Goal: Task Accomplishment & Management: Manage account settings

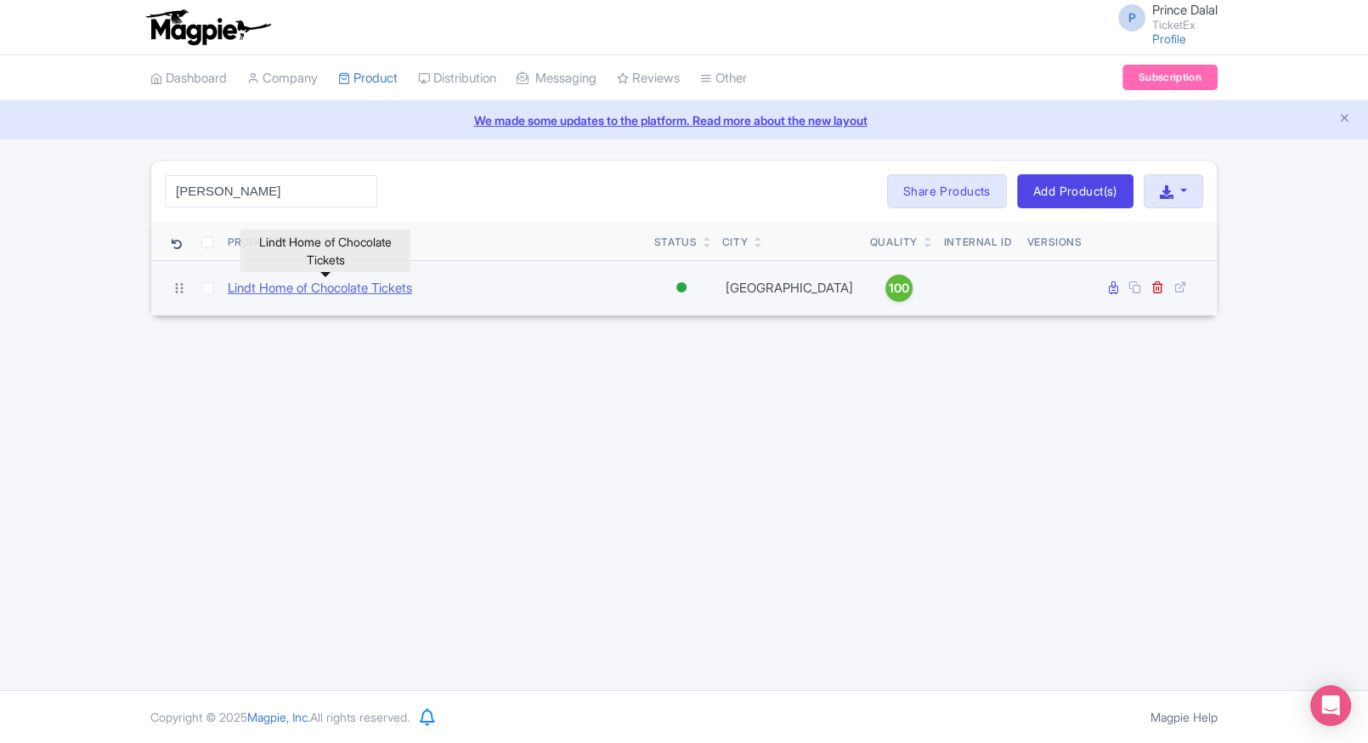
type input "lind"
click at [280, 293] on link "Lindt Home of Chocolate Tickets" at bounding box center [320, 289] width 184 height 20
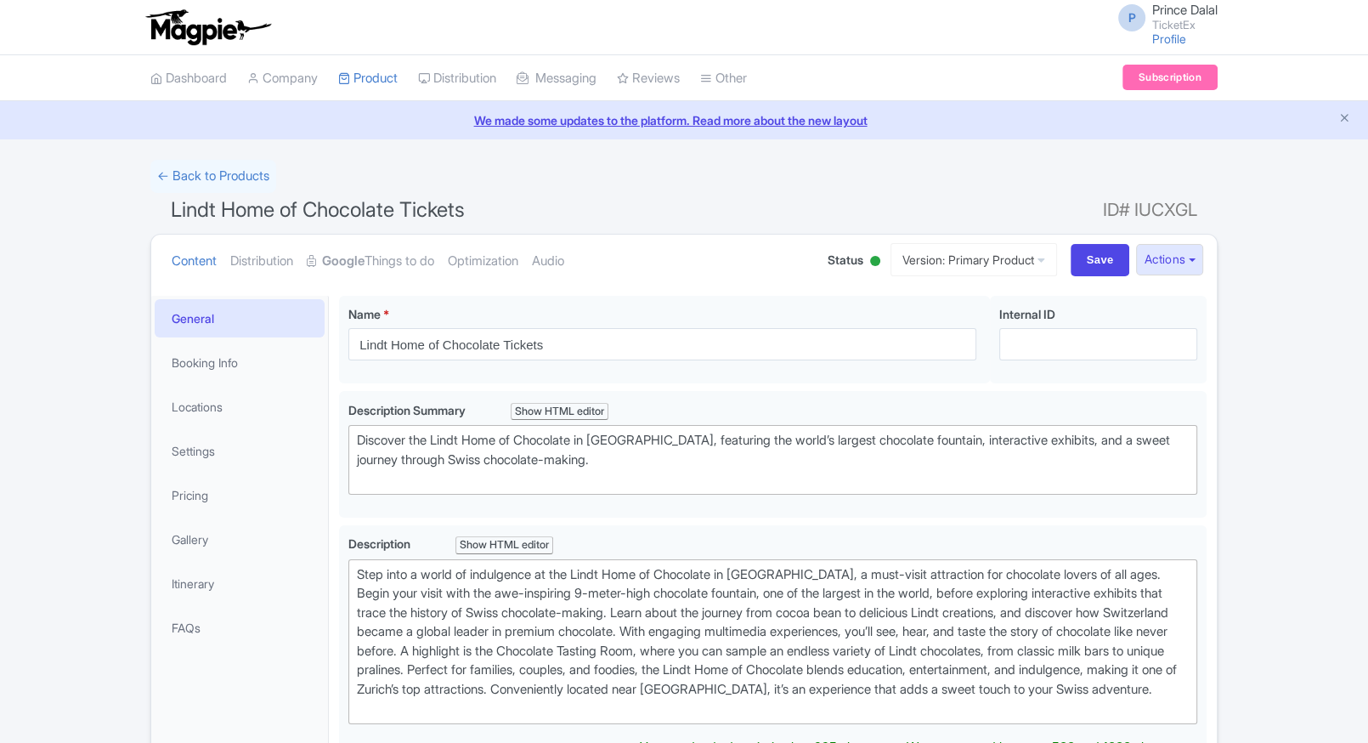
click at [408, 265] on link "Google Things to do" at bounding box center [370, 262] width 127 height 54
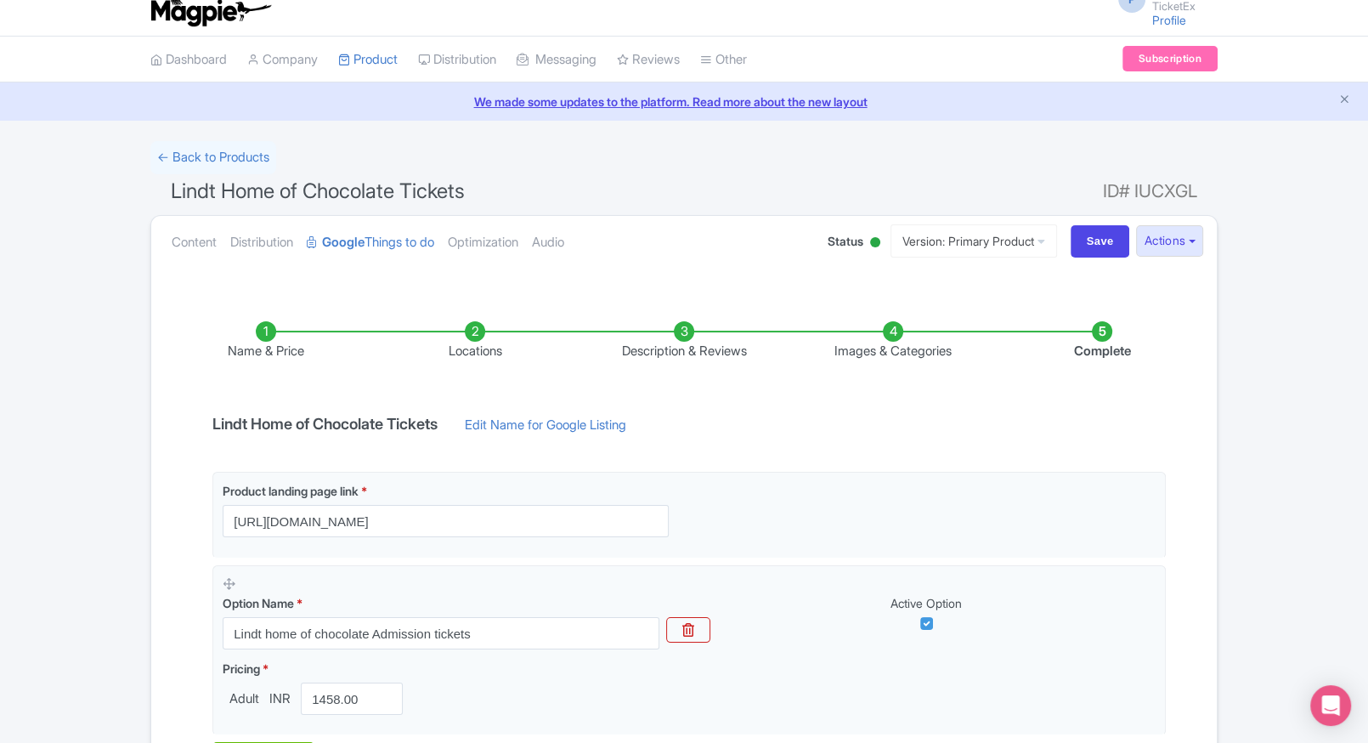
scroll to position [246, 0]
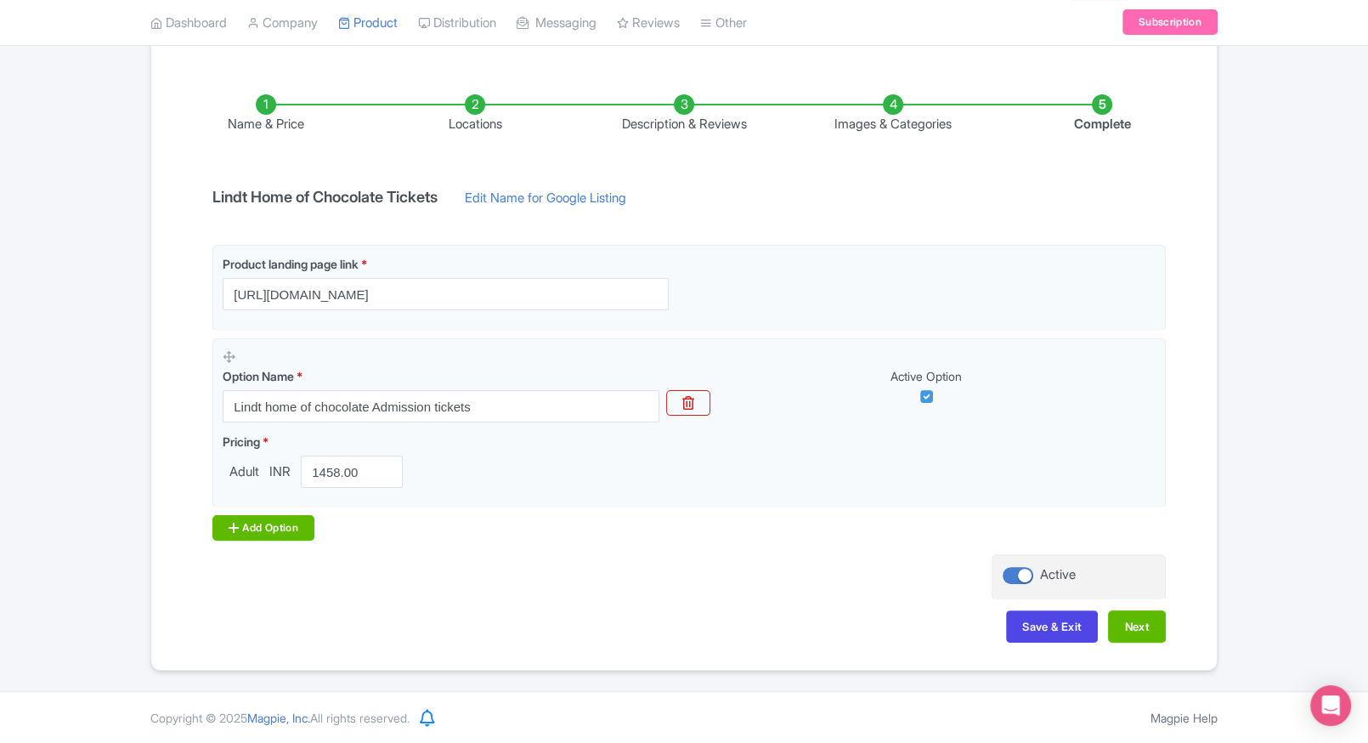
click at [263, 519] on div "Add Option" at bounding box center [263, 527] width 102 height 25
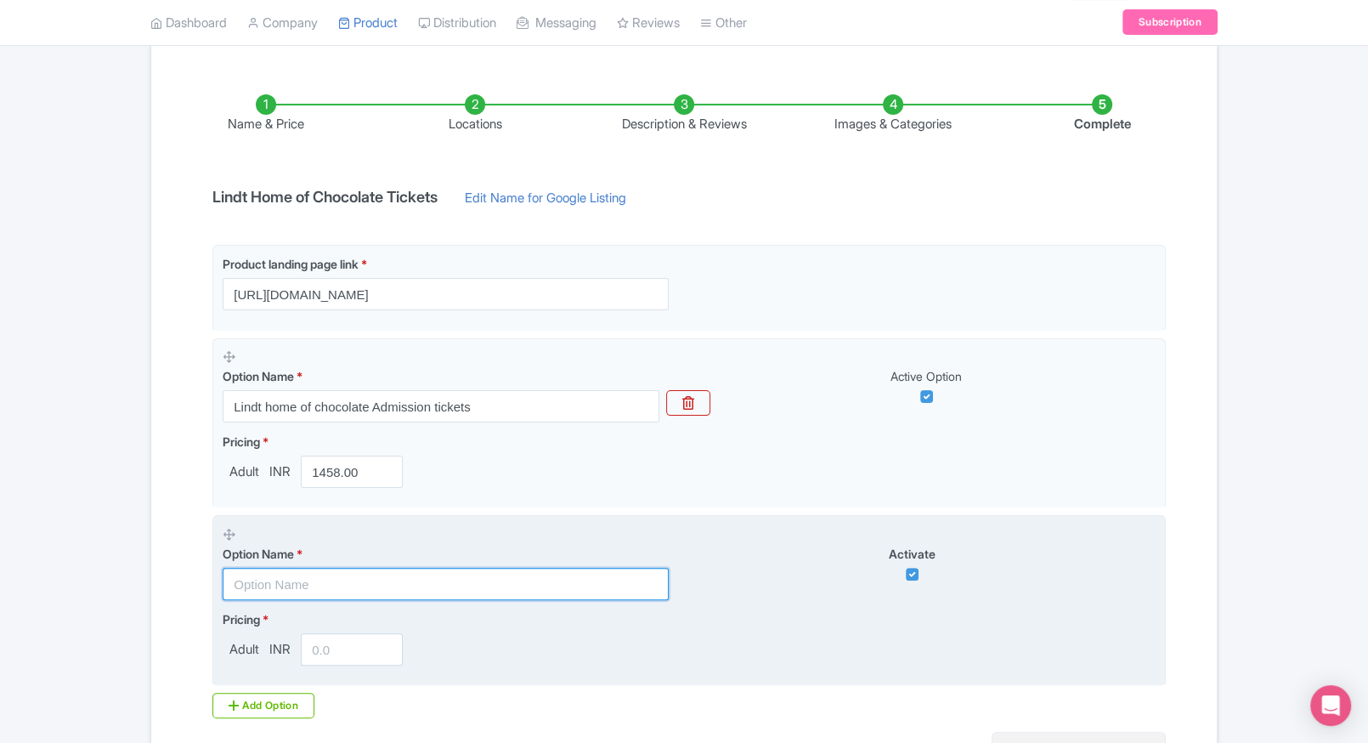
paste input "Combo: Lindt home of chocolate + FIFA Museum Entry Tickets"
click at [307, 579] on input "text" at bounding box center [446, 584] width 446 height 32
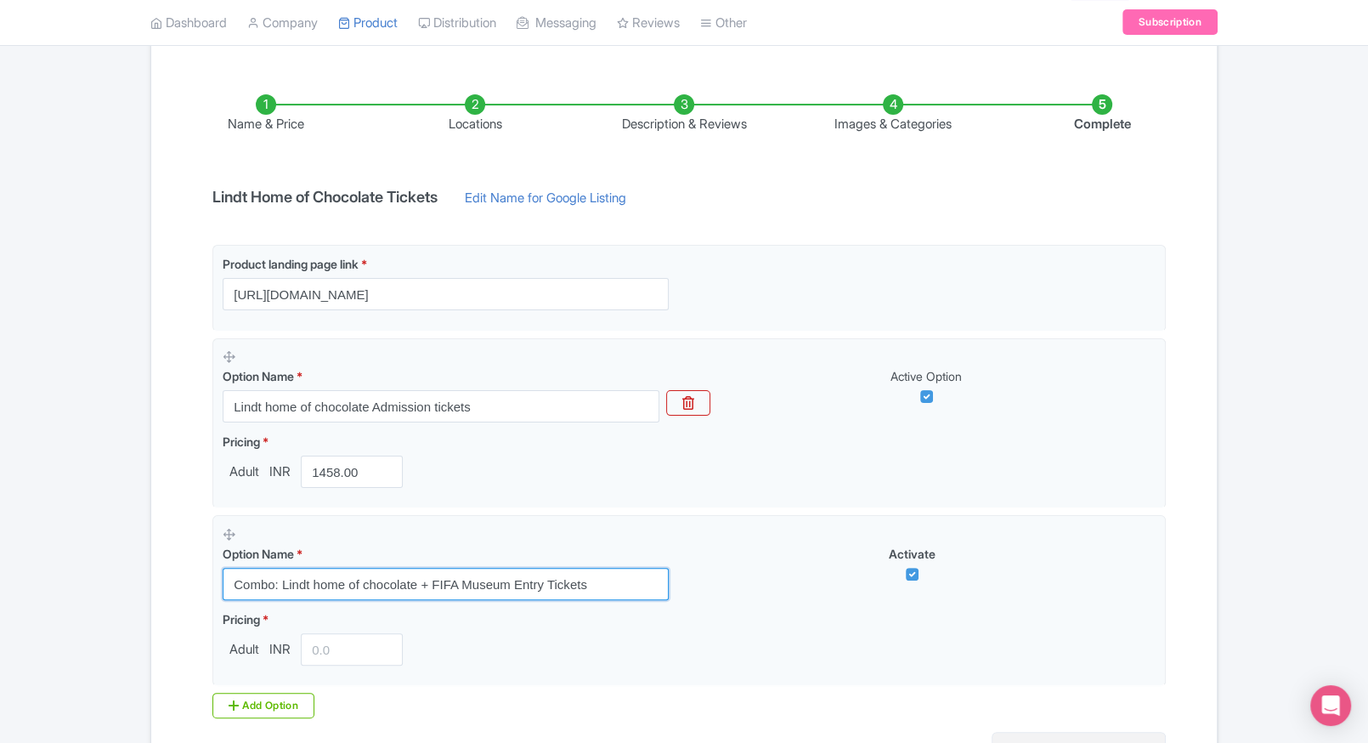
type input "Combo: Lindt home of chocolate + FIFA Museum Entry Tickets"
click at [178, 578] on div "Name & Price Locations Description & Reviews Images & Categories Complete Lindt…" at bounding box center [683, 448] width 1045 height 777
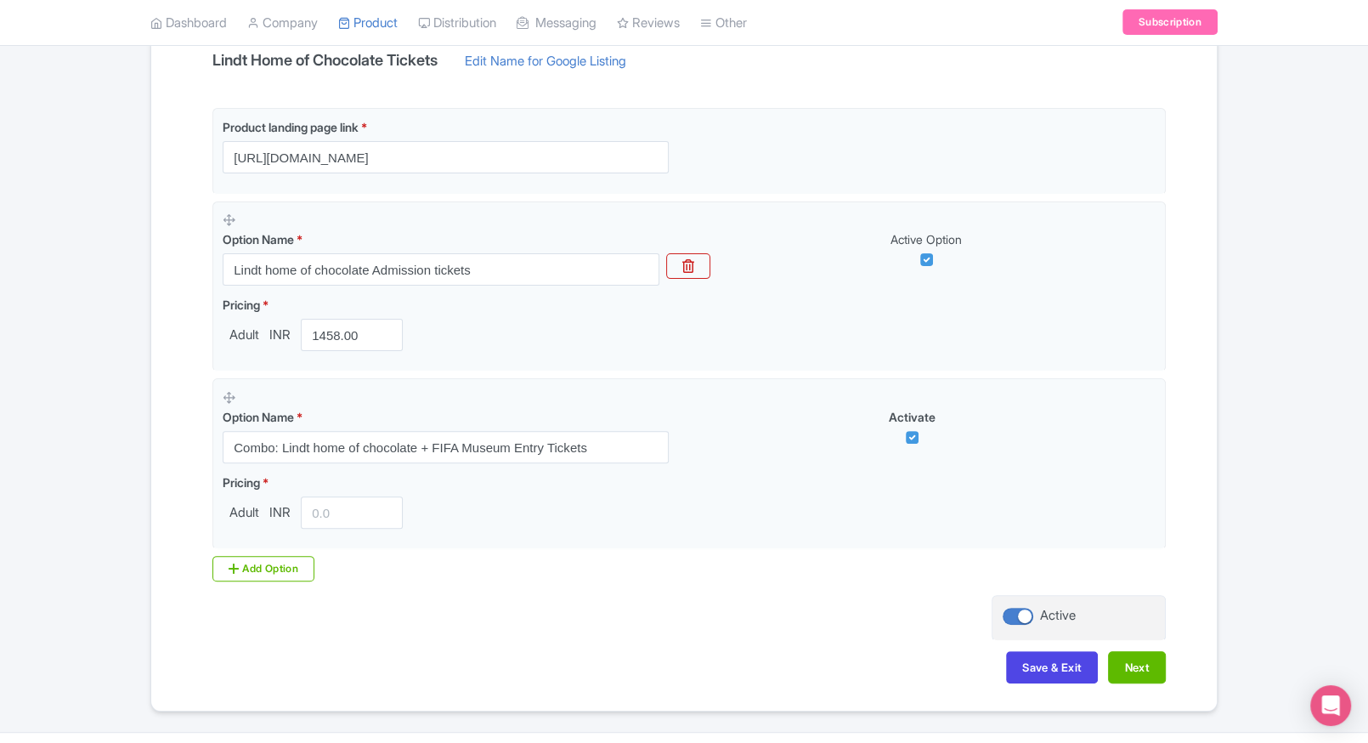
scroll to position [401, 0]
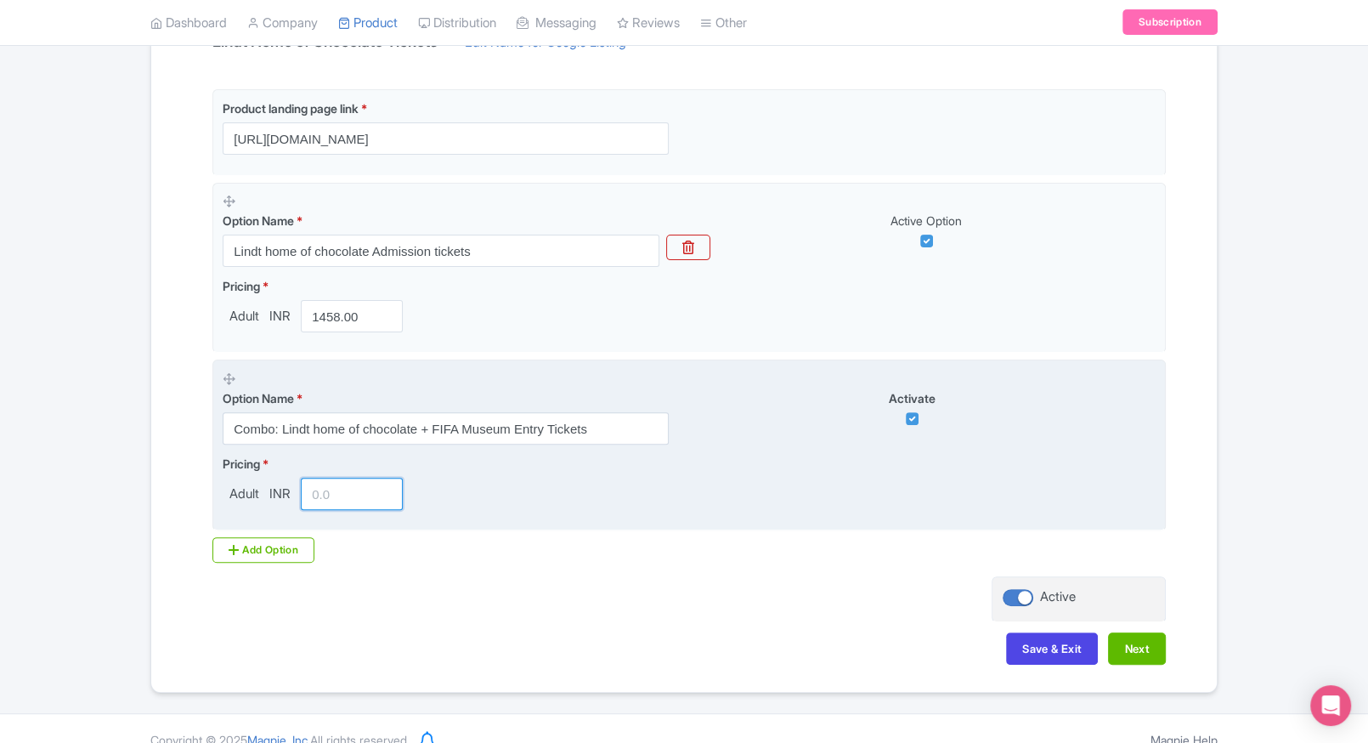
click at [340, 506] on input "number" at bounding box center [352, 494] width 102 height 32
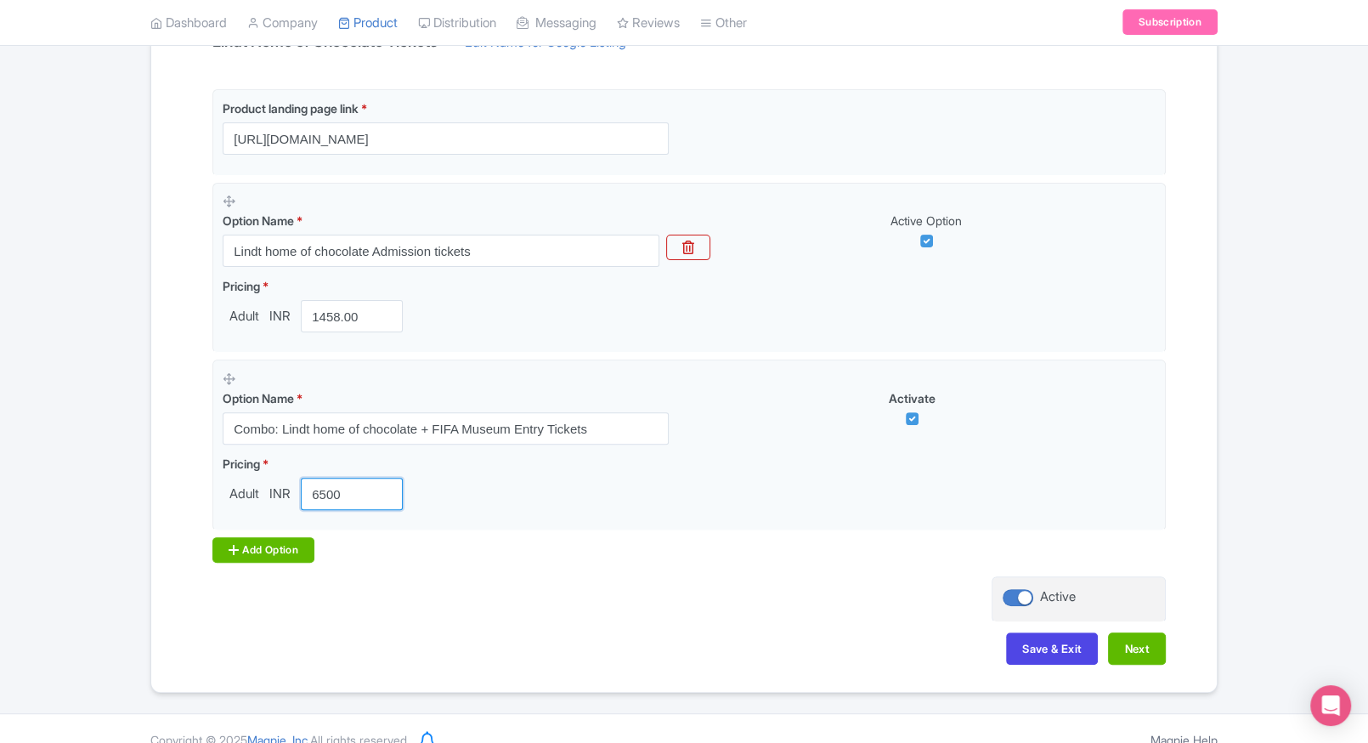
type input "6500"
click at [223, 561] on div "Add Option" at bounding box center [263, 549] width 102 height 25
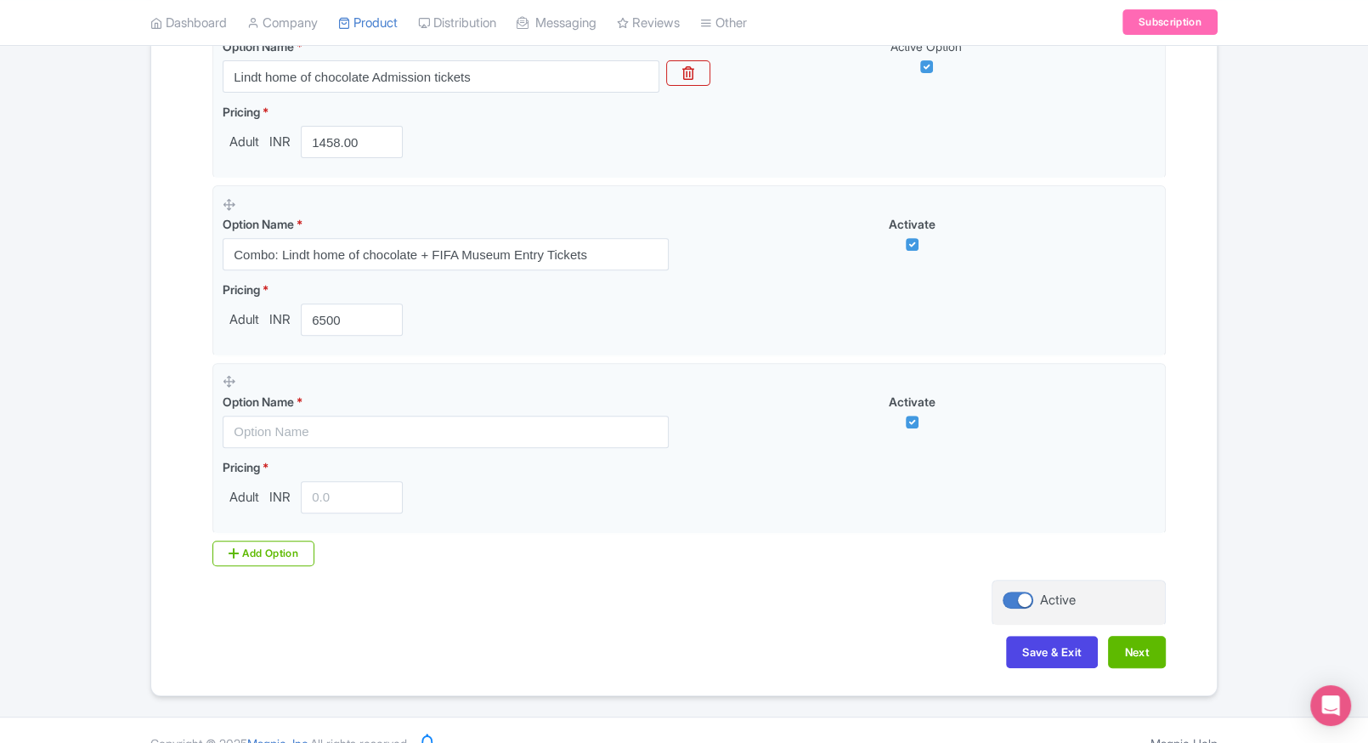
scroll to position [582, 0]
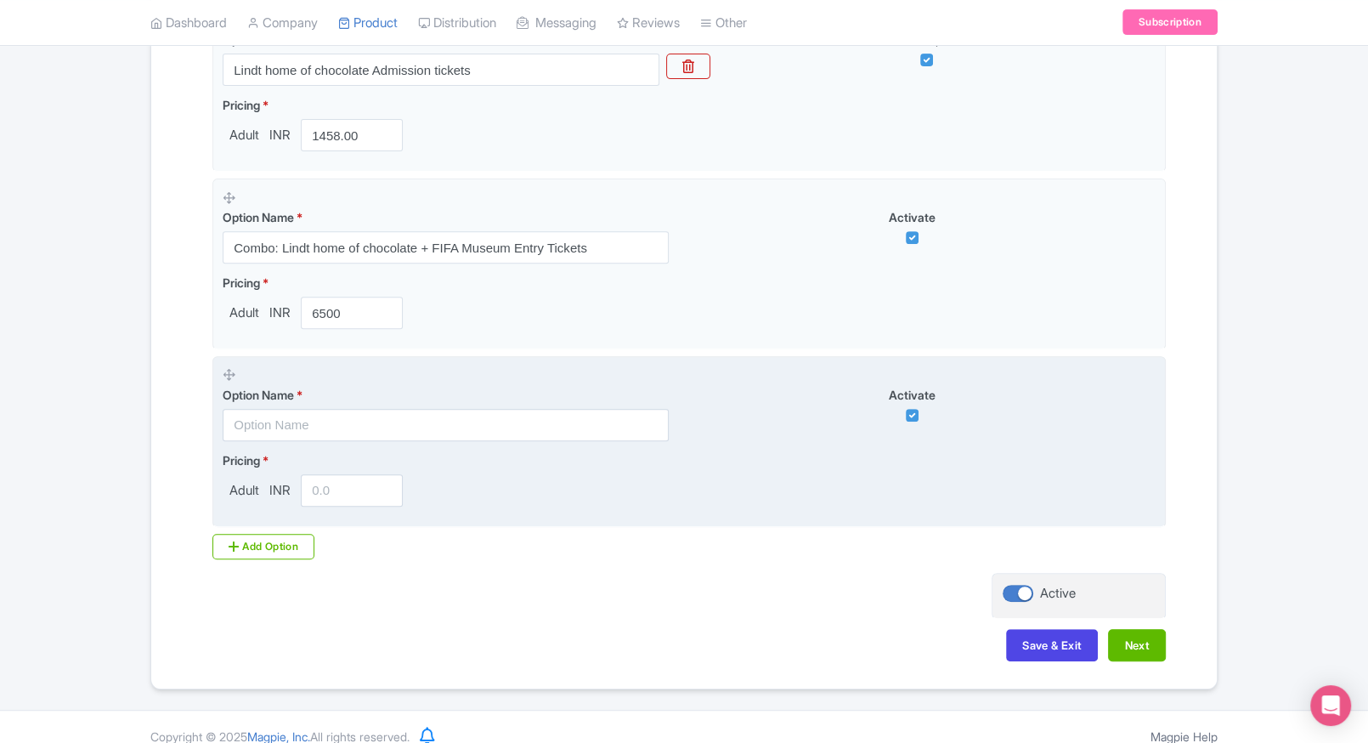
click at [325, 441] on fieldset "Option Name * Activate Pricing * Adult INR" at bounding box center [688, 441] width 953 height 171
click at [355, 430] on input "text" at bounding box center [446, 425] width 446 height 32
paste input "Combo: Lindt home of chocolate + Swiss National Museum Tickets"
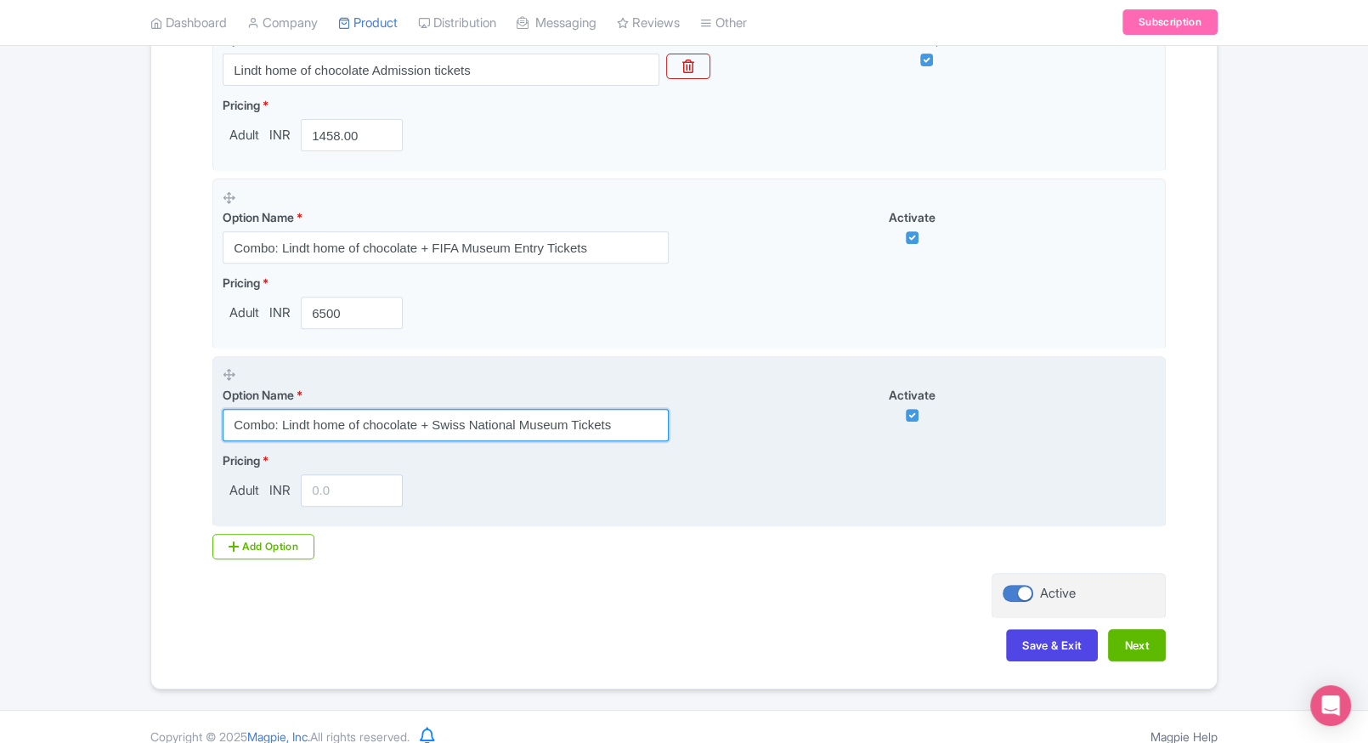
type input "Combo: Lindt home of chocolate + Swiss National Museum Tickets"
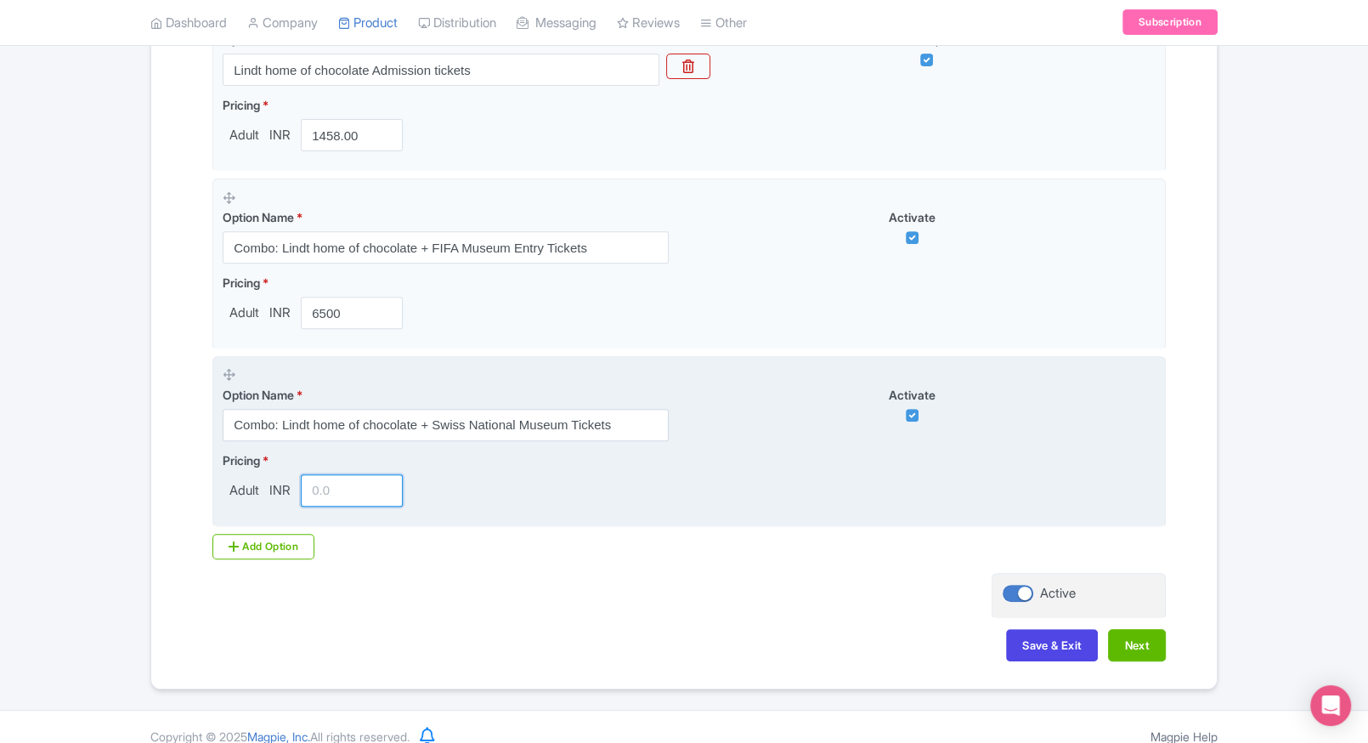
click at [333, 482] on input "number" at bounding box center [352, 490] width 102 height 32
type input "8"
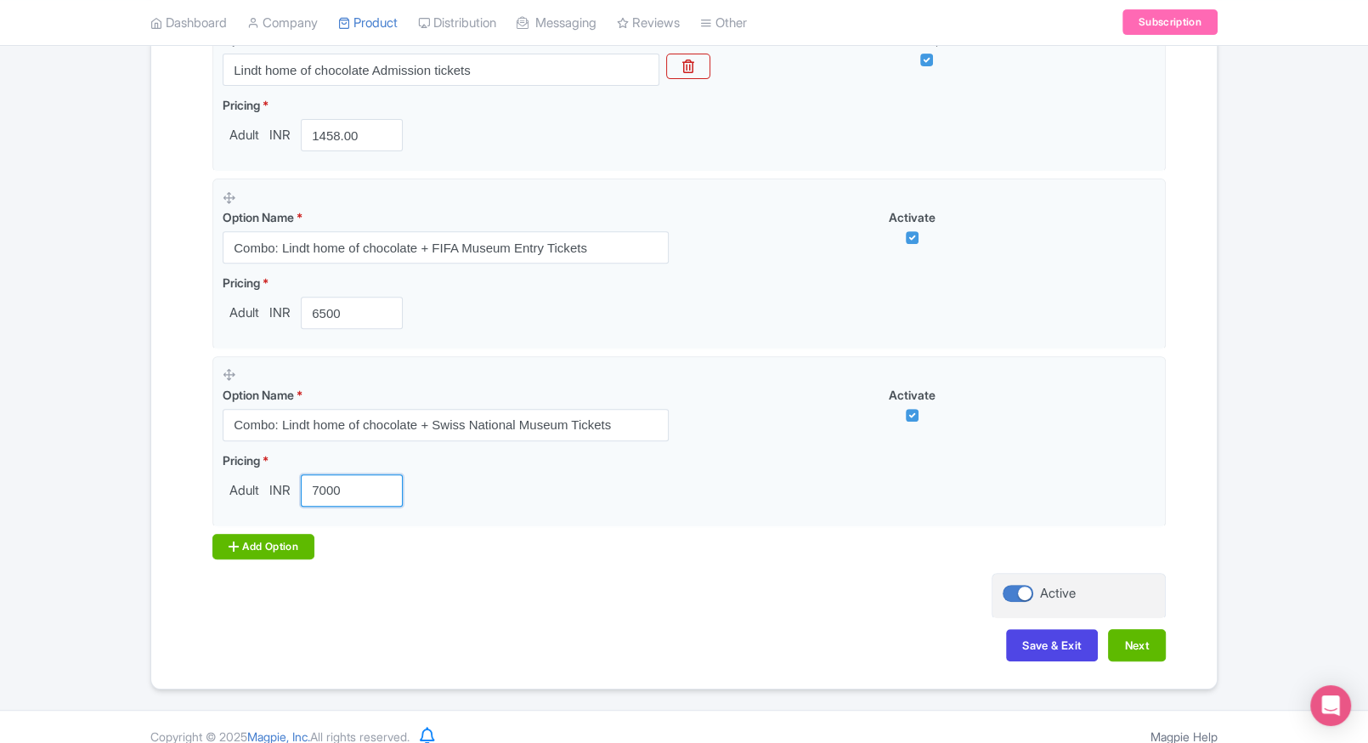
type input "7000"
click at [240, 544] on div "Add Option" at bounding box center [263, 546] width 102 height 25
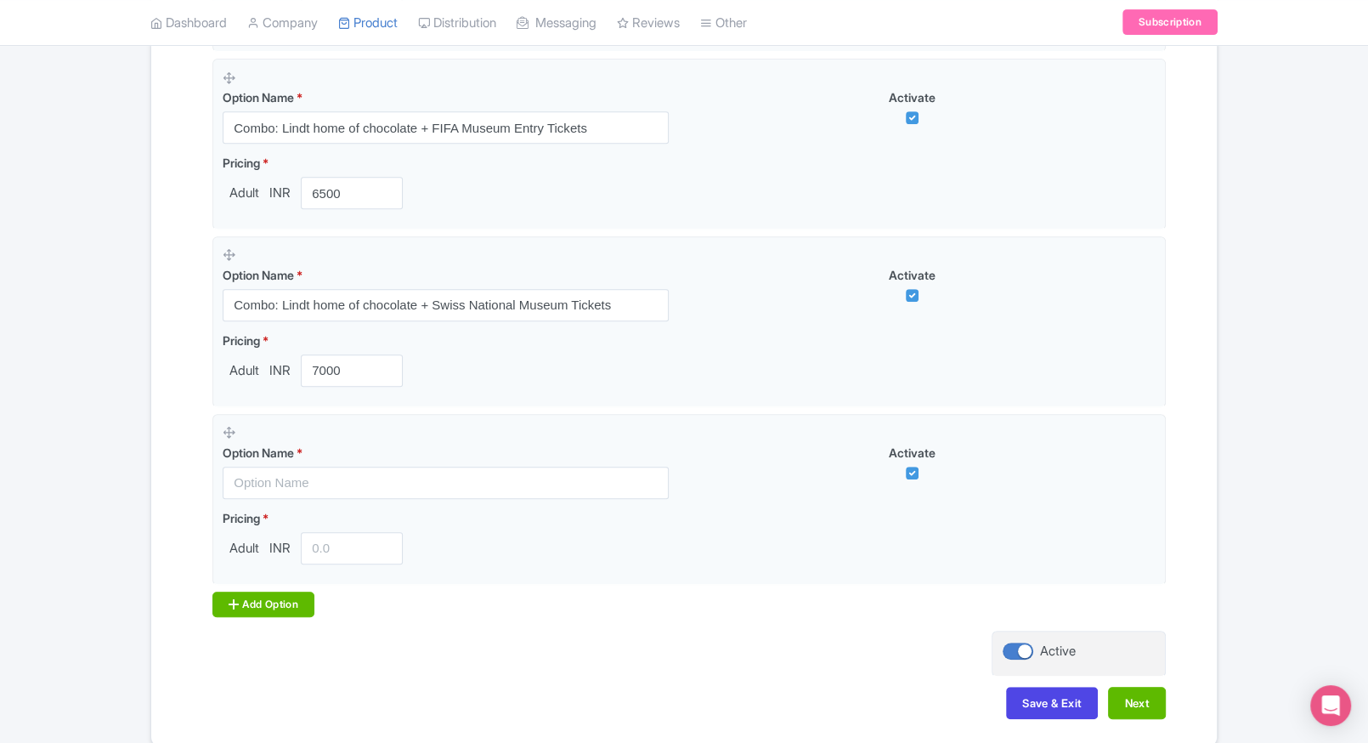
scroll to position [739, 0]
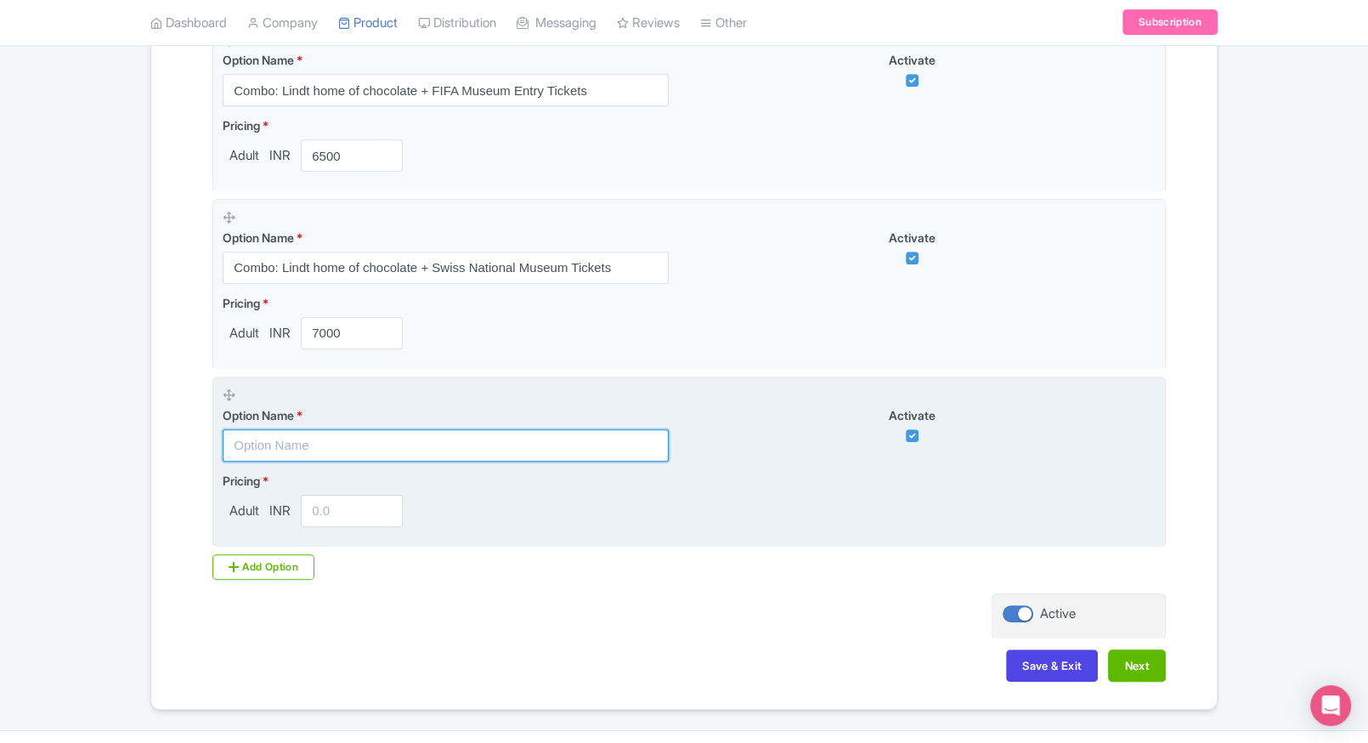
paste input "Combo: Lindt home of chocolate + Kunsthaus Zürich"
type input "Combo: Lindt home of chocolate + Kunsthaus Zürich"
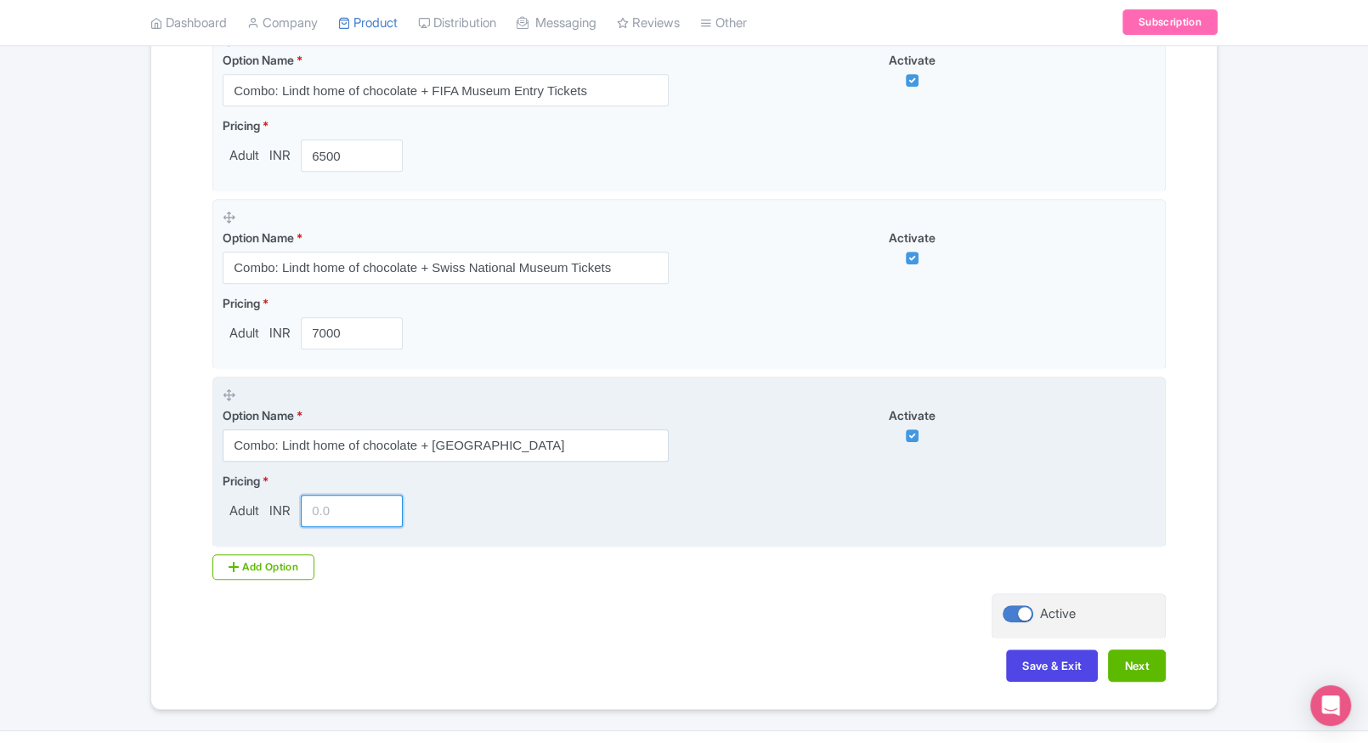
click at [334, 513] on input "number" at bounding box center [352, 511] width 102 height 32
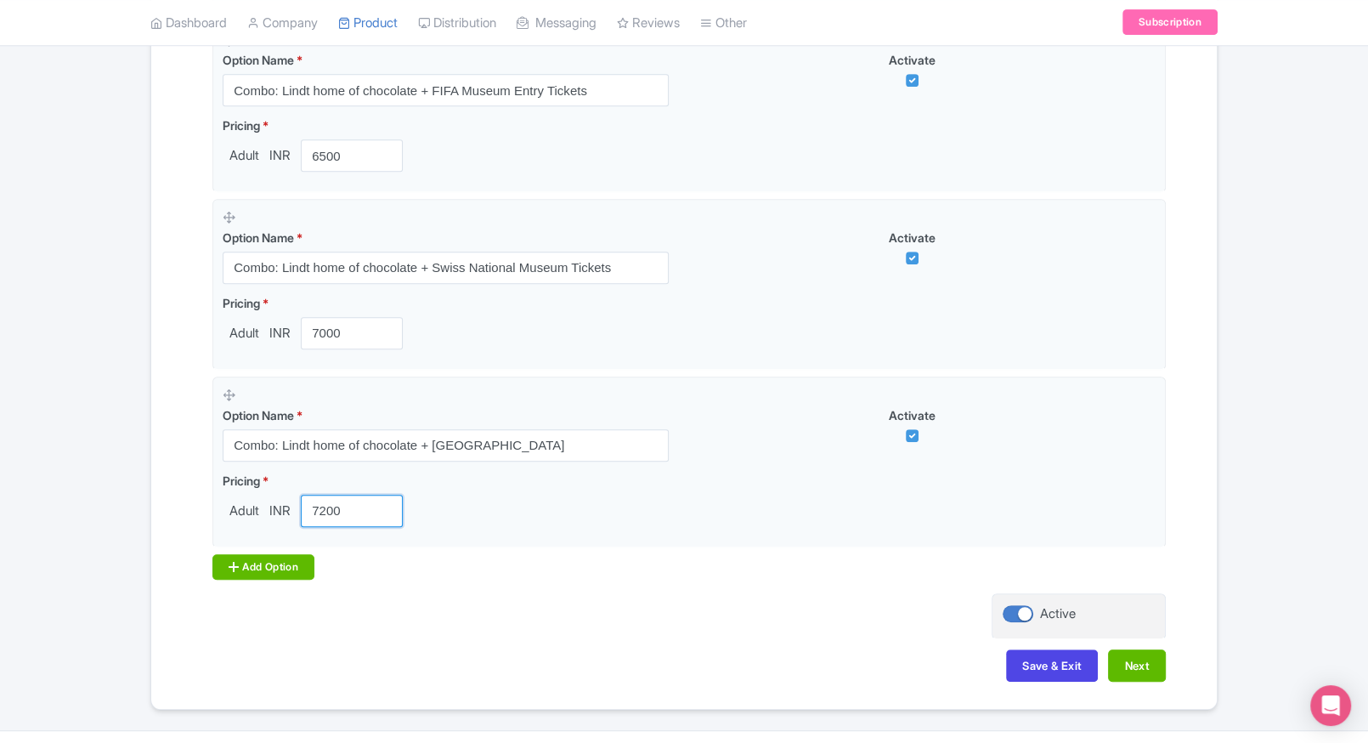
type input "7200"
click at [257, 567] on div "Add Option" at bounding box center [263, 566] width 102 height 25
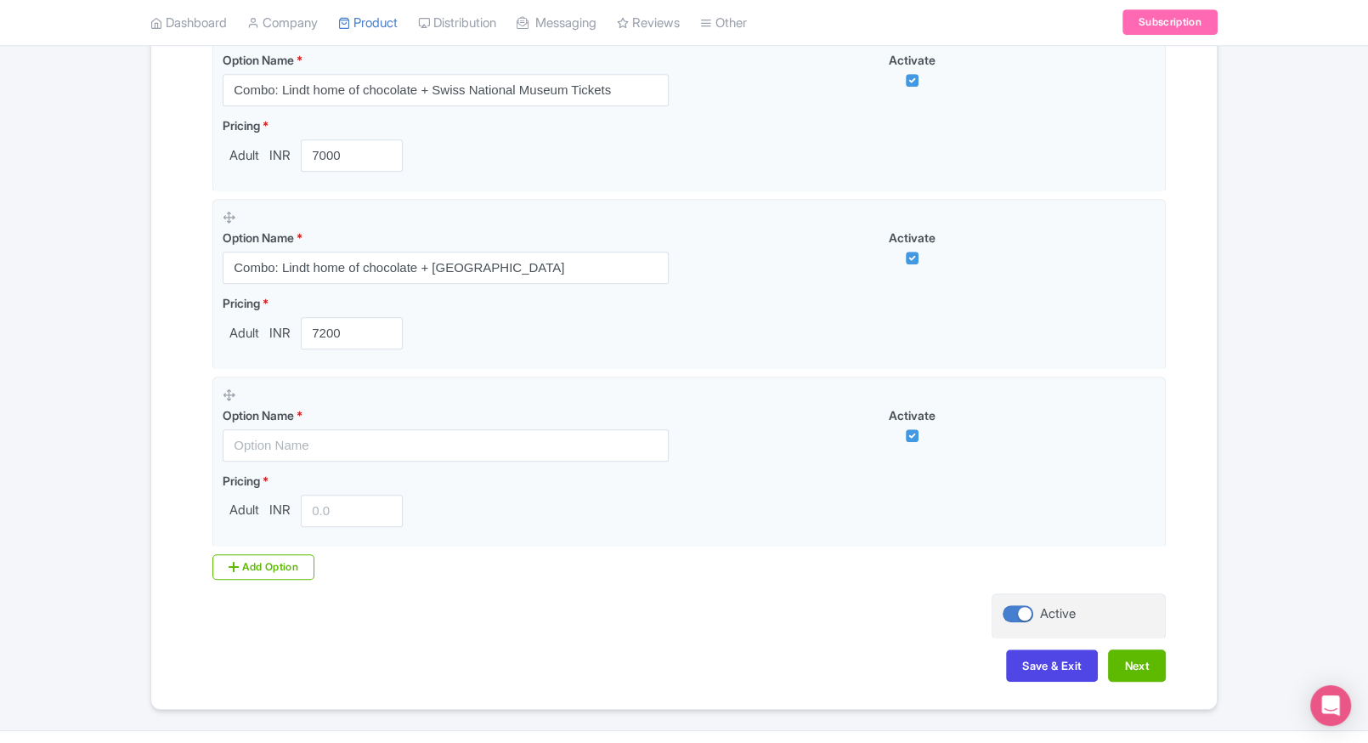
scroll to position [955, 0]
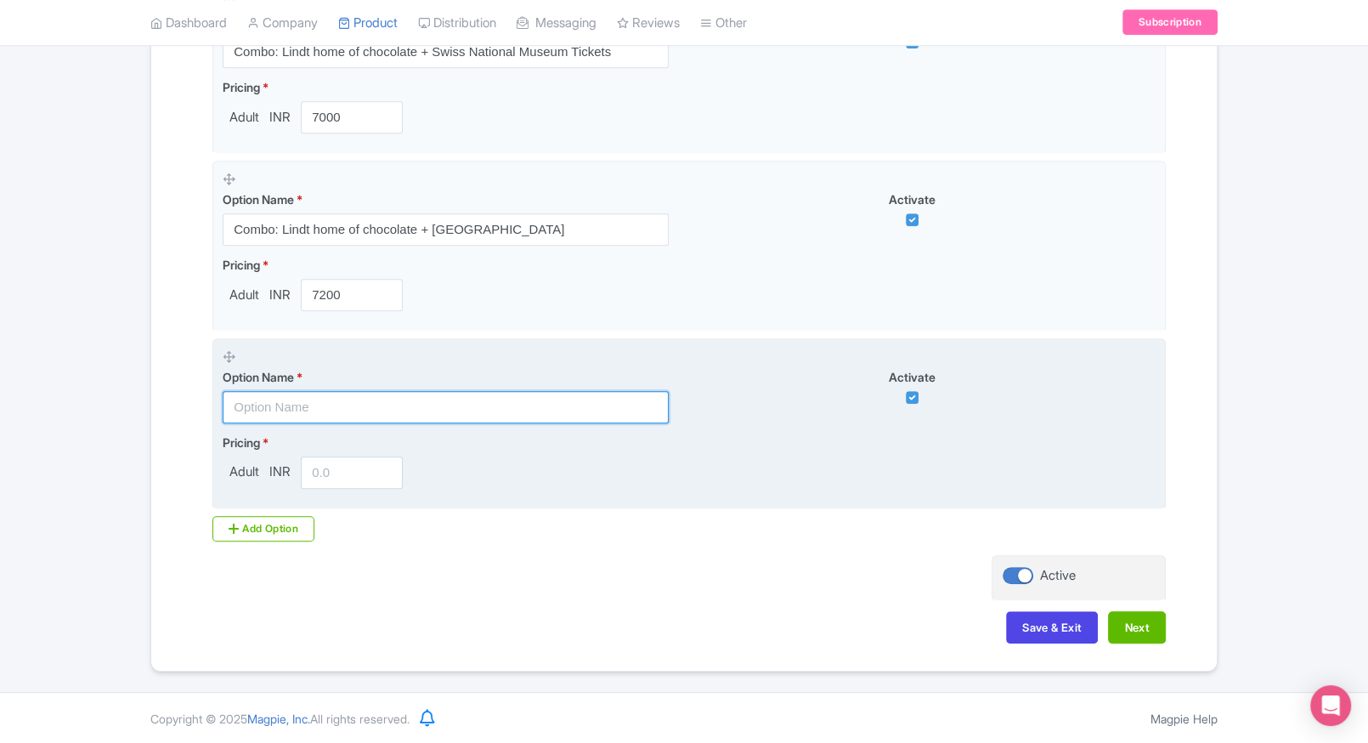
click at [300, 391] on input "text" at bounding box center [446, 407] width 446 height 32
paste input "Combo: Lindt home of chocolate + Museum Rietberg"
type input "Combo: Lindt home of chocolate + Museum Rietberg"
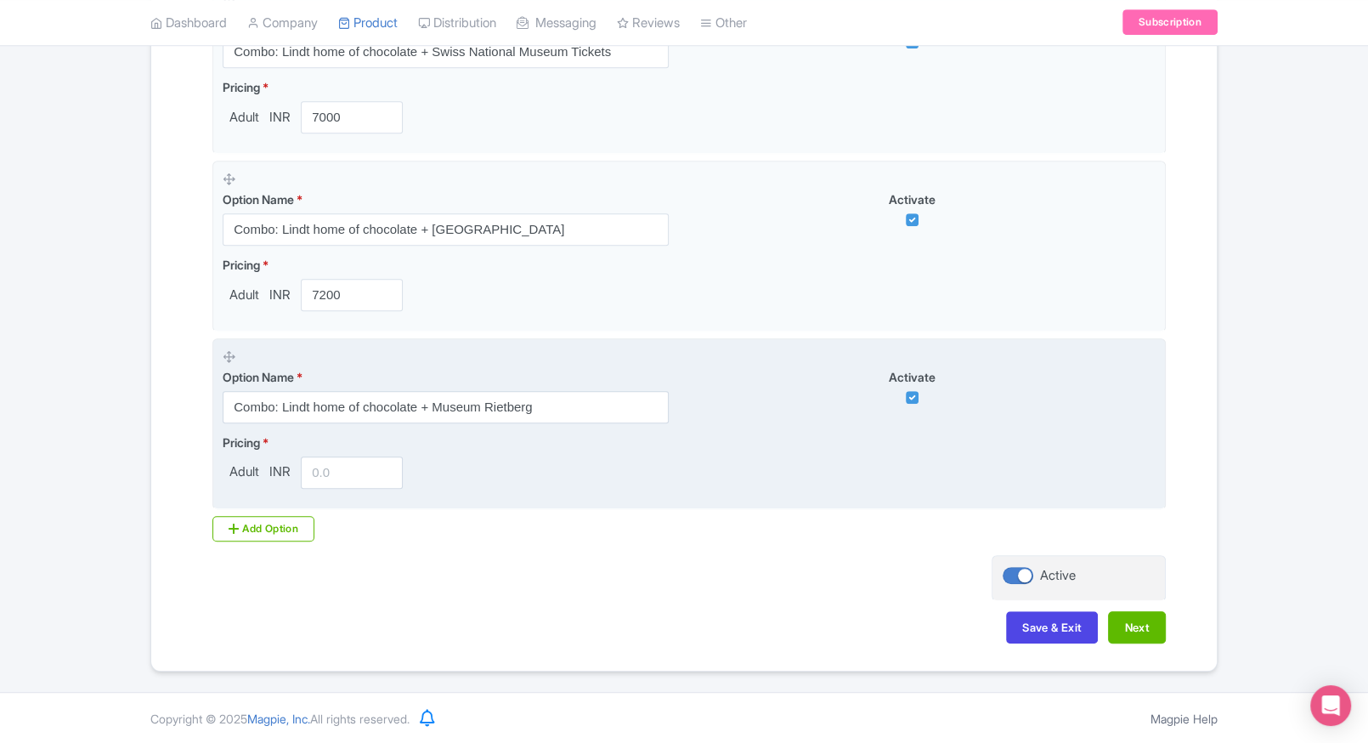
click at [358, 487] on fieldset "Option Name * Combo: Lindt home of chocolate + Museum Rietberg Activate Pricing…" at bounding box center [688, 423] width 953 height 171
click at [347, 479] on input "number" at bounding box center [352, 472] width 102 height 32
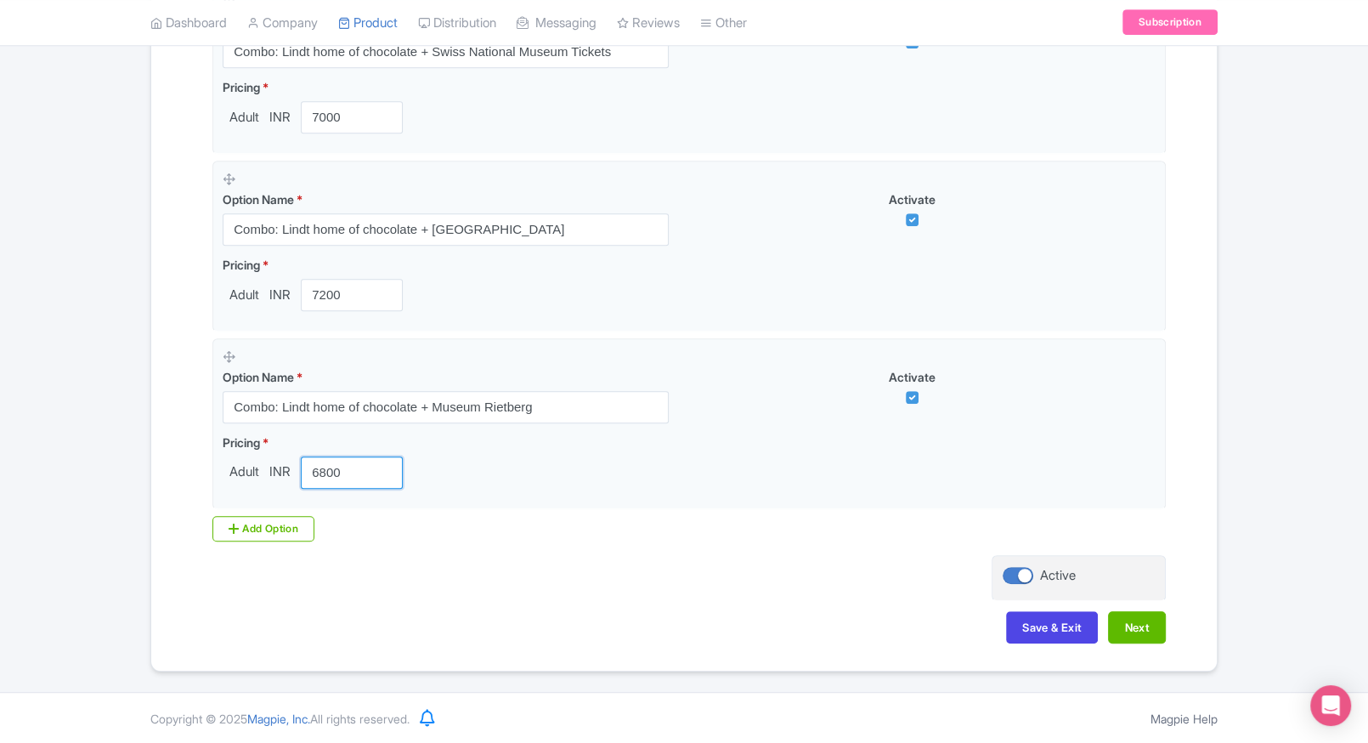
type input "6800"
click at [234, 522] on icon at bounding box center [234, 529] width 10 height 14
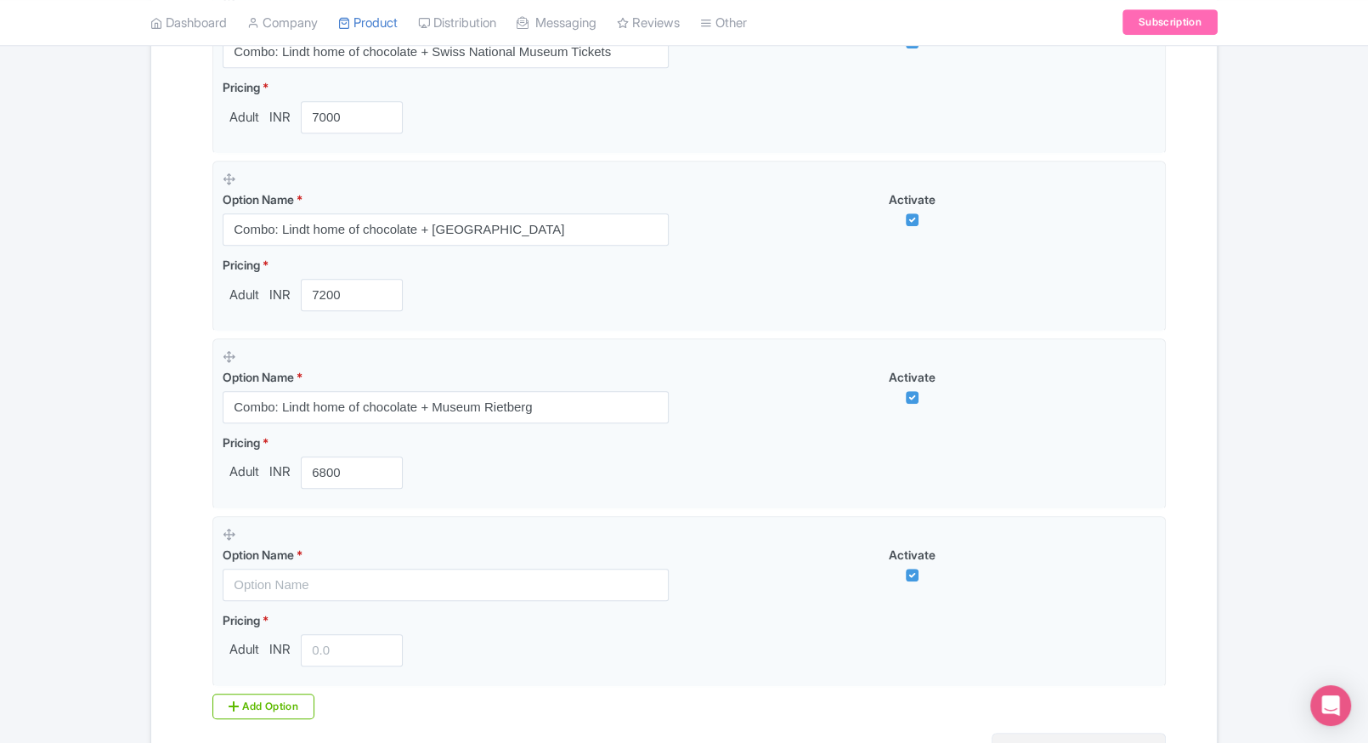
scroll to position [1132, 0]
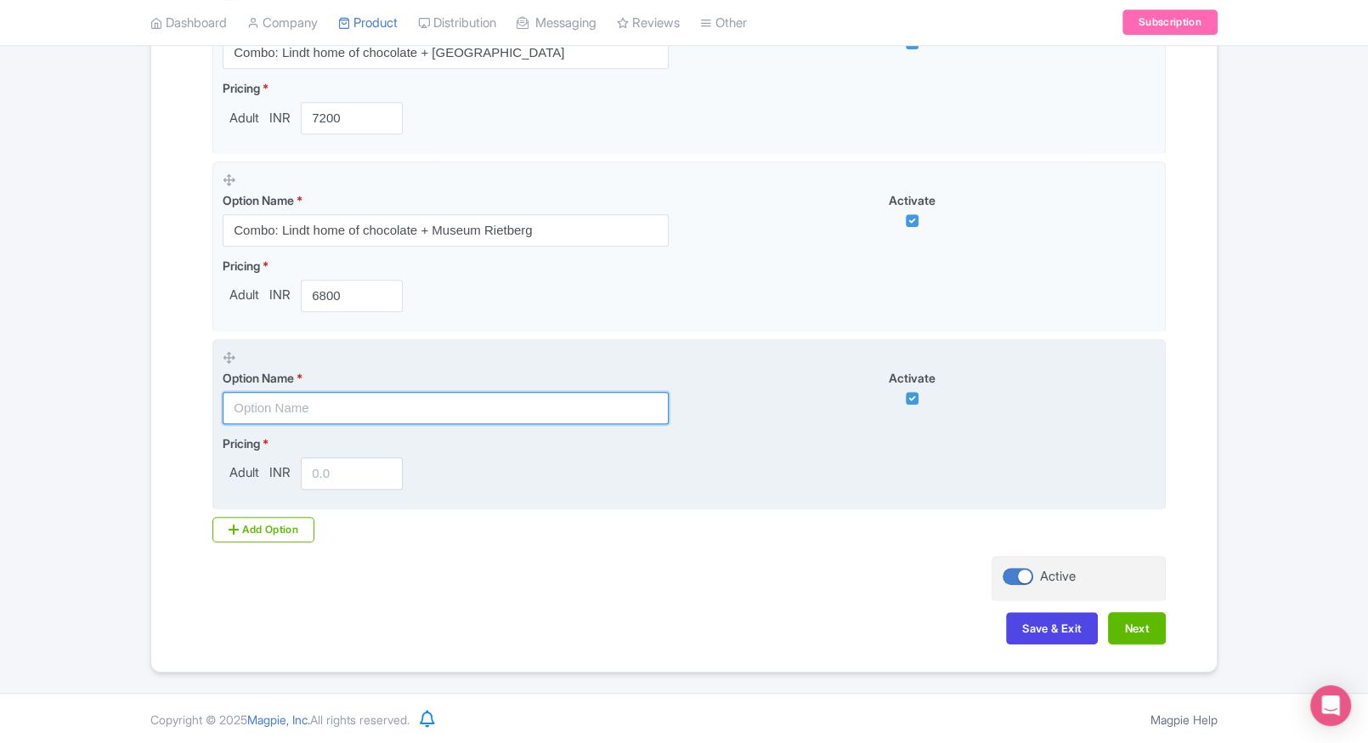
click at [360, 405] on input "text" at bounding box center [446, 408] width 446 height 32
paste input "Combo: Lindt home of chocolate + Lichthalle MAAG(The Legend of the Titanic) Tic…"
type input "Combo: Lindt home of chocolate + Lichthalle MAAG(The Legend of the Titanic) Tic…"
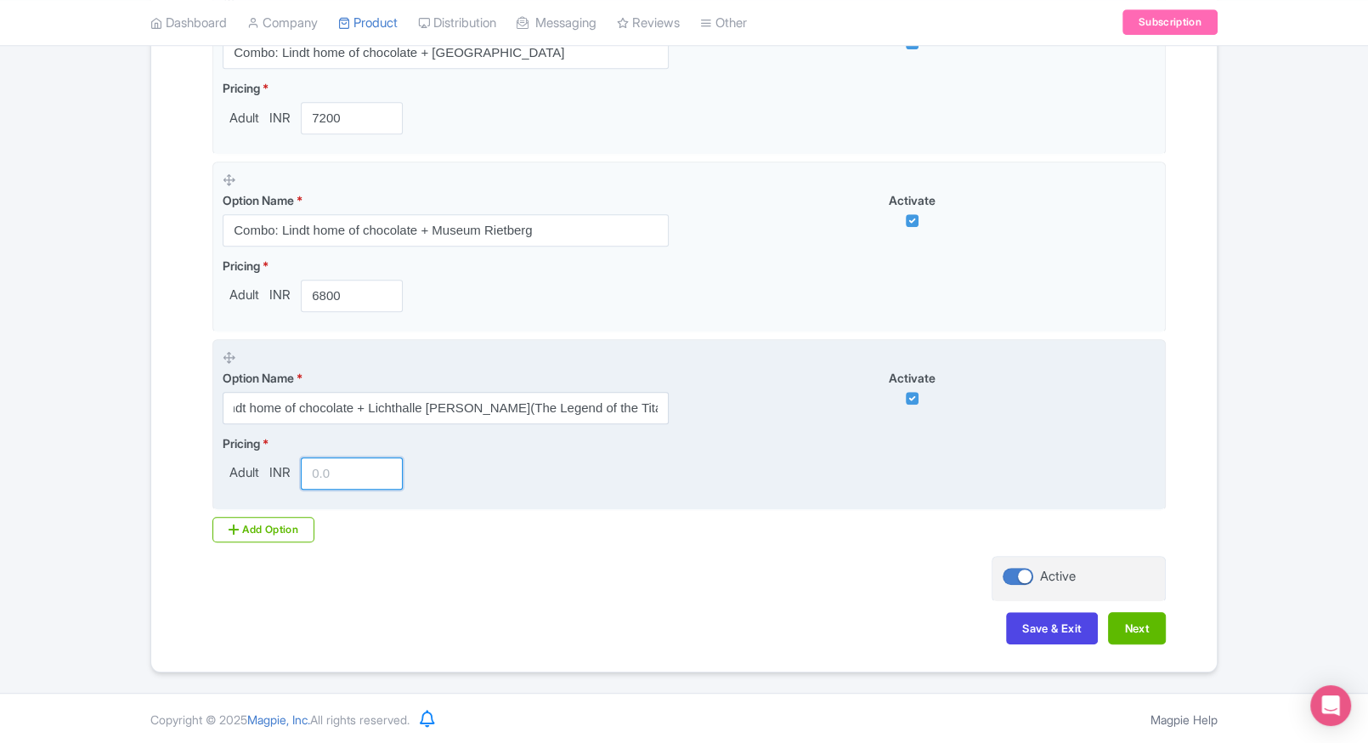
scroll to position [0, 0]
click at [337, 467] on input "number" at bounding box center [352, 473] width 102 height 32
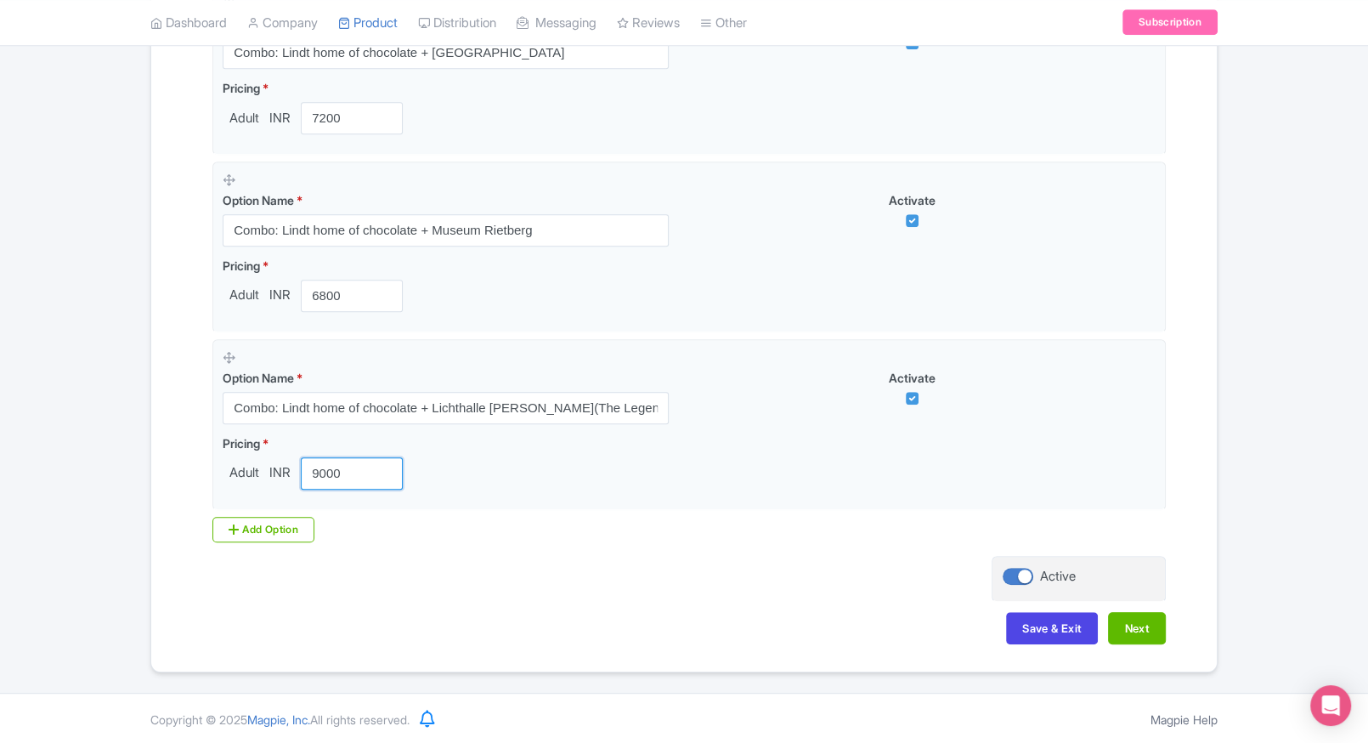
type input "9000"
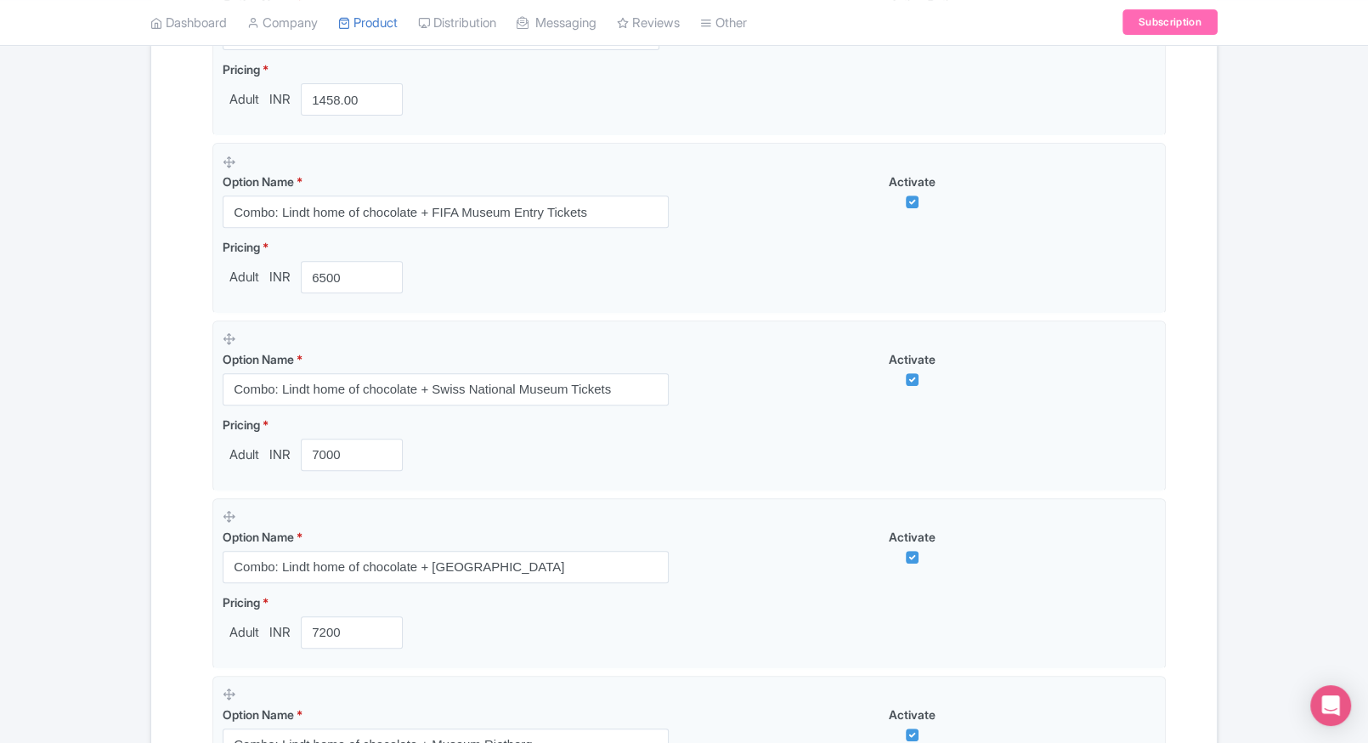
scroll to position [1132, 0]
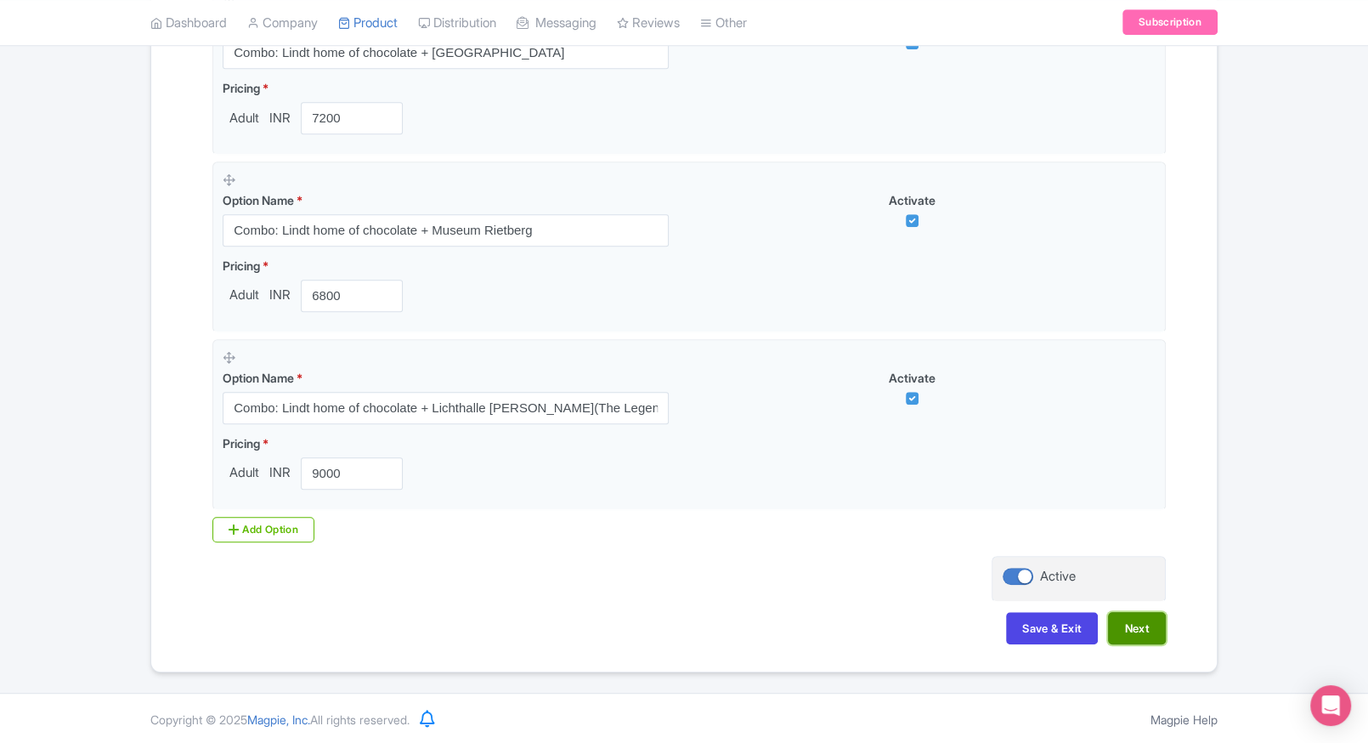
click at [1151, 640] on button "Next" at bounding box center [1137, 628] width 58 height 32
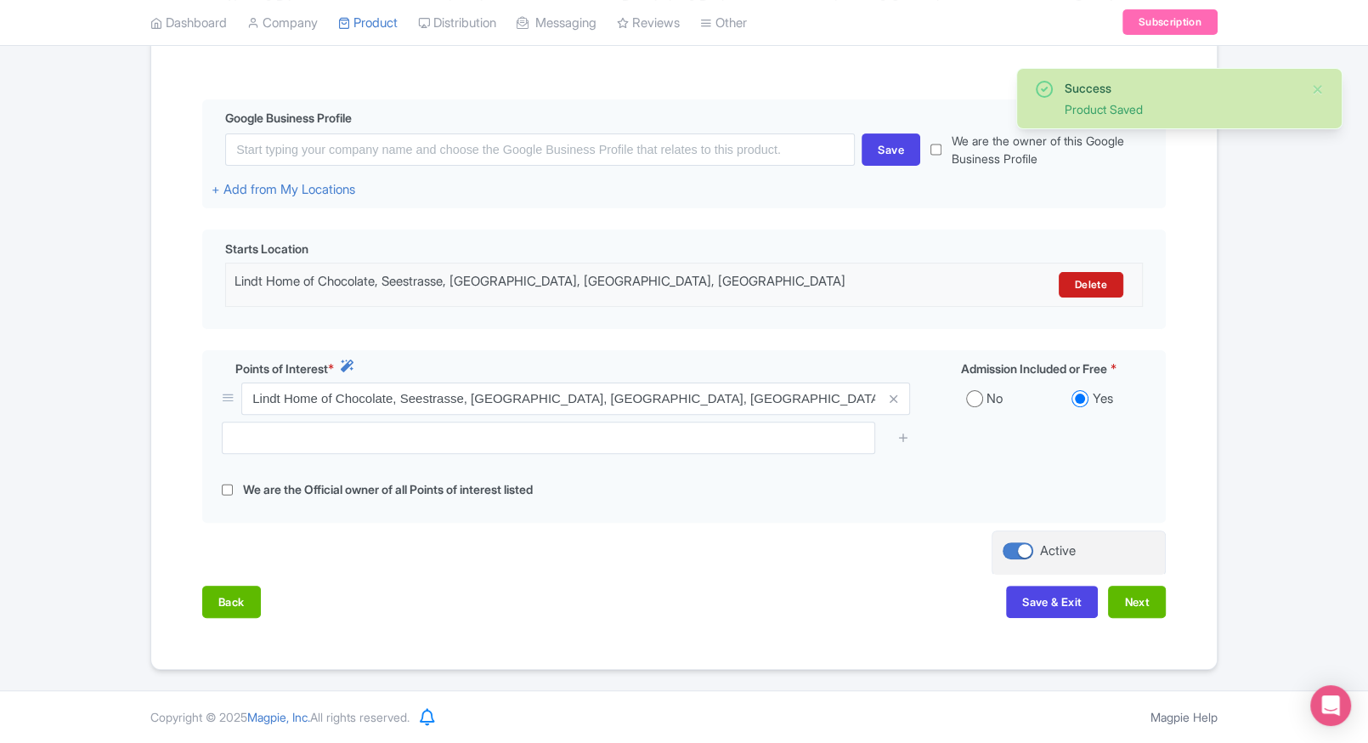
scroll to position [365, 0]
click at [1141, 595] on button "Next" at bounding box center [1137, 602] width 58 height 32
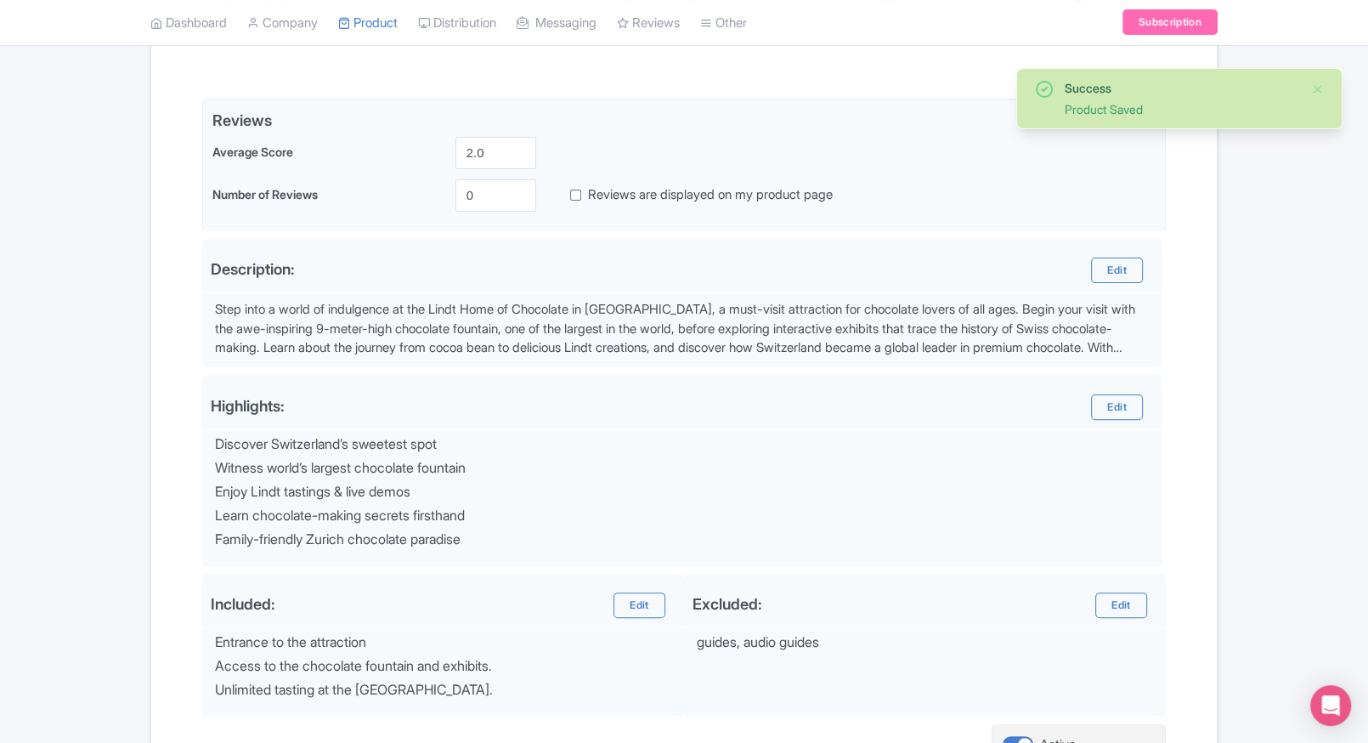
scroll to position [534, 0]
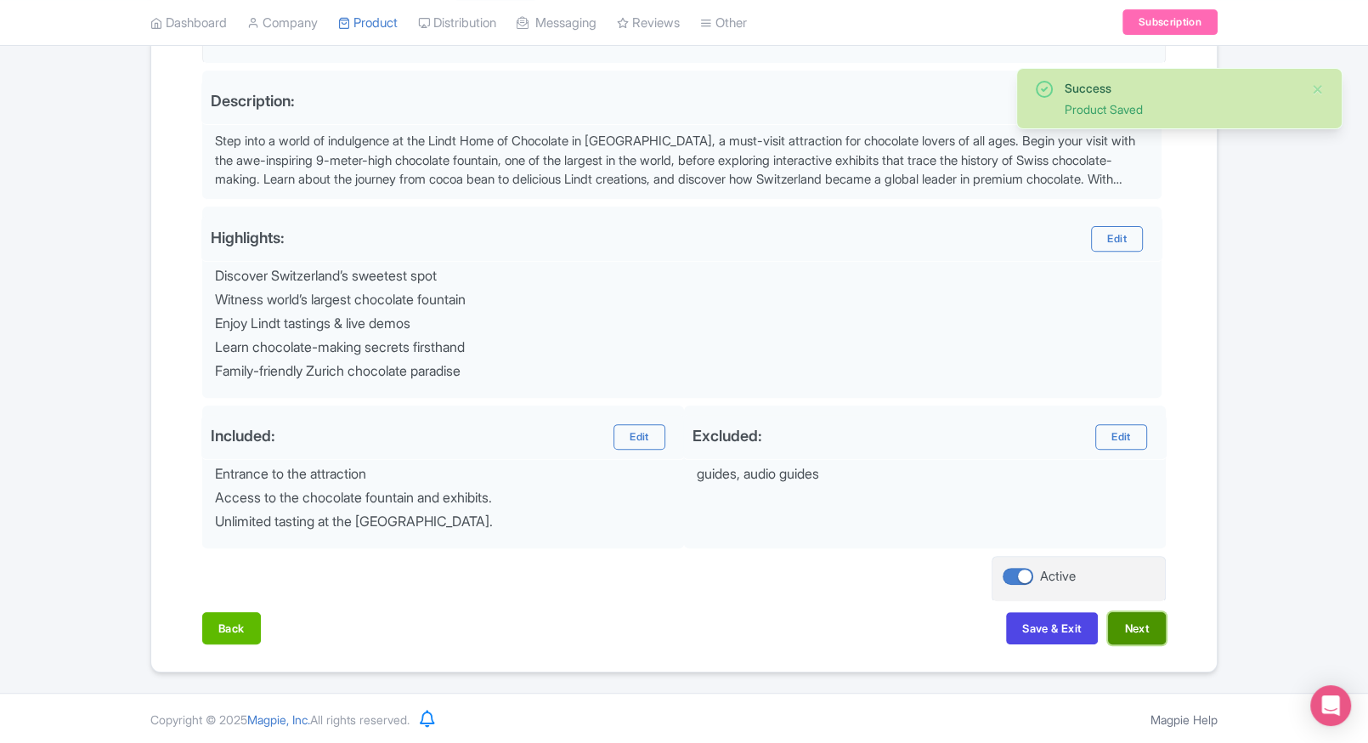
click at [1154, 630] on button "Next" at bounding box center [1137, 628] width 58 height 32
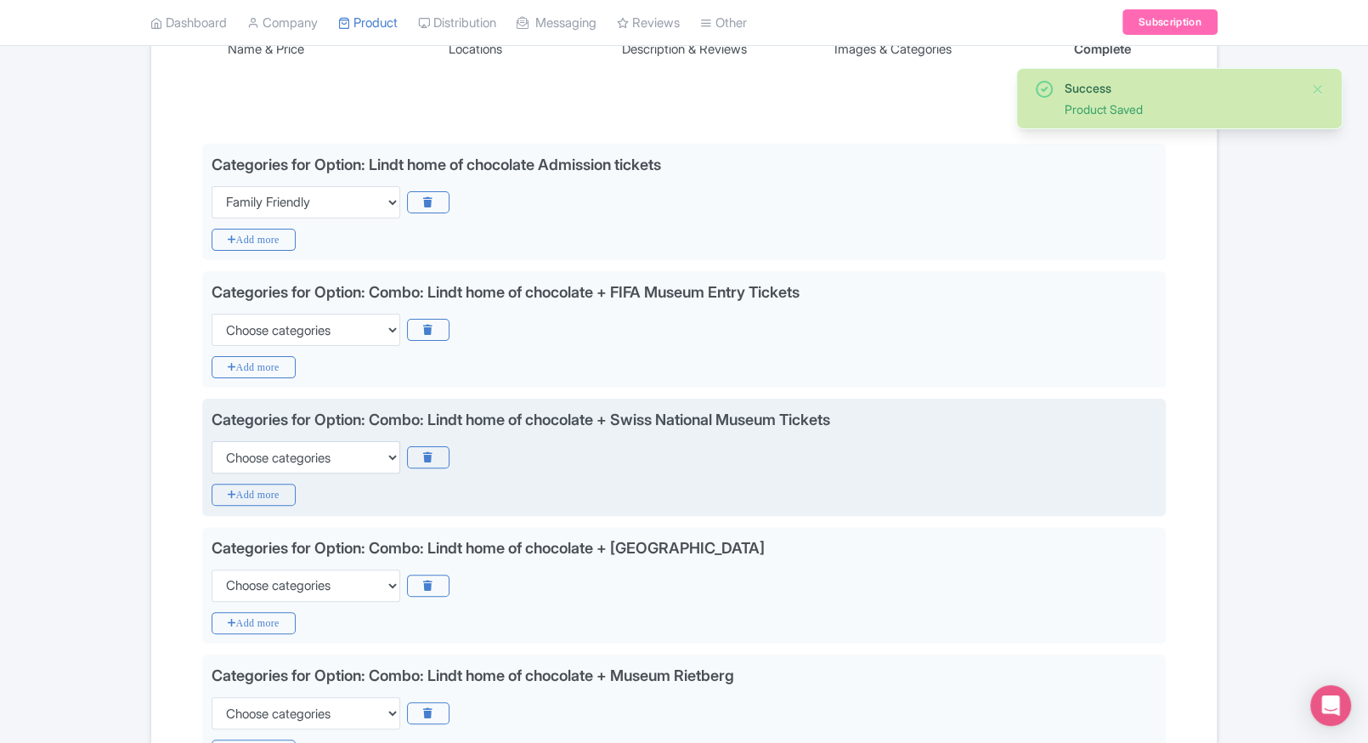
scroll to position [309, 0]
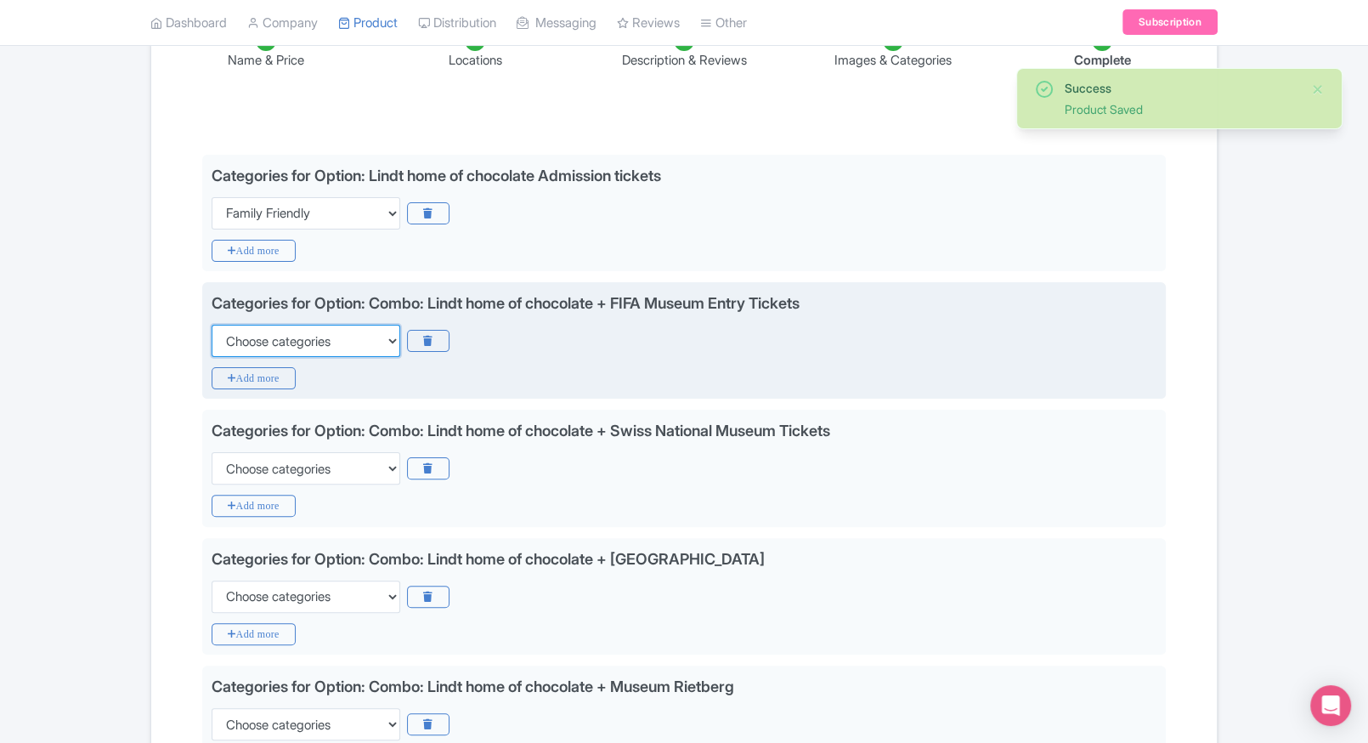
click at [326, 349] on select "Choose categories Adults Only Animals Audio Guide Beaches Bike Tours Boat Tours…" at bounding box center [306, 341] width 189 height 32
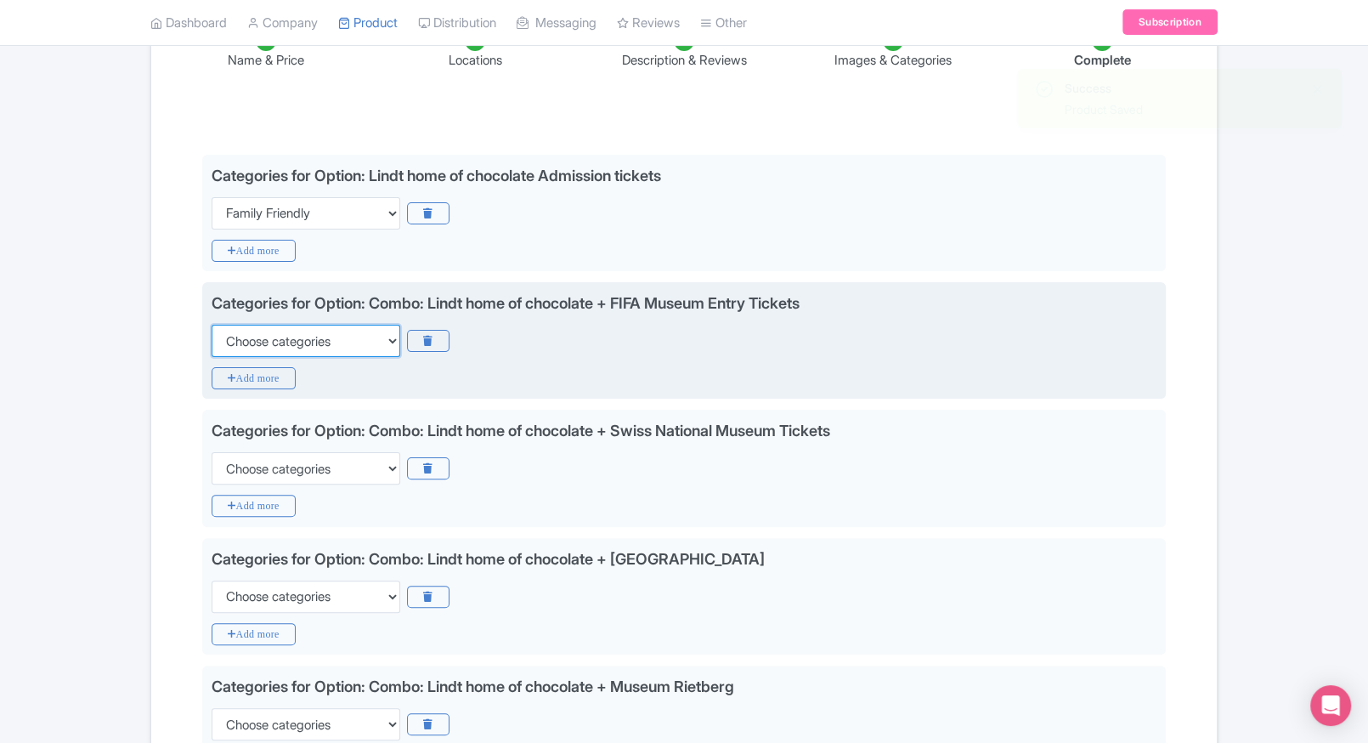
select select "family-friendly"
click at [212, 325] on select "Choose categories Adults Only Animals Audio Guide Beaches Bike Tours Boat Tours…" at bounding box center [306, 341] width 189 height 32
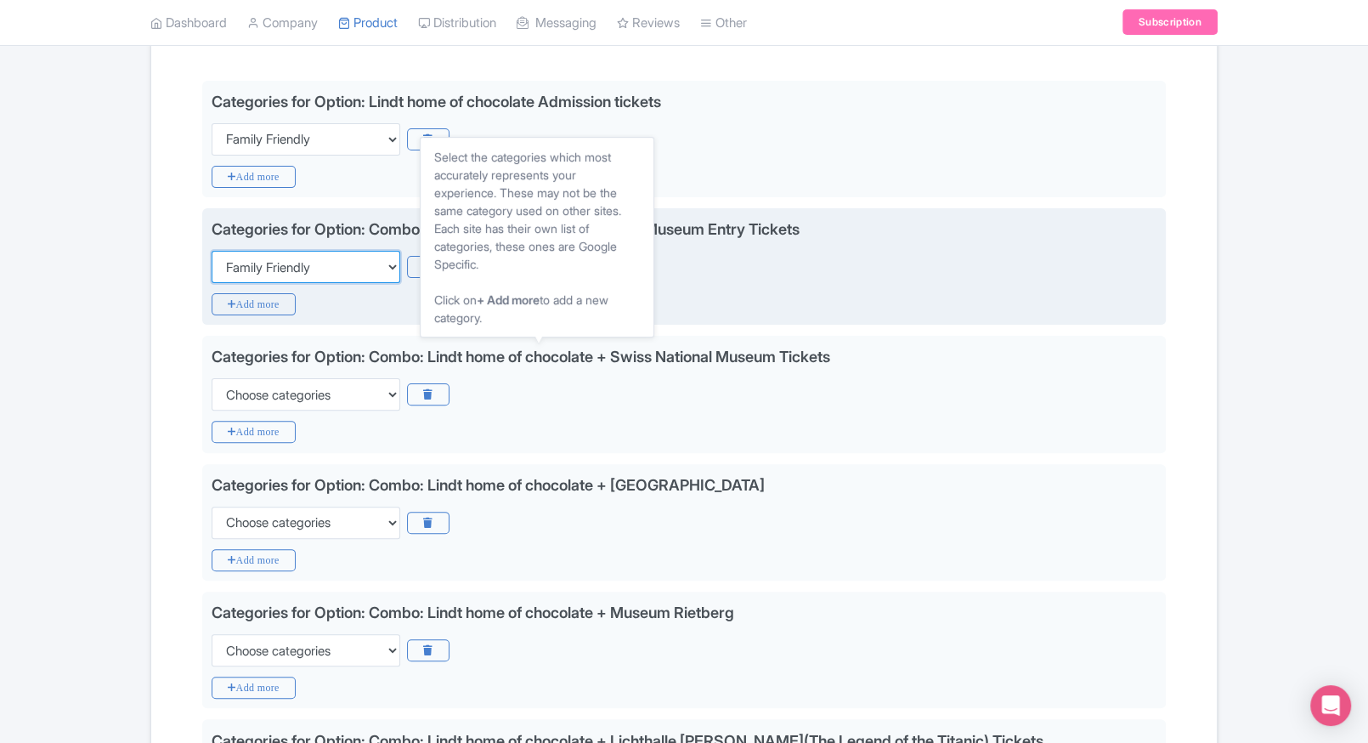
scroll to position [385, 0]
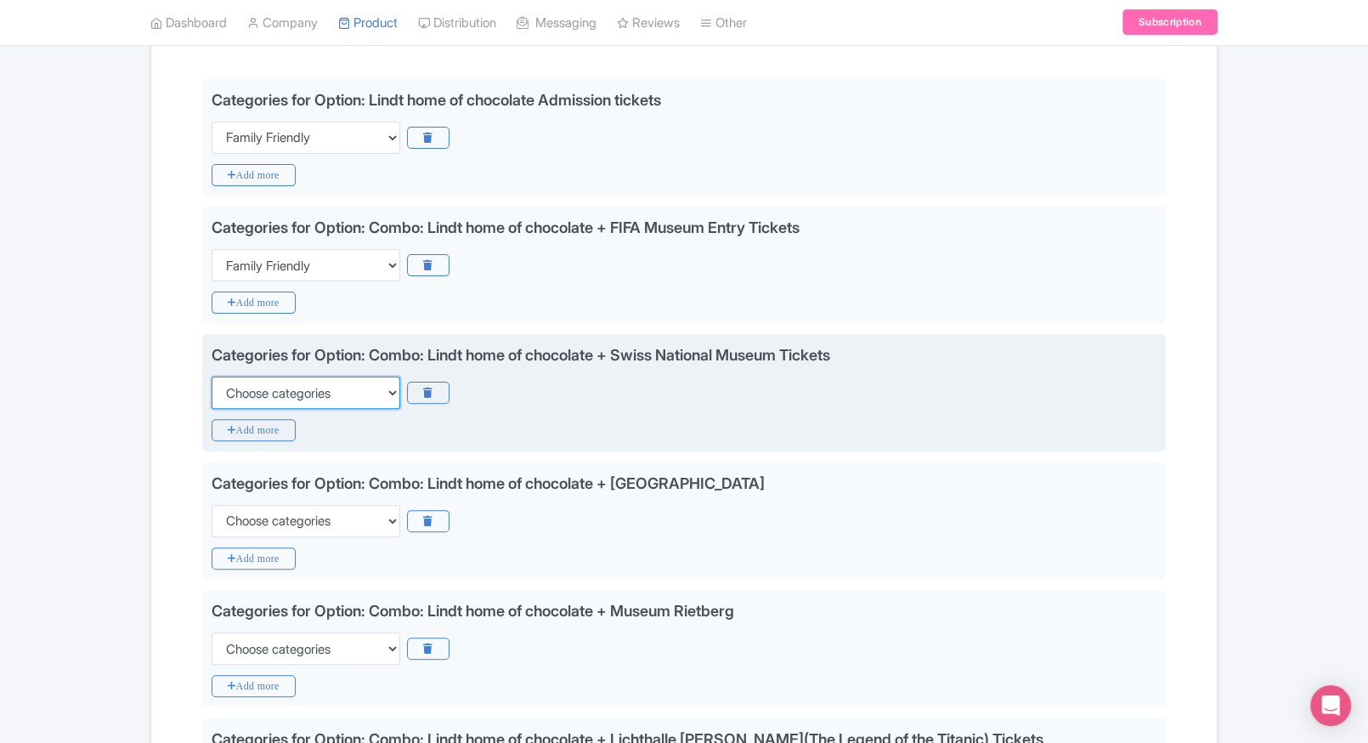
click at [305, 398] on select "Choose categories Adults Only Animals Audio Guide Beaches Bike Tours Boat Tours…" at bounding box center [306, 392] width 189 height 32
select select "family-friendly"
click at [212, 376] on select "Choose categories Adults Only Animals Audio Guide Beaches Bike Tours Boat Tours…" at bounding box center [306, 392] width 189 height 32
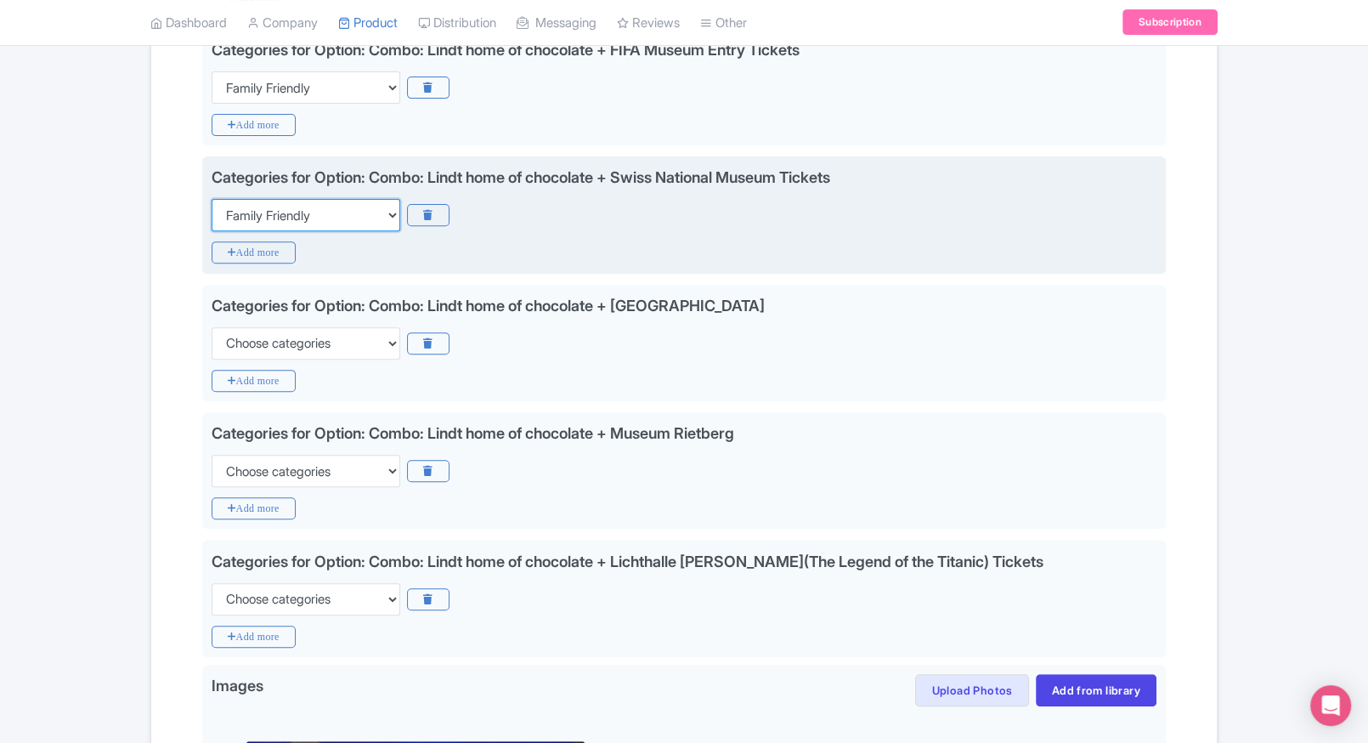
scroll to position [564, 0]
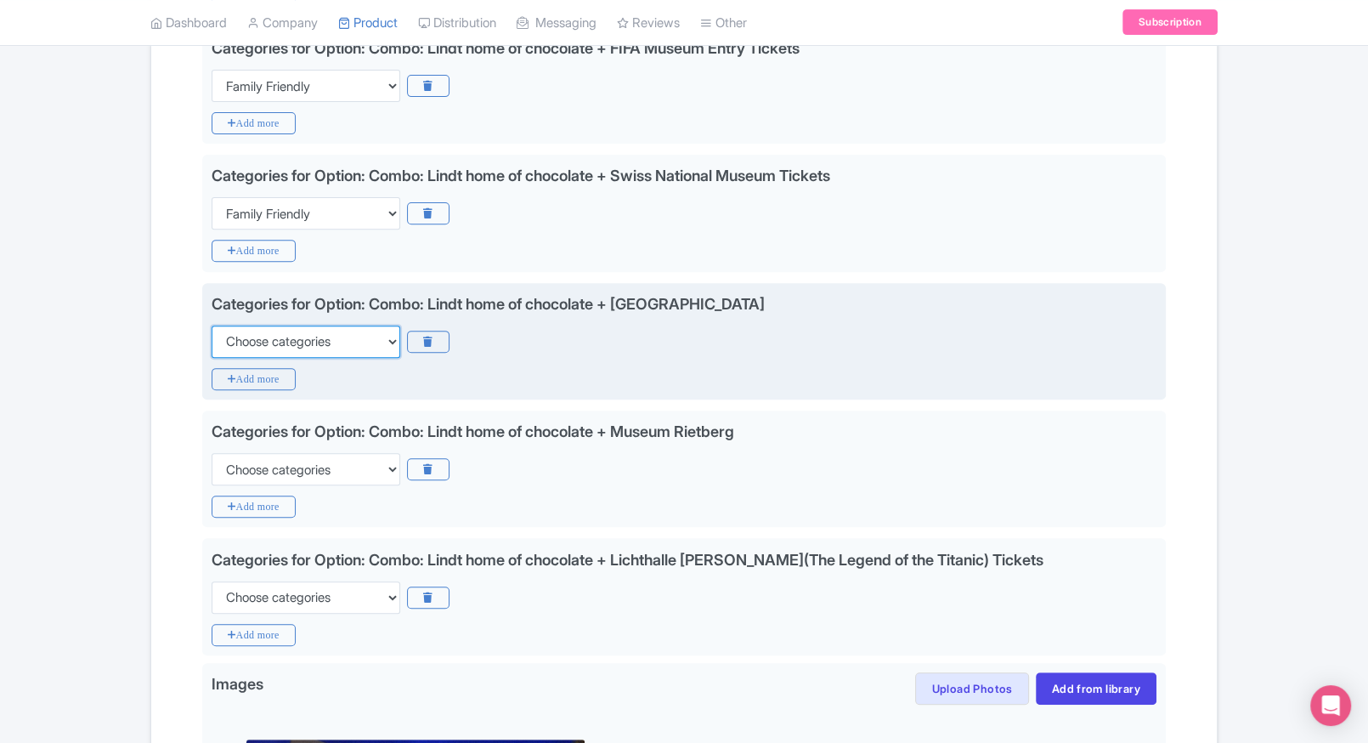
click at [380, 337] on select "Choose categories Adults Only Animals Audio Guide Beaches Bike Tours Boat Tours…" at bounding box center [306, 341] width 189 height 32
select select "family-friendly"
click at [212, 325] on select "Choose categories Adults Only Animals Audio Guide Beaches Bike Tours Boat Tours…" at bounding box center [306, 341] width 189 height 32
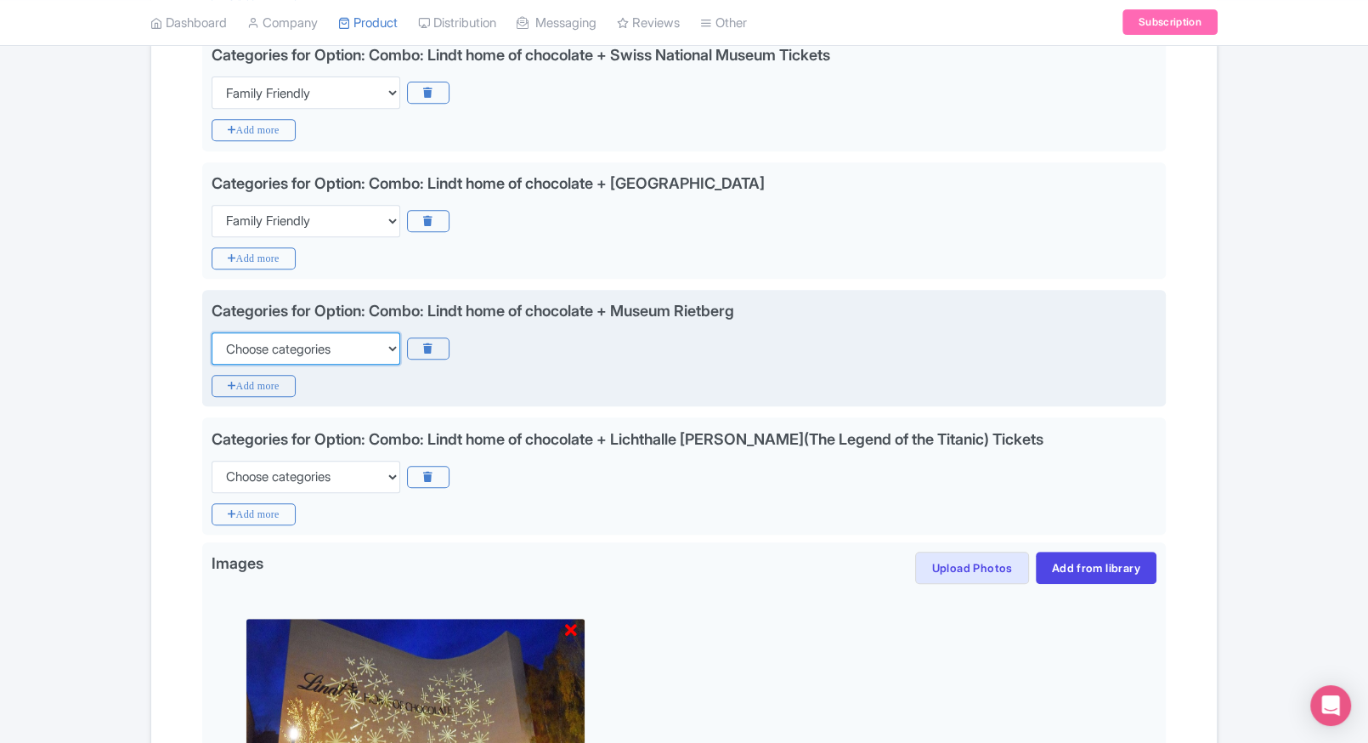
click at [355, 344] on select "Choose categories Adults Only Animals Audio Guide Beaches Bike Tours Boat Tours…" at bounding box center [306, 348] width 189 height 32
click at [212, 332] on select "Choose categories Adults Only Animals Audio Guide Beaches Bike Tours Boat Tours…" at bounding box center [306, 348] width 189 height 32
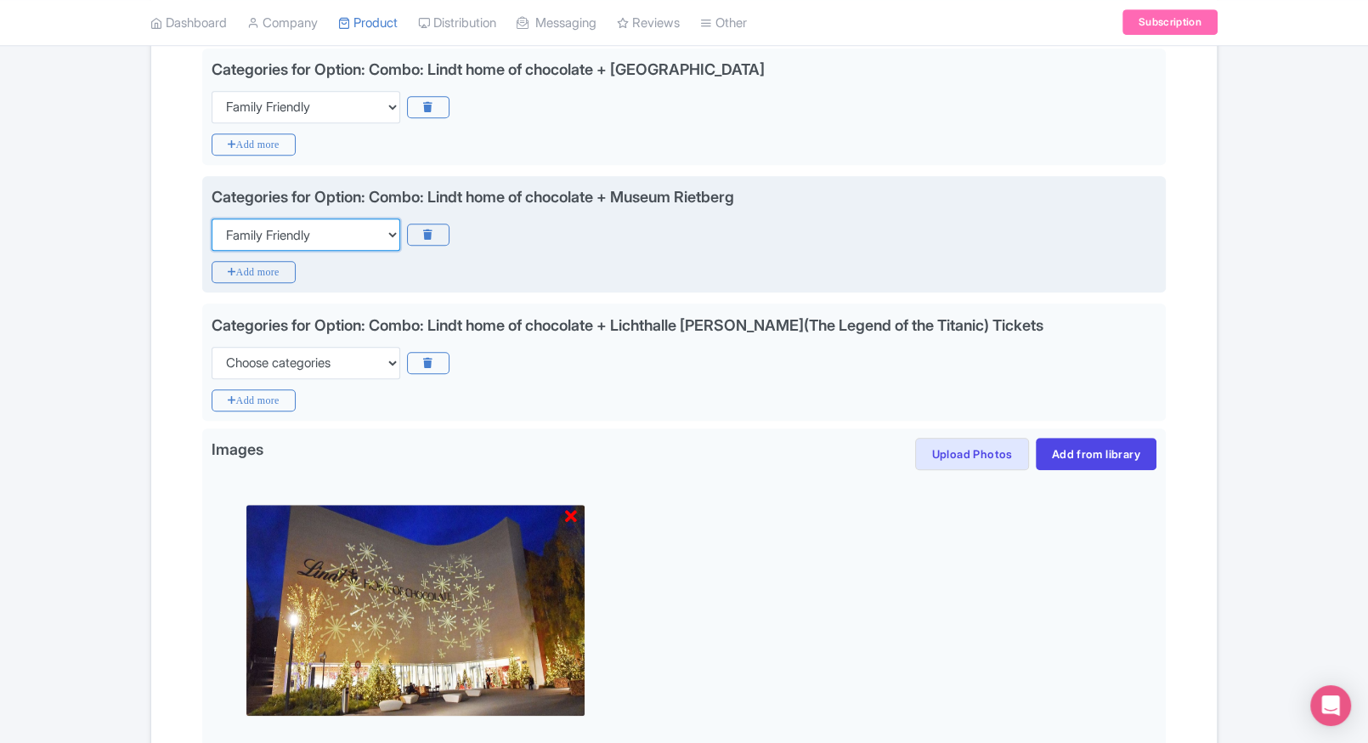
scroll to position [805, 0]
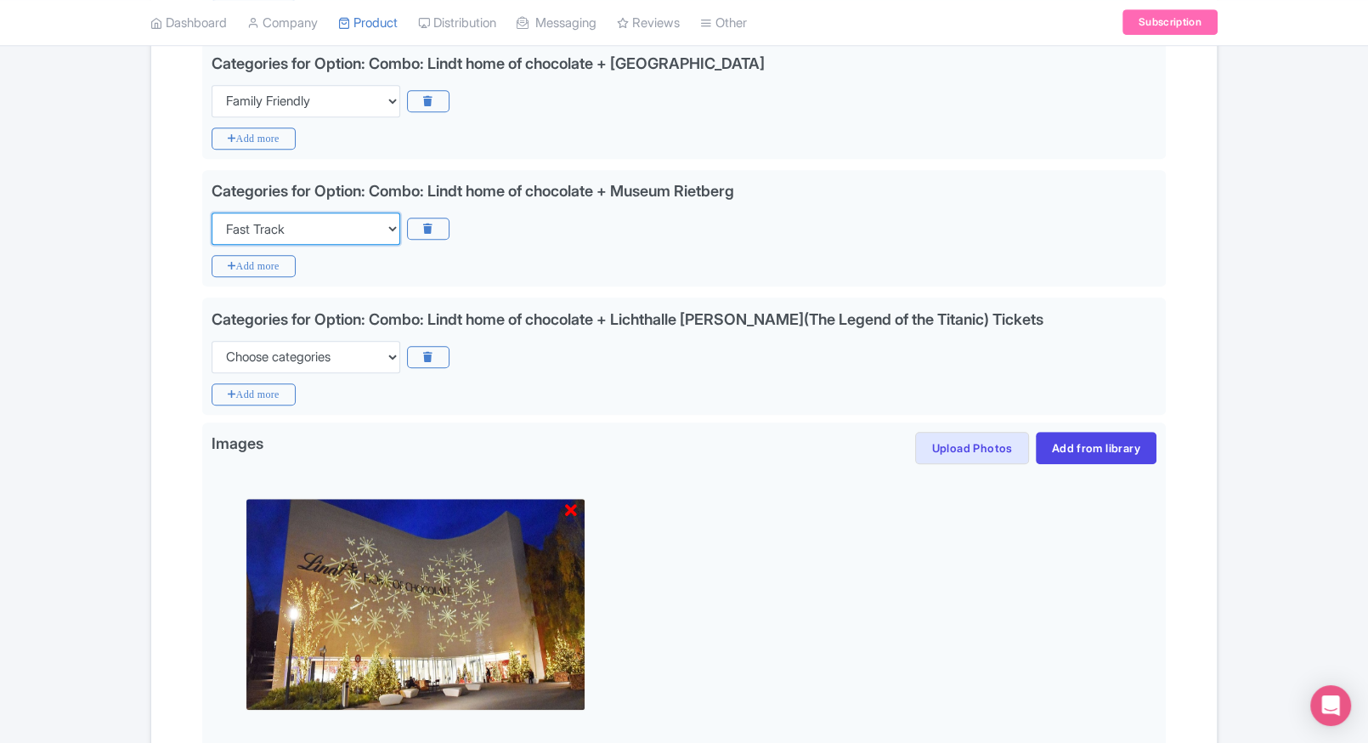
select select "family-friendly"
click at [212, 212] on select "Choose categories Adults Only Animals Audio Guide Beaches Bike Tours Boat Tours…" at bounding box center [306, 228] width 189 height 32
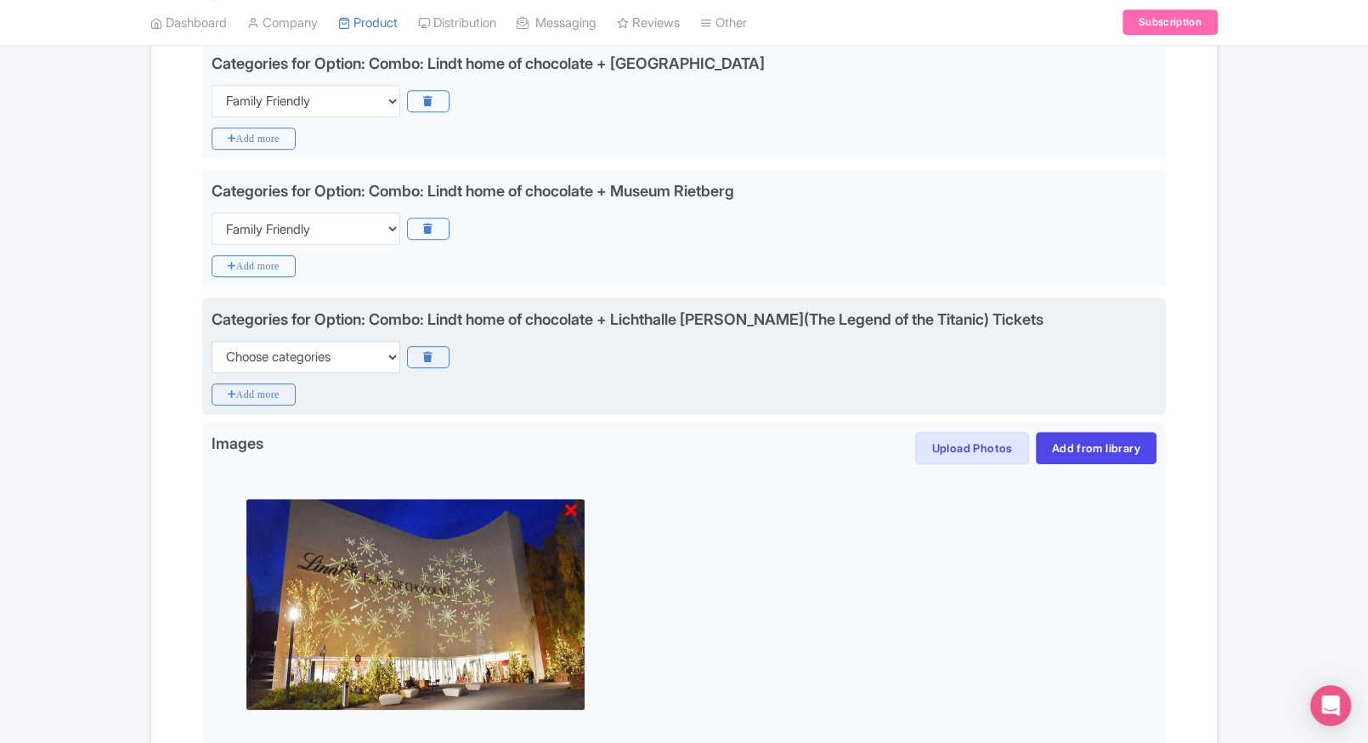
click at [311, 337] on div "Categories for Option: Combo: Lindt home of chocolate + Lichthalle MAAG(The Leg…" at bounding box center [684, 340] width 945 height 65
click at [308, 362] on select "Choose categories Adults Only Animals Audio Guide Beaches Bike Tours Boat Tours…" at bounding box center [306, 357] width 189 height 32
select select "family-friendly"
click at [212, 341] on select "Choose categories Adults Only Animals Audio Guide Beaches Bike Tours Boat Tours…" at bounding box center [306, 357] width 189 height 32
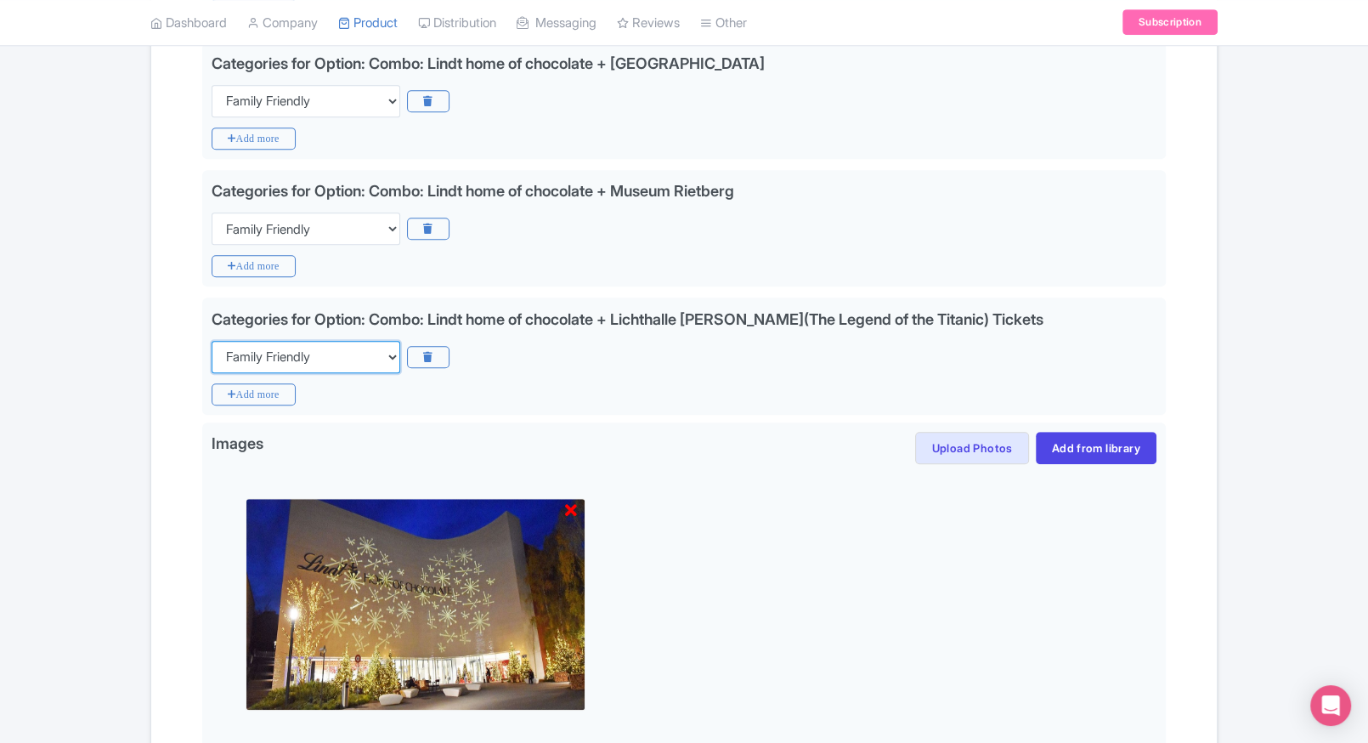
scroll to position [1010, 0]
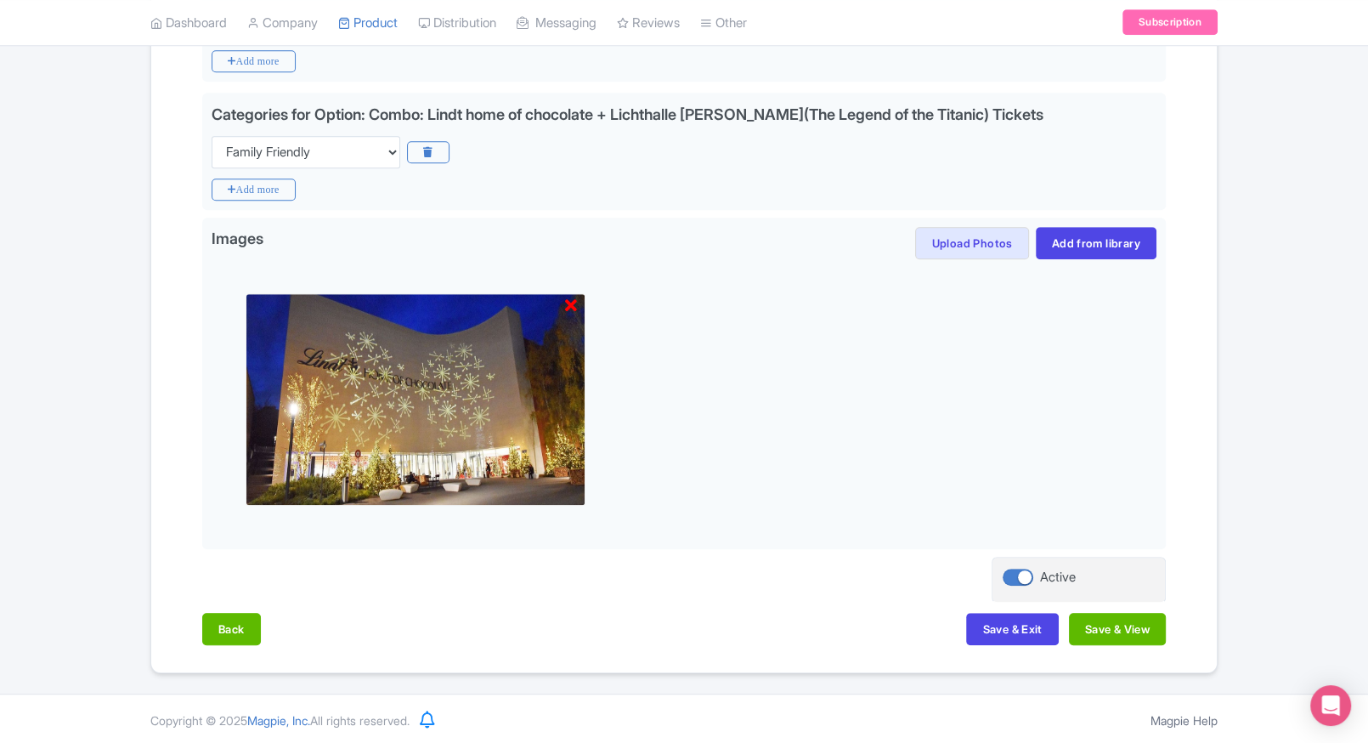
click at [937, 631] on div "Back Save & Exit Save & View" at bounding box center [684, 637] width 964 height 49
click at [976, 619] on button "Save & Exit" at bounding box center [1012, 629] width 92 height 32
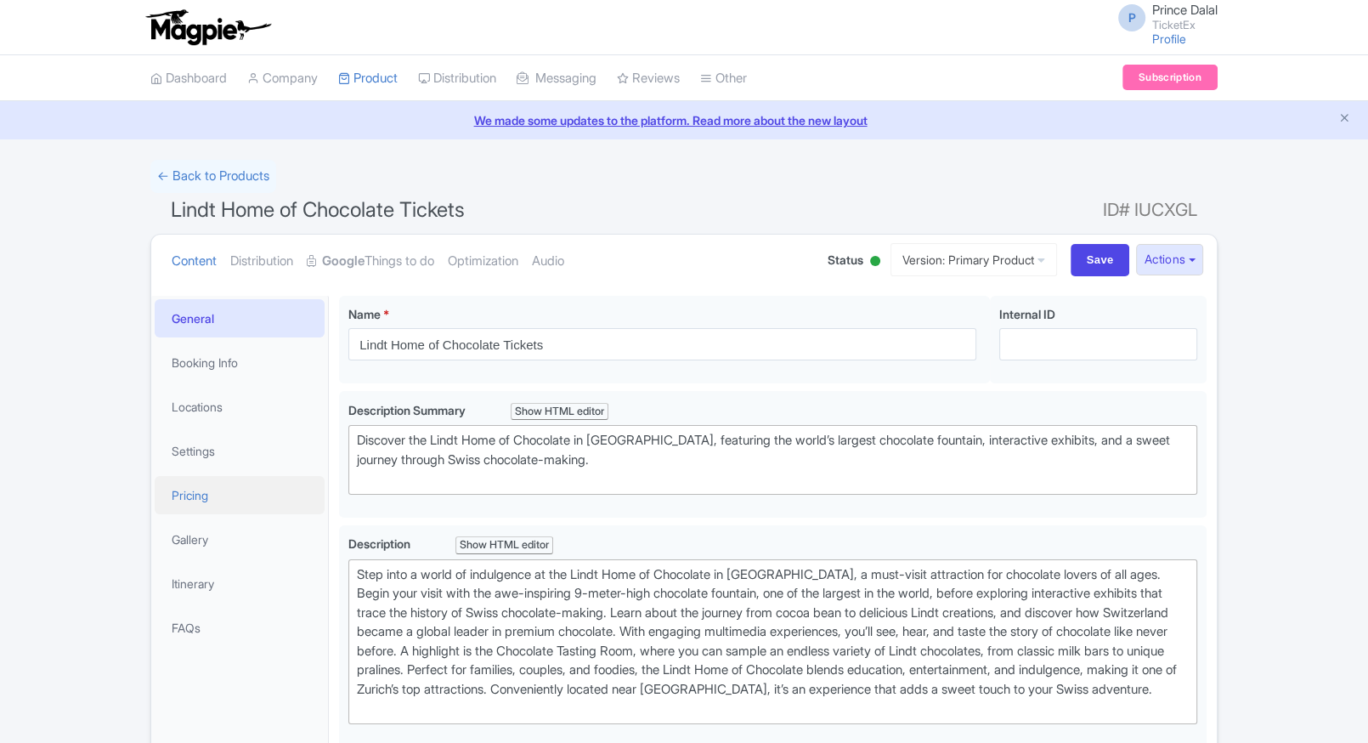
click at [277, 477] on link "Pricing" at bounding box center [240, 495] width 170 height 38
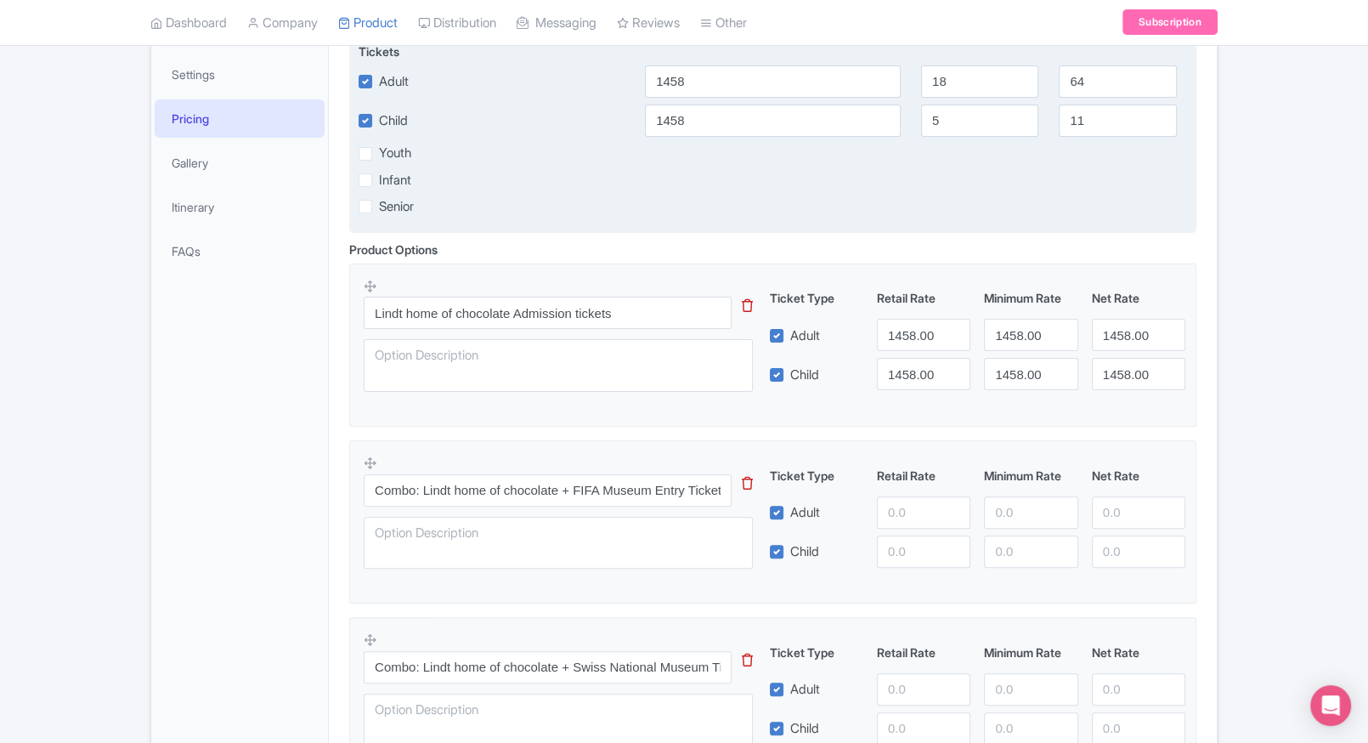
scroll to position [377, 0]
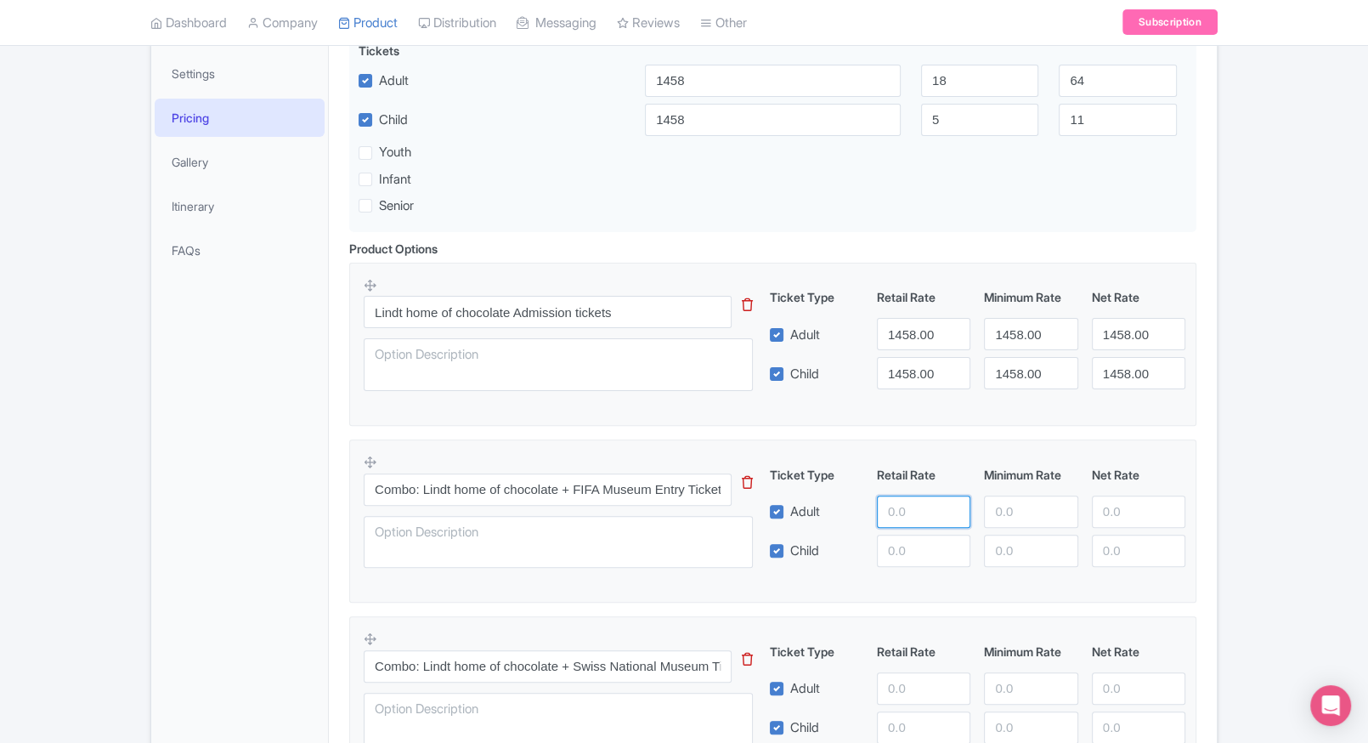
click at [900, 520] on input "number" at bounding box center [923, 511] width 93 height 32
type input "6500"
paste input "6500"
drag, startPoint x: 897, startPoint y: 561, endPoint x: 986, endPoint y: 518, distance: 98.1
click at [986, 518] on div "Ticket Type Retail Rate Minimum Rate Net Rate Adult 6500 Child 6500 This tip ha…" at bounding box center [978, 516] width 410 height 101
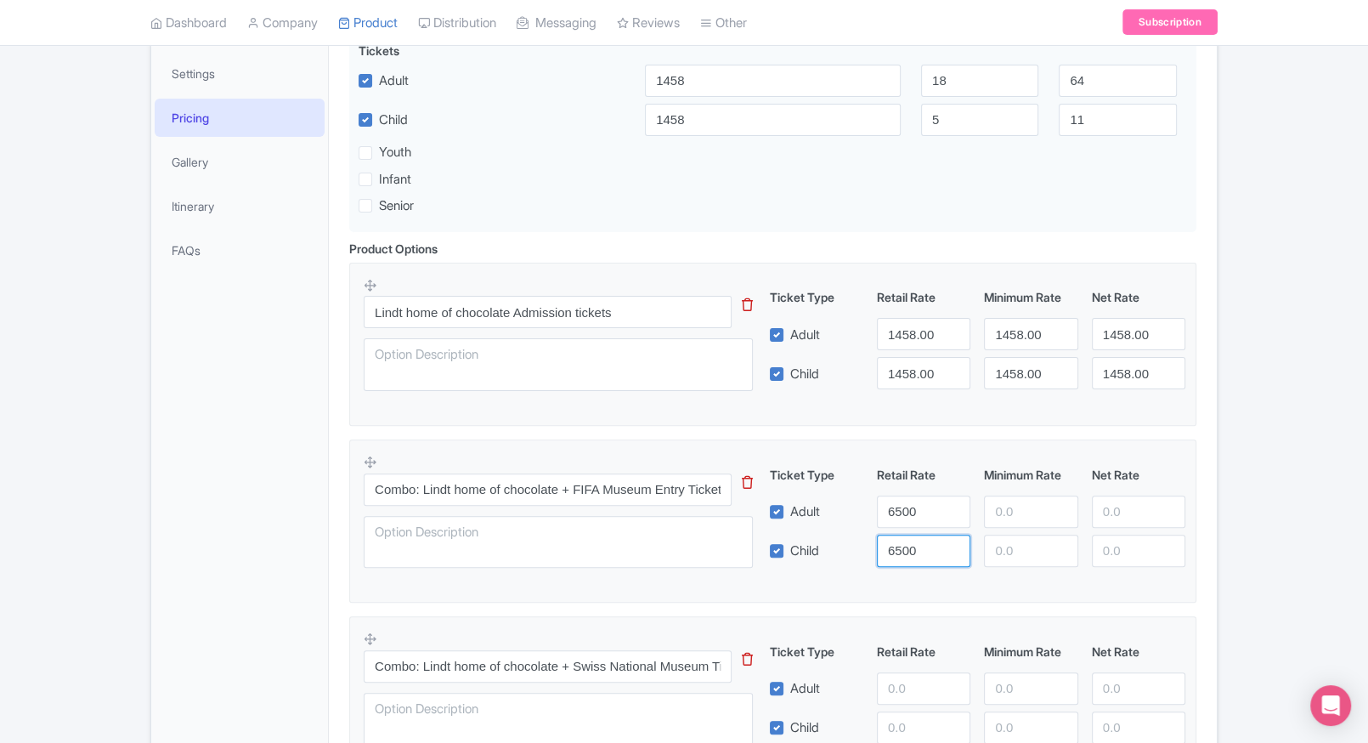
type input "6500"
paste input "6500"
drag, startPoint x: 986, startPoint y: 518, endPoint x: 1004, endPoint y: 536, distance: 25.8
click at [1004, 536] on div "Ticket Type Retail Rate Minimum Rate Net Rate Adult 6500 6500 Child 6500 This t…" at bounding box center [978, 516] width 410 height 101
type input "6500"
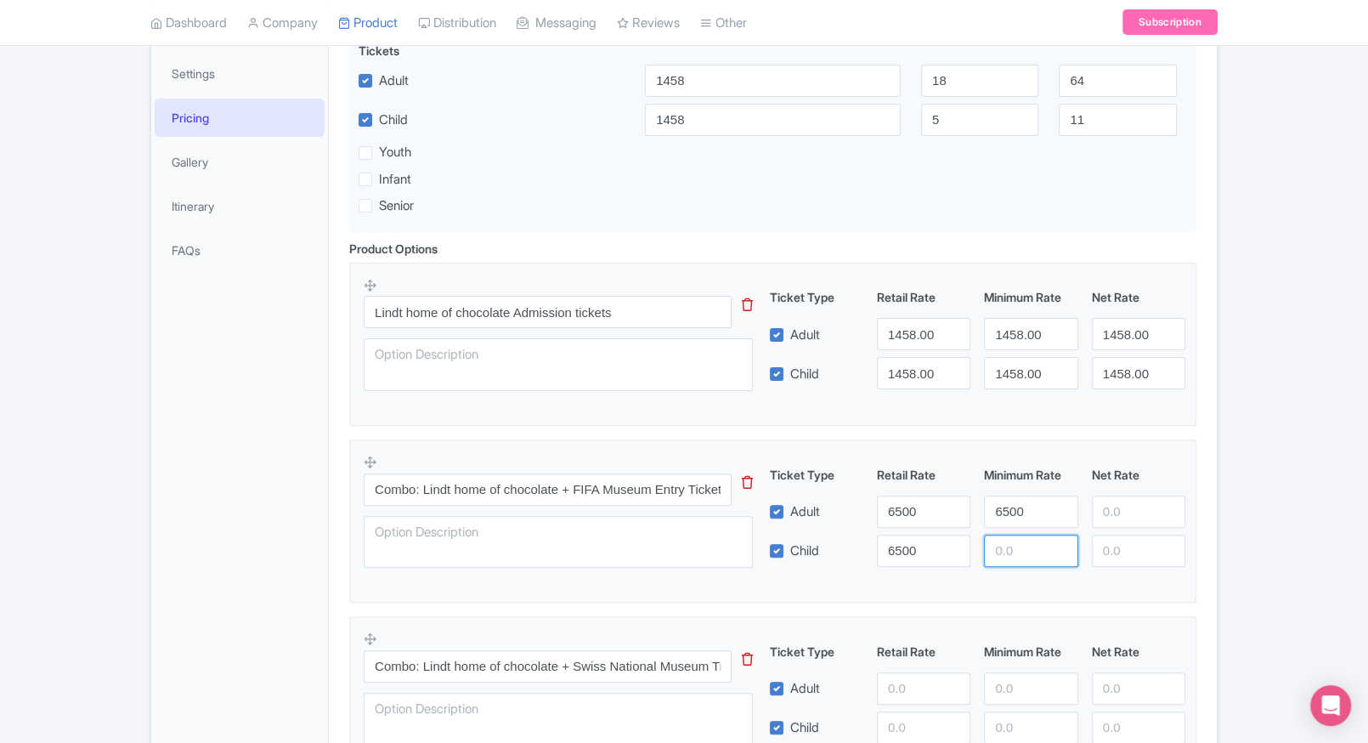
paste input "6500"
click at [1004, 536] on input "6500" at bounding box center [1030, 551] width 93 height 32
type input "6500"
paste input "6500"
drag, startPoint x: 1127, startPoint y: 505, endPoint x: 1127, endPoint y: 540, distance: 35.7
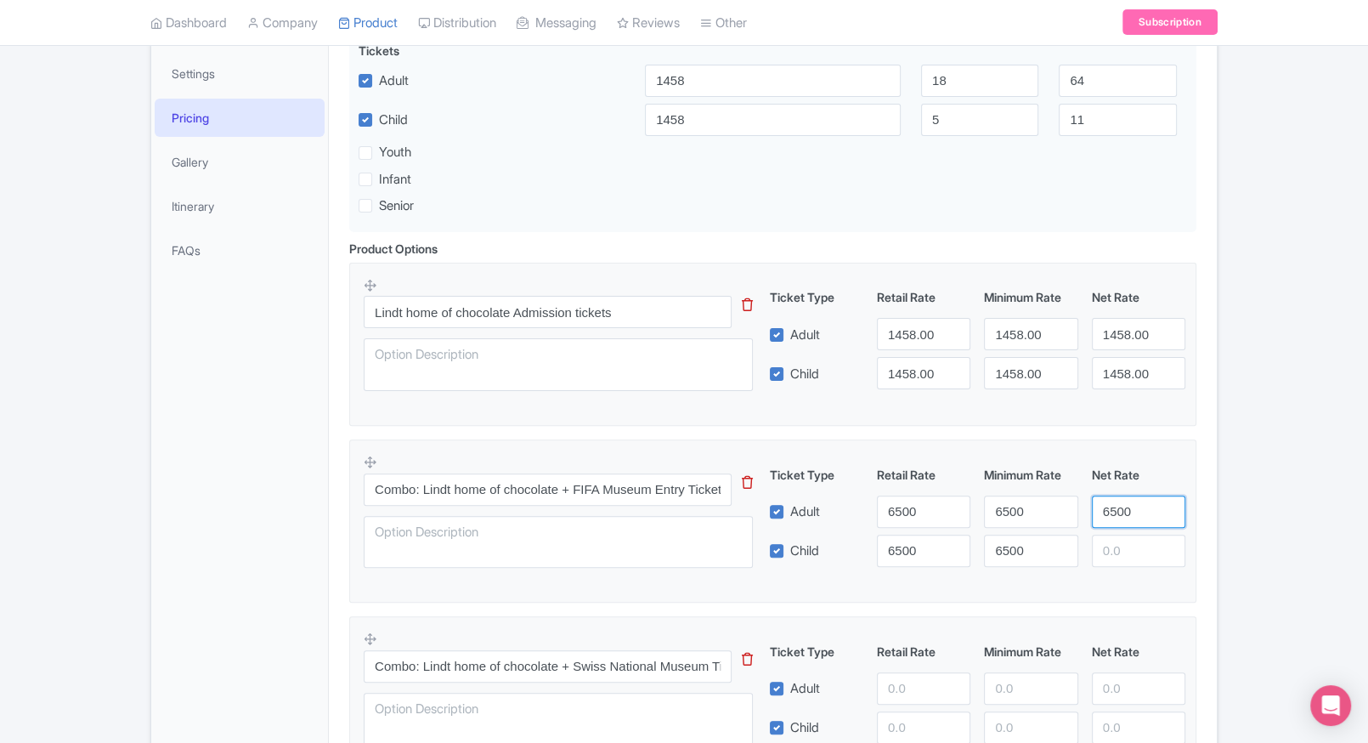
click at [1127, 540] on div "Ticket Type Retail Rate Minimum Rate Net Rate Adult 6500 6500 6500 Child 6500 6…" at bounding box center [978, 516] width 410 height 101
type input "6500"
paste input "6500"
drag, startPoint x: 1127, startPoint y: 540, endPoint x: 1198, endPoint y: 530, distance: 72.1
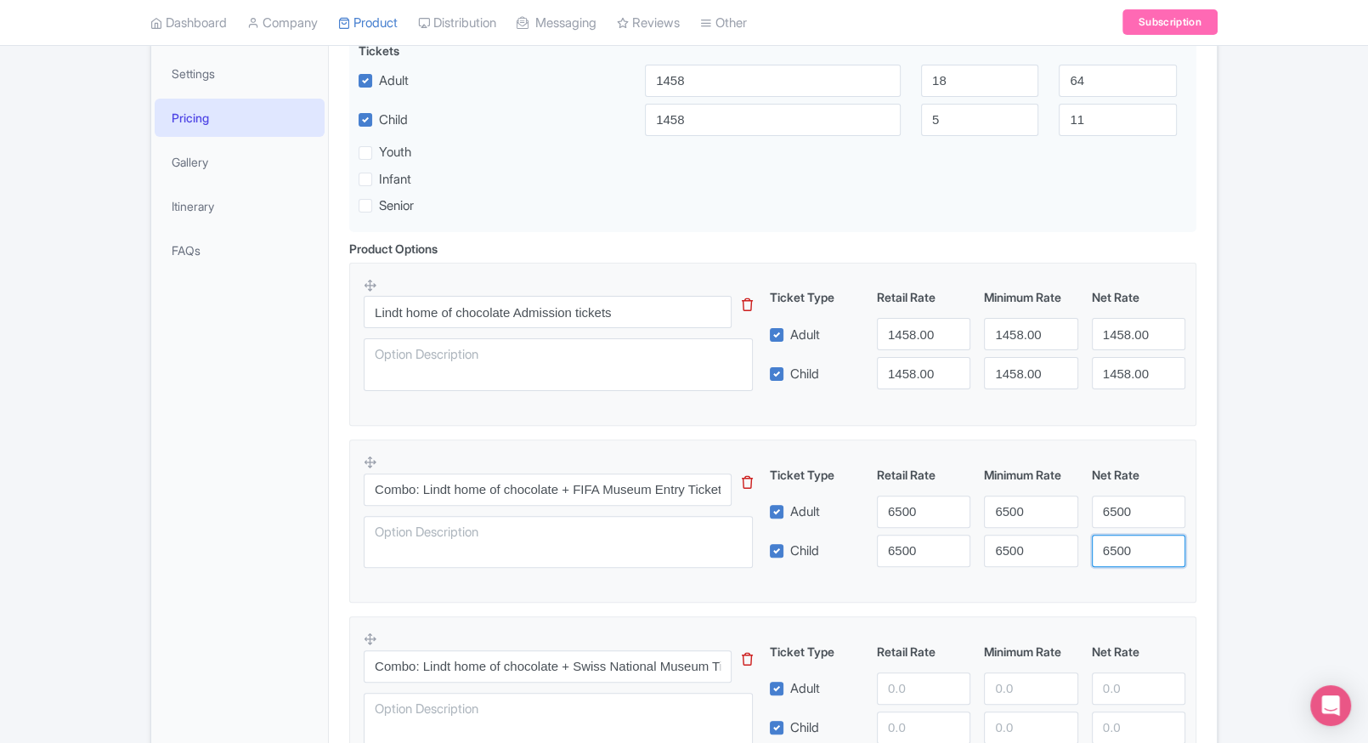
type input "6500"
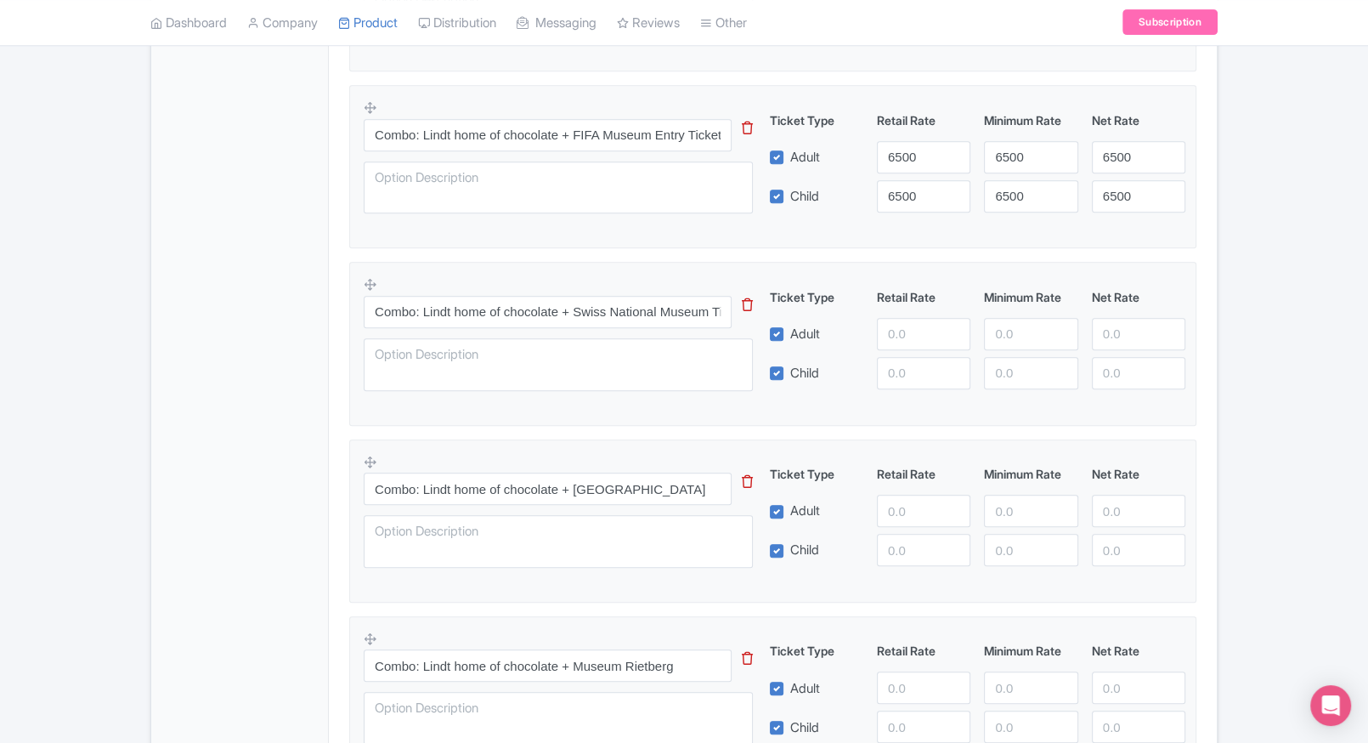
scroll to position [733, 0]
click at [897, 340] on input "number" at bounding box center [923, 333] width 93 height 32
type input "7000"
click at [904, 354] on div "Ticket Type Retail Rate Minimum Rate Net Rate Adult 7000 Child This tip has not…" at bounding box center [978, 337] width 410 height 101
paste input "7000"
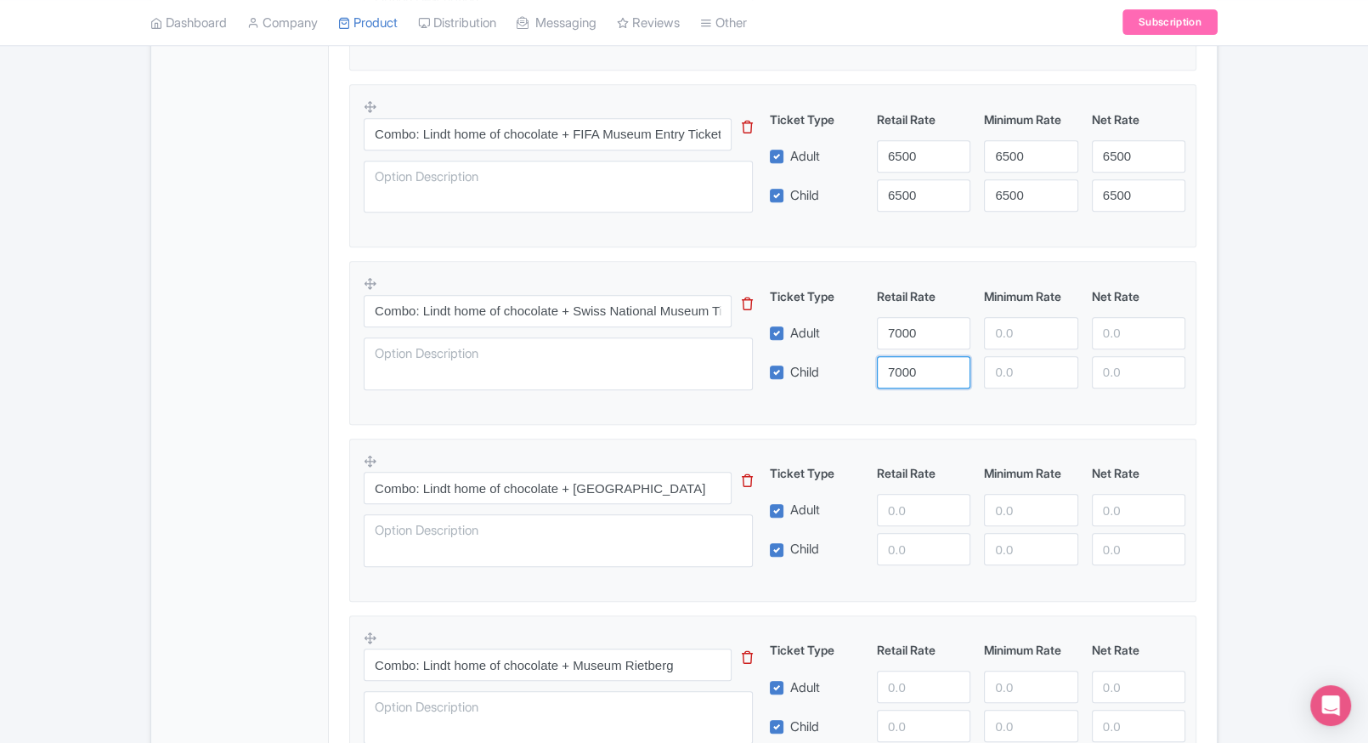
click at [904, 357] on input "7000" at bounding box center [923, 372] width 93 height 32
type input "7000"
paste input "7000"
drag, startPoint x: 986, startPoint y: 334, endPoint x: 1020, endPoint y: 370, distance: 49.3
click at [1020, 370] on div "Ticket Type Retail Rate Minimum Rate Net Rate Adult 7000 7000 Child 7000 This t…" at bounding box center [978, 337] width 410 height 101
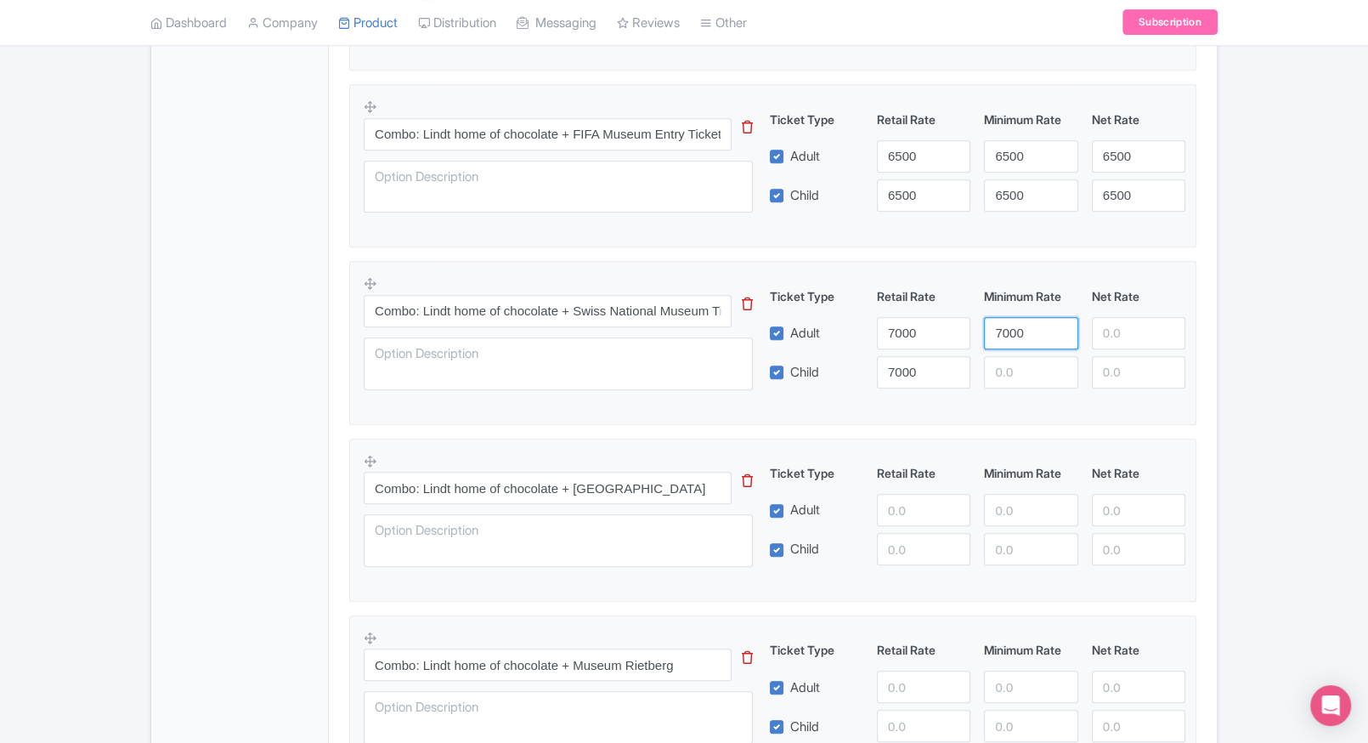
type input "7000"
paste input "7000"
drag, startPoint x: 1020, startPoint y: 370, endPoint x: 1082, endPoint y: 344, distance: 67.1
click at [1082, 344] on div "Ticket Type Retail Rate Minimum Rate Net Rate Adult 7000 7000 Child 7000 7000 T…" at bounding box center [978, 337] width 410 height 101
type input "7000"
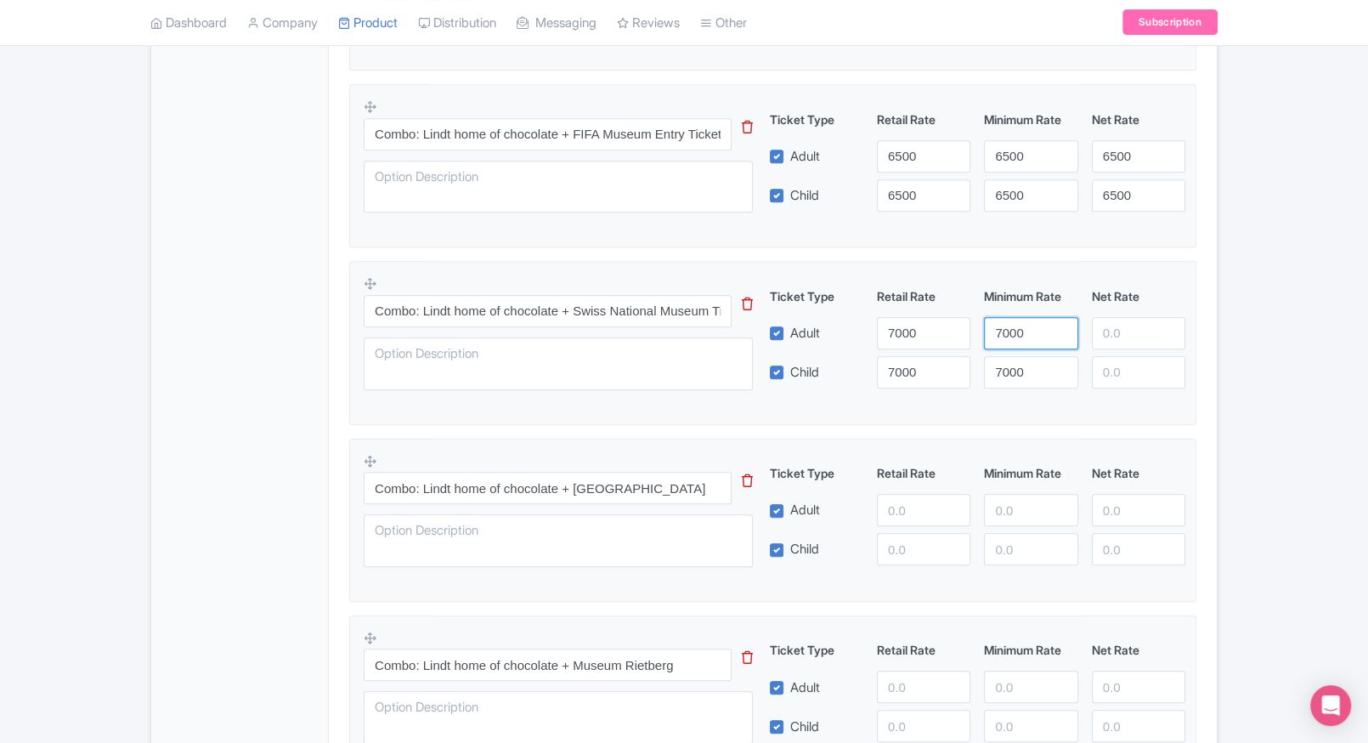
drag, startPoint x: 1082, startPoint y: 344, endPoint x: 1106, endPoint y: 338, distance: 25.4
click at [1106, 338] on div "Adult 7000 7000" at bounding box center [978, 333] width 430 height 32
paste input "7000"
drag, startPoint x: 1106, startPoint y: 338, endPoint x: 1119, endPoint y: 370, distance: 33.9
click at [1119, 370] on div "Ticket Type Retail Rate Minimum Rate Net Rate Adult 7000 7000 7000 Child 7000 7…" at bounding box center [978, 337] width 410 height 101
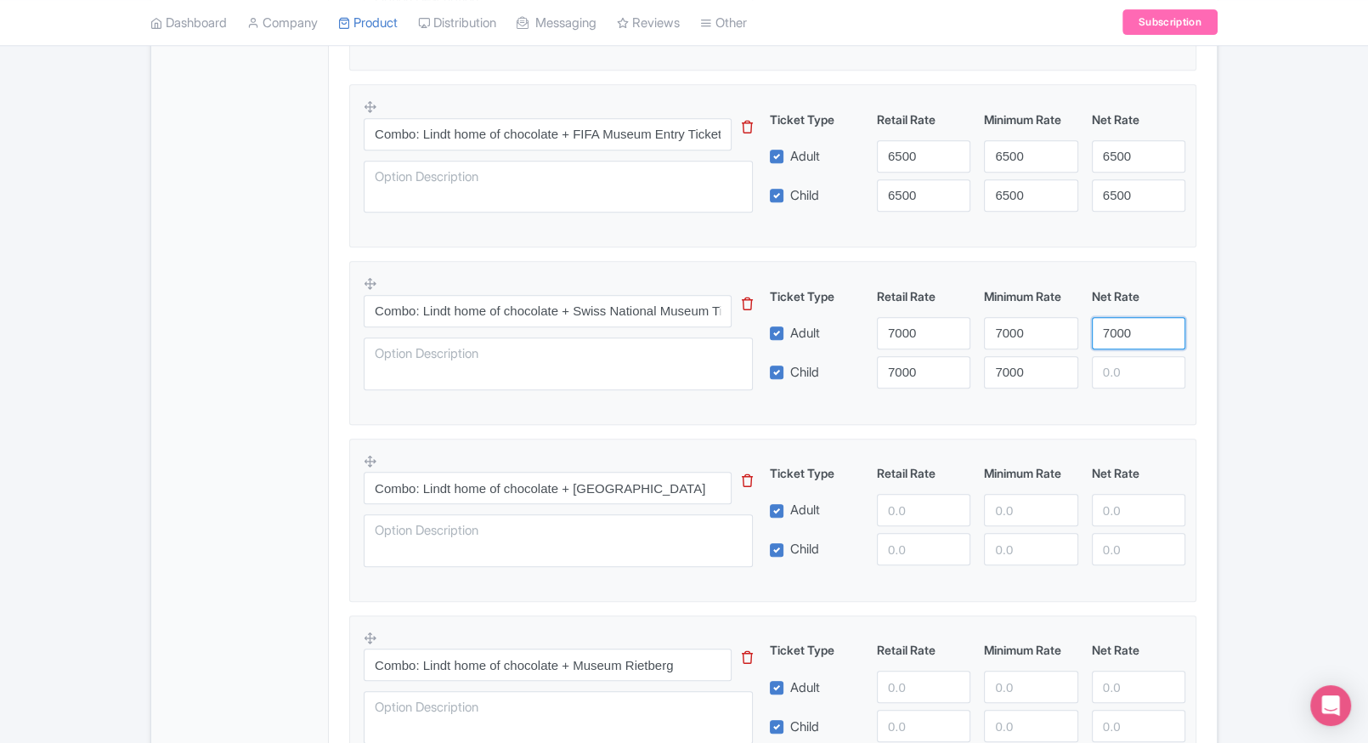
type input "7000"
paste input "7000"
click at [1119, 370] on input "7000" at bounding box center [1138, 372] width 93 height 32
type input "7000"
click at [1208, 364] on div "Lindt Home of Chocolate Tickets Name * i Lindt Home of Chocolate Tickets Your p…" at bounding box center [773, 312] width 888 height 1518
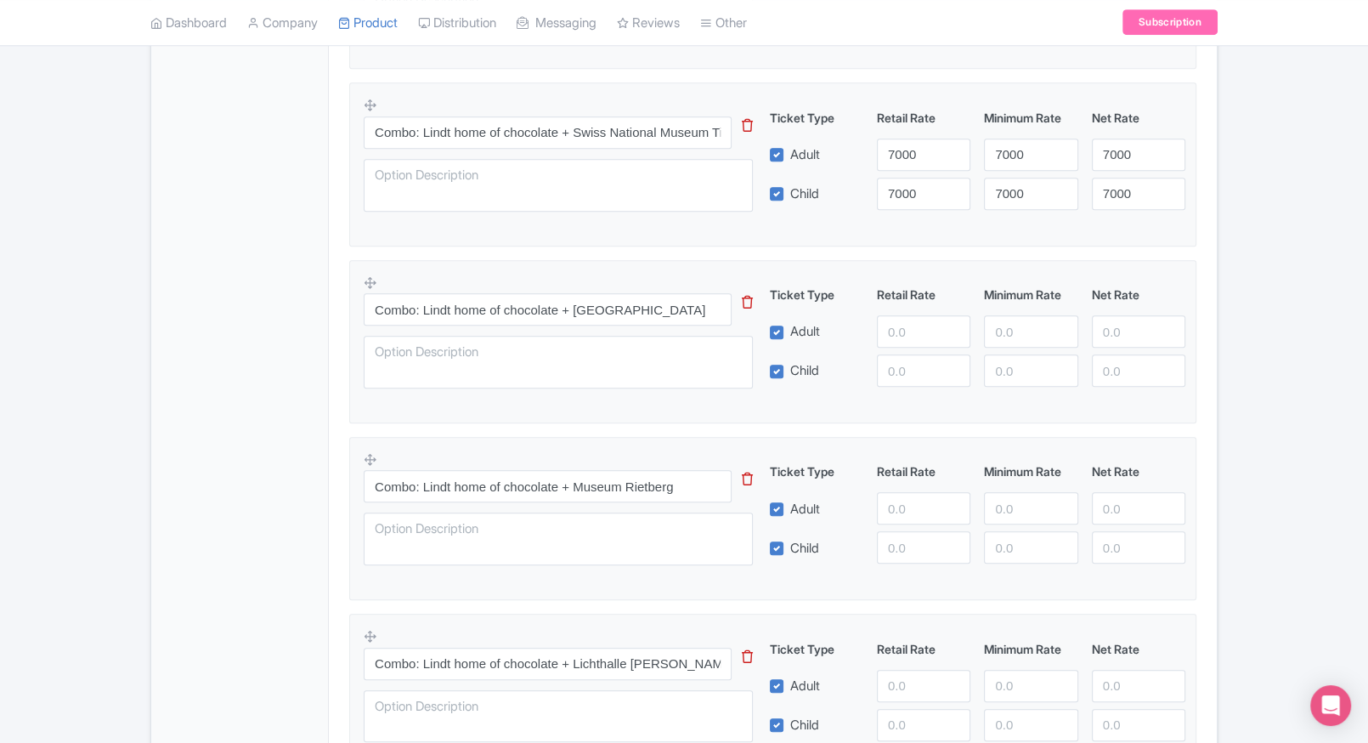
scroll to position [912, 0]
click at [925, 344] on input "number" at bounding box center [923, 330] width 93 height 32
type input "7200"
paste input "7200"
click at [931, 376] on input "7200" at bounding box center [923, 370] width 93 height 32
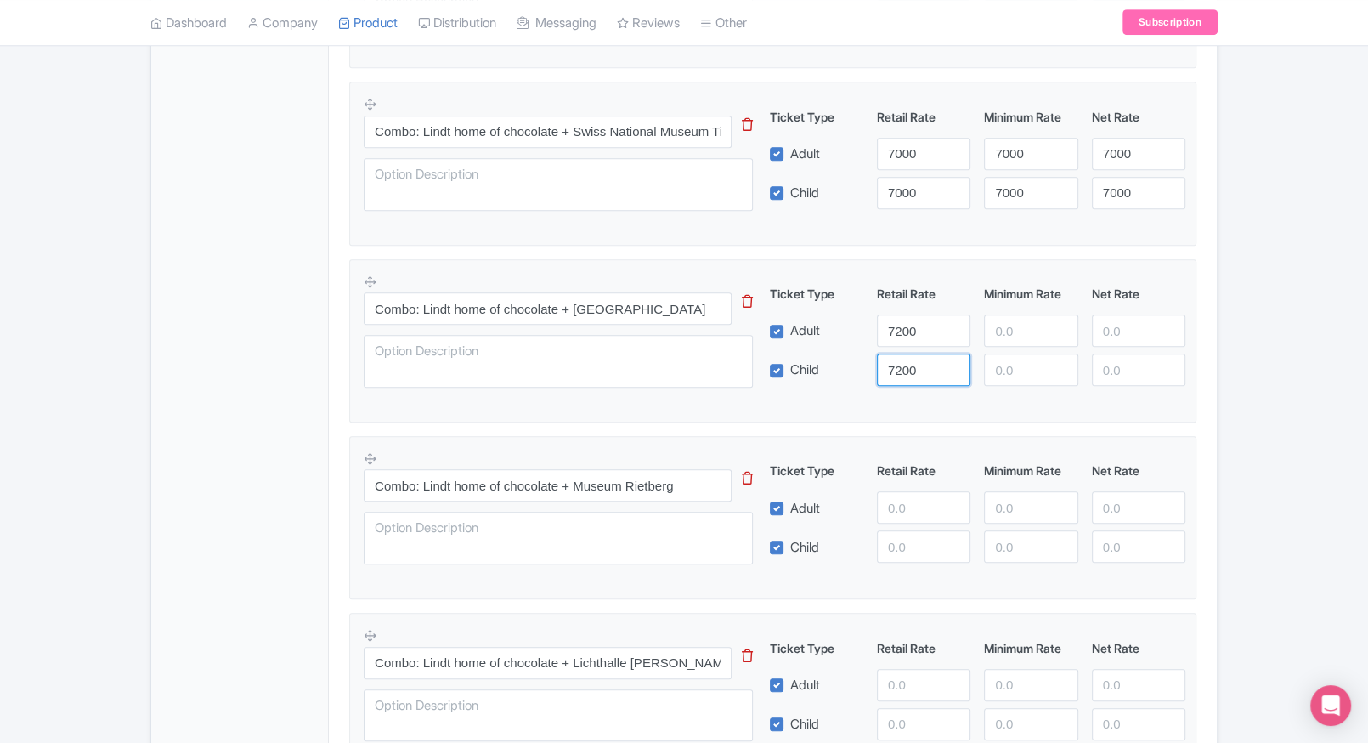
type input "7200"
paste input "7200"
drag, startPoint x: 1012, startPoint y: 328, endPoint x: 1013, endPoint y: 343, distance: 15.3
click at [1013, 343] on input "7200" at bounding box center [1030, 330] width 93 height 32
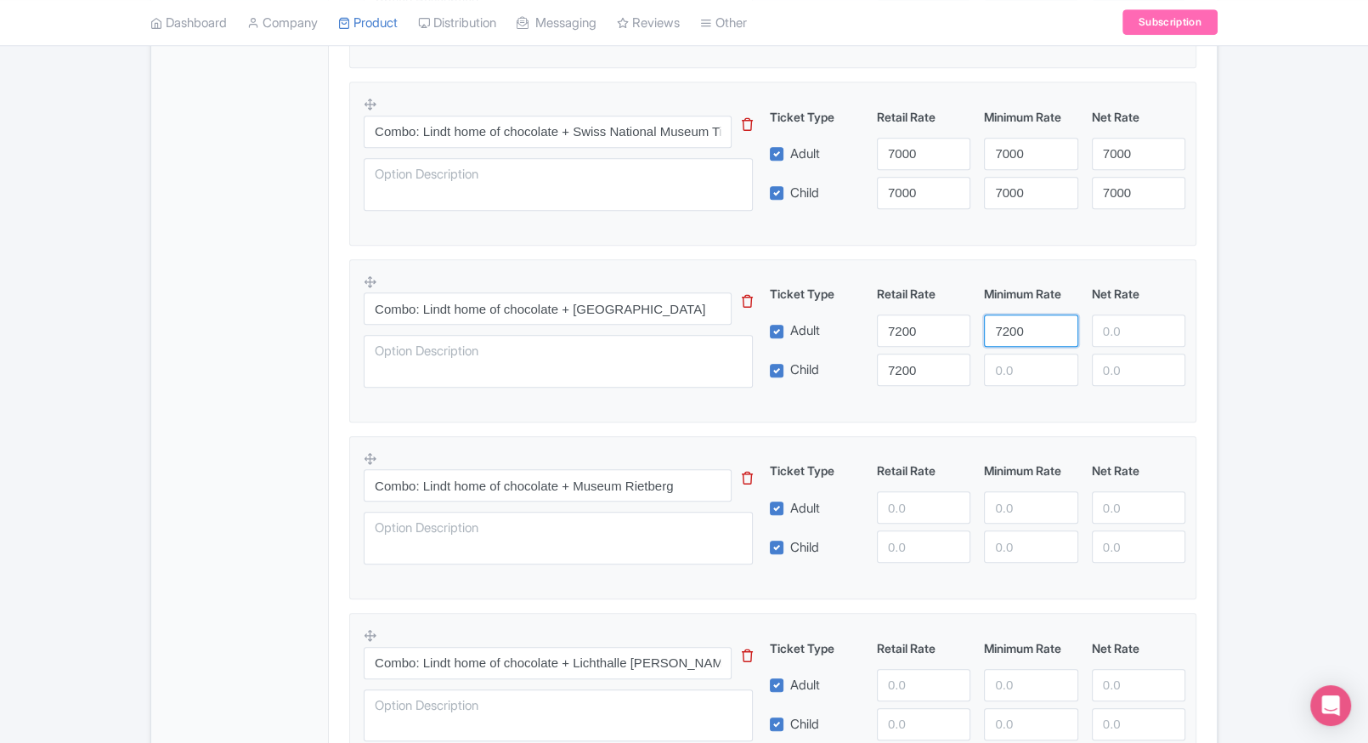
type input "7200"
paste input "7200"
drag, startPoint x: 1014, startPoint y: 368, endPoint x: 1110, endPoint y: 332, distance: 102.4
click at [1110, 332] on div "Ticket Type Retail Rate Minimum Rate Net Rate Adult 7200 7200 Child 7200 7200 T…" at bounding box center [978, 335] width 410 height 101
type input "7200"
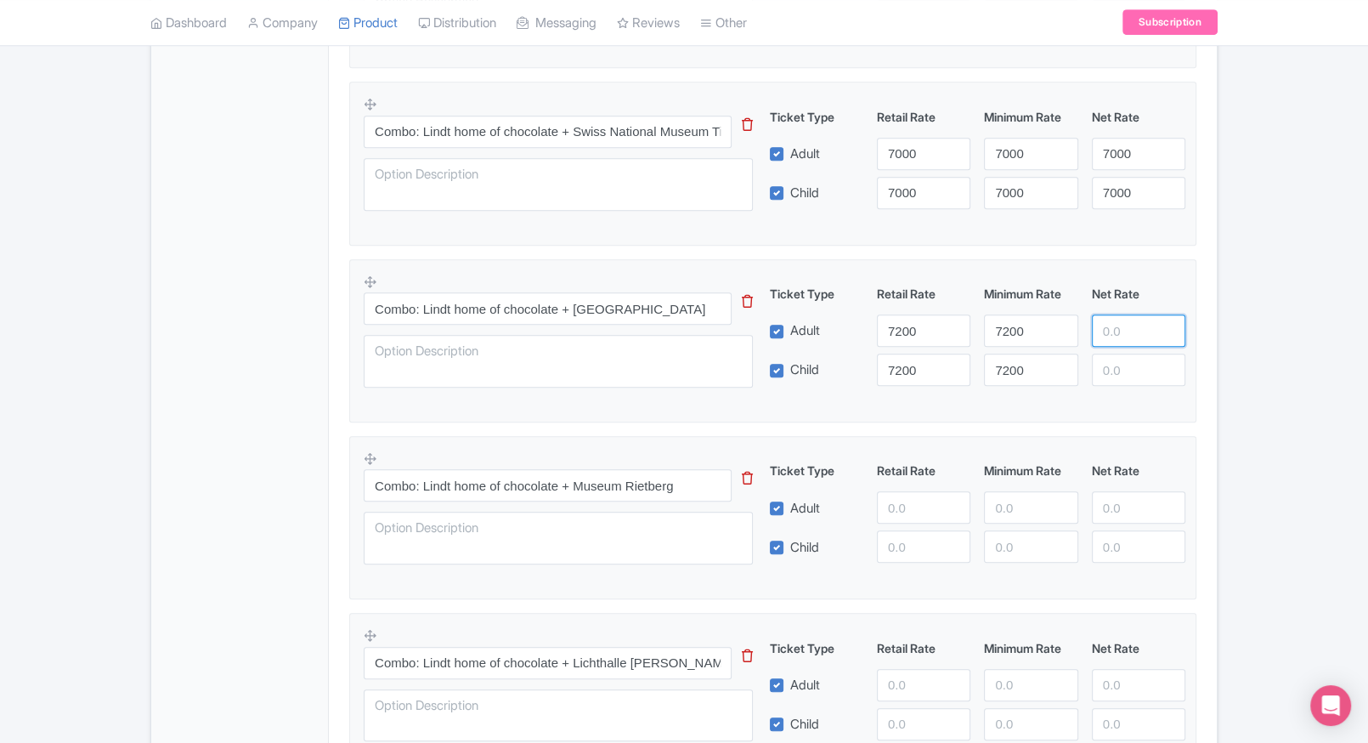
paste input "7200"
drag, startPoint x: 1110, startPoint y: 332, endPoint x: 1116, endPoint y: 354, distance: 22.1
click at [1116, 354] on div "Ticket Type Retail Rate Minimum Rate Net Rate Adult 7200 7200 7200 Child 7200 7…" at bounding box center [978, 335] width 410 height 101
type input "7200"
paste input "7200"
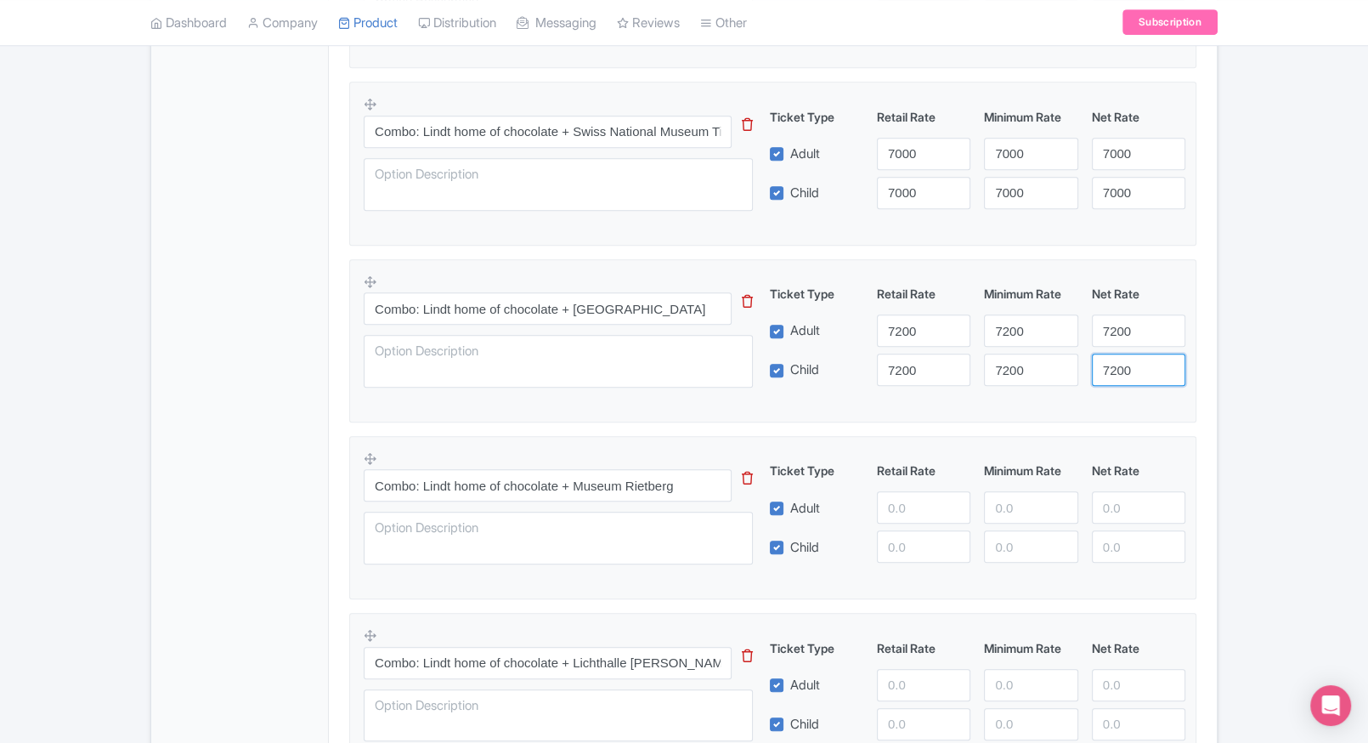
click at [1116, 354] on input "7200" at bounding box center [1138, 370] width 93 height 32
type input "7200"
click at [1210, 359] on div "Lindt Home of Chocolate Tickets Name * i Lindt Home of Chocolate Tickets Your p…" at bounding box center [773, 133] width 888 height 1518
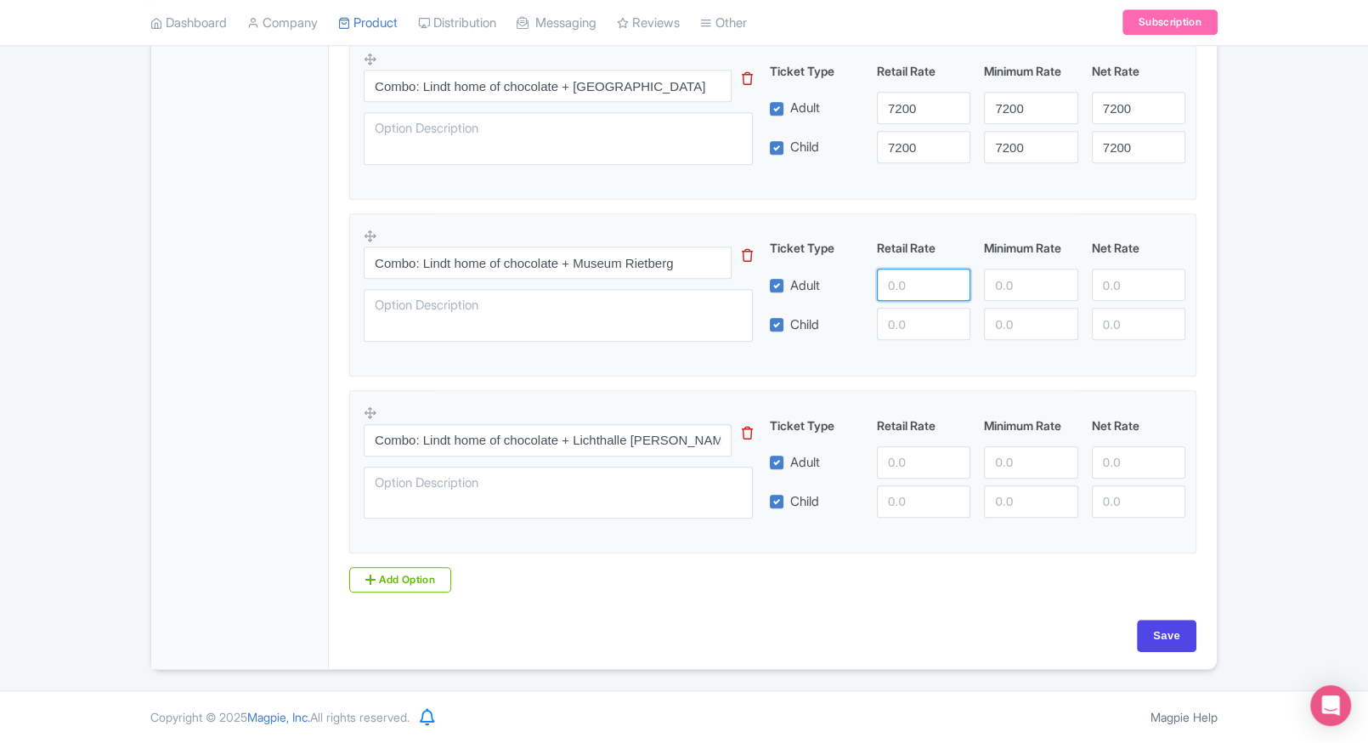
click at [905, 277] on input "number" at bounding box center [923, 285] width 93 height 32
type input "6800"
paste input "6800"
click at [905, 316] on input "6800" at bounding box center [923, 324] width 93 height 32
type input "6800"
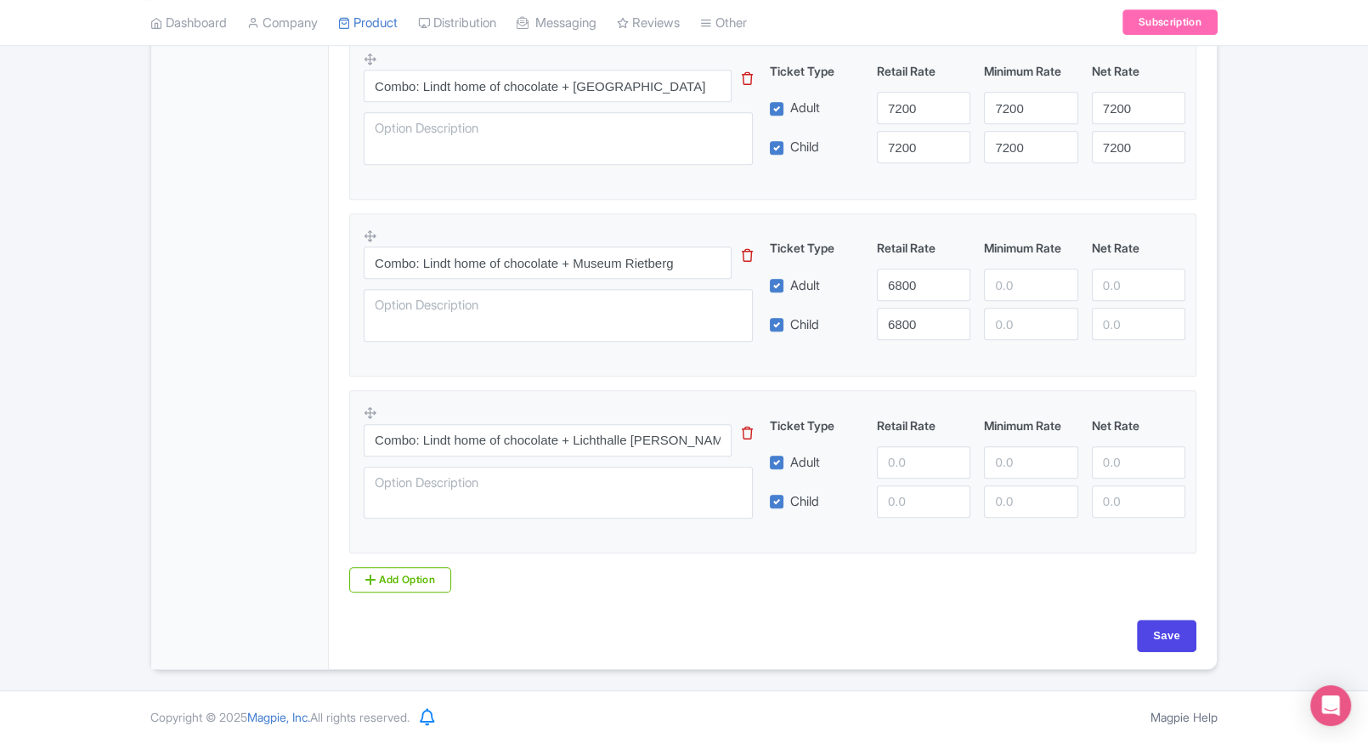
click at [982, 291] on div at bounding box center [1030, 285] width 107 height 32
paste input "6800"
drag, startPoint x: 999, startPoint y: 289, endPoint x: 1004, endPoint y: 309, distance: 21.0
click at [1004, 309] on div "Ticket Type Retail Rate Minimum Rate Net Rate Adult 6800 6800 Child 6800 This t…" at bounding box center [978, 289] width 410 height 101
type input "6800"
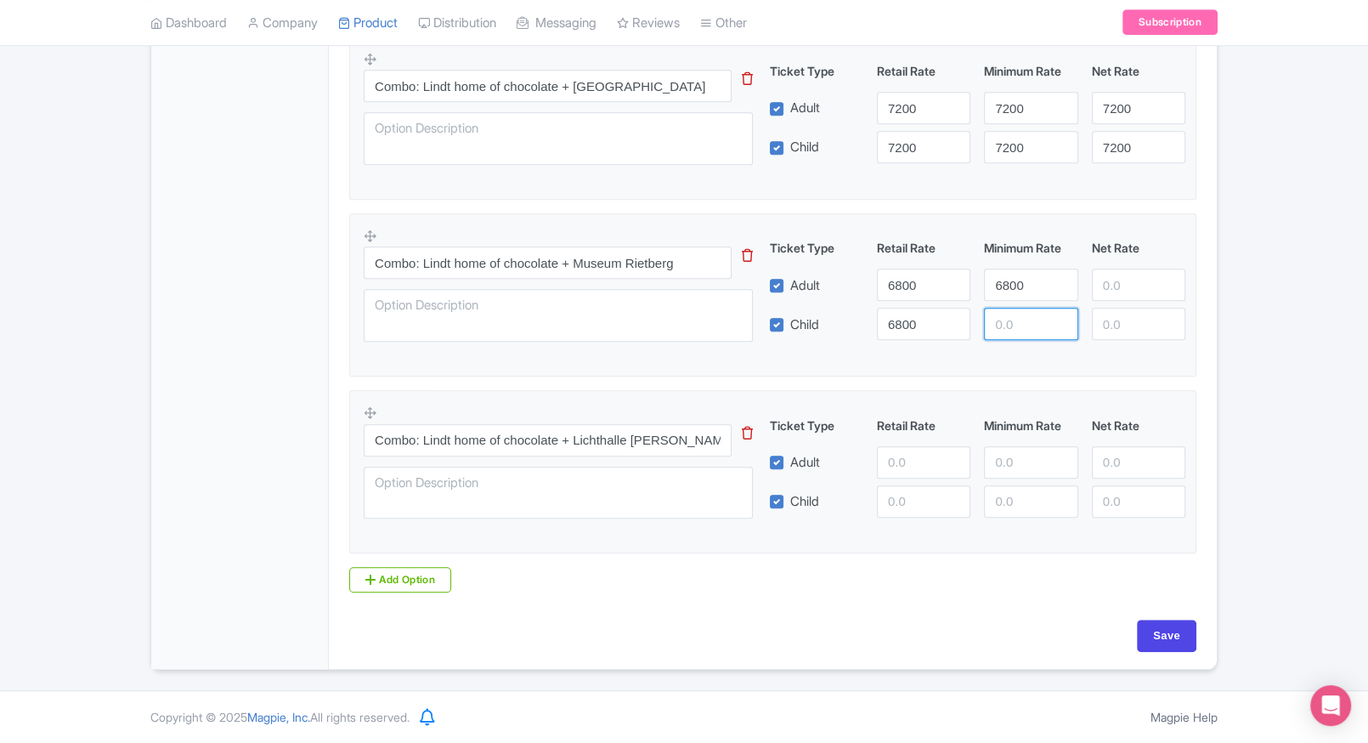
paste input "6800"
click at [1004, 309] on input "6800" at bounding box center [1030, 324] width 93 height 32
type input "6800"
paste input "6800"
click at [1133, 286] on input "6800" at bounding box center [1138, 285] width 93 height 32
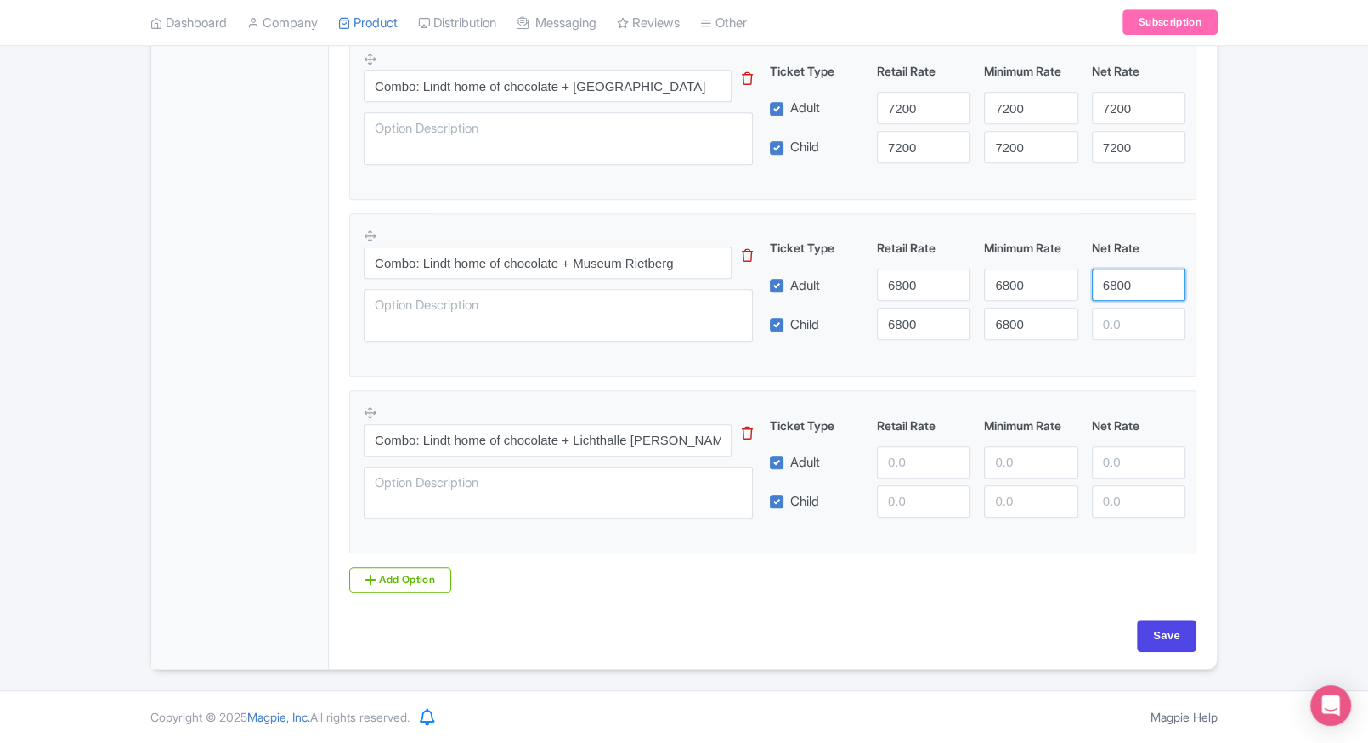
type input "6800"
paste input "6800"
click at [1120, 337] on input "6800" at bounding box center [1138, 324] width 93 height 32
type input "6800"
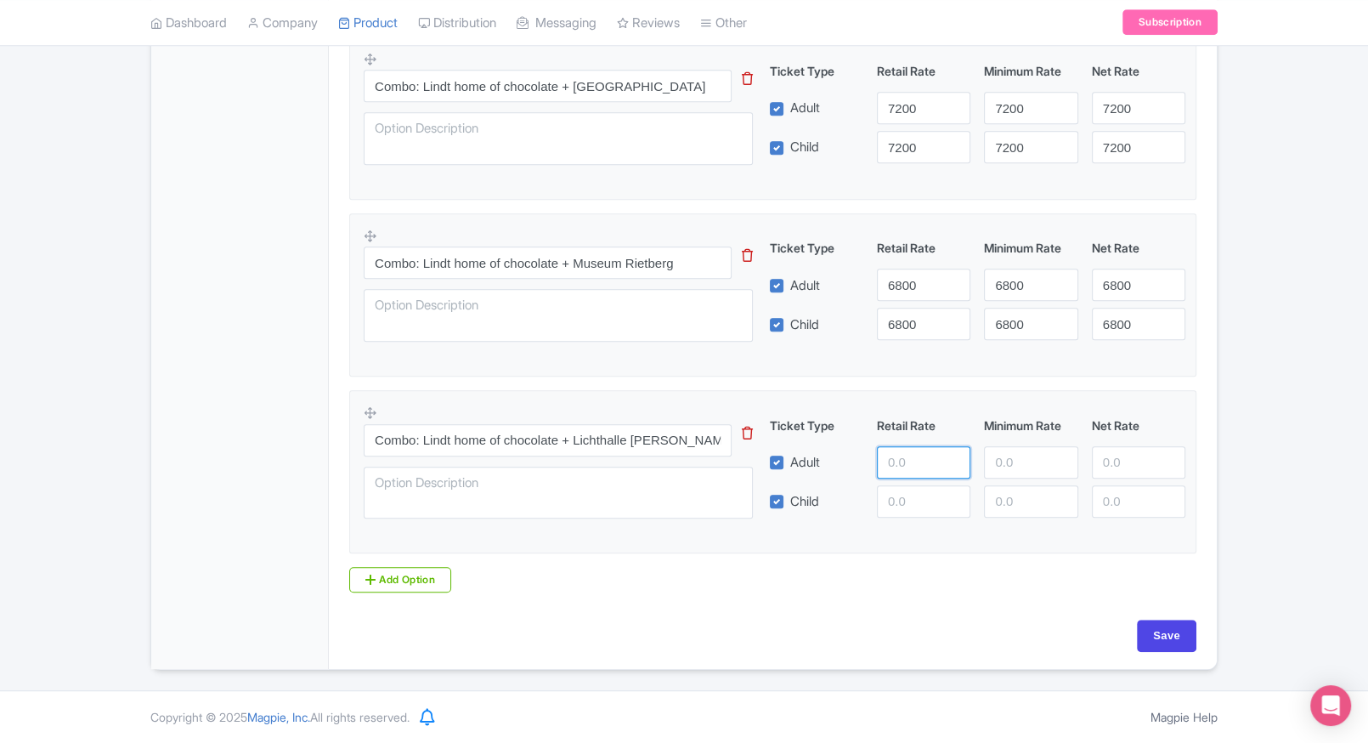
click at [902, 475] on input "number" at bounding box center [923, 462] width 93 height 32
type input "9000"
paste input "9000"
click at [891, 501] on input "9000" at bounding box center [923, 501] width 93 height 32
type input "9000"
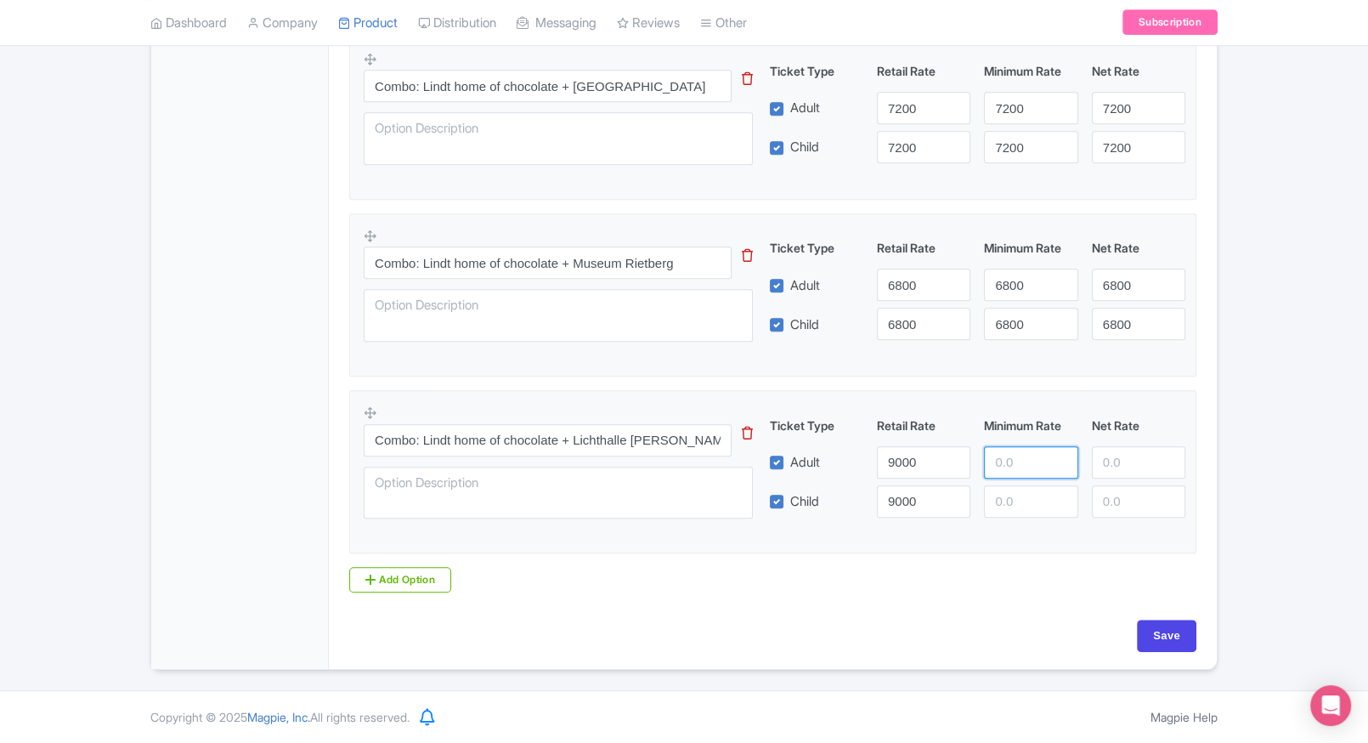
paste input "9000"
click at [1009, 473] on input "9000" at bounding box center [1030, 462] width 93 height 32
type input "9000"
paste input "9000"
click at [1009, 485] on input "number" at bounding box center [1030, 501] width 93 height 32
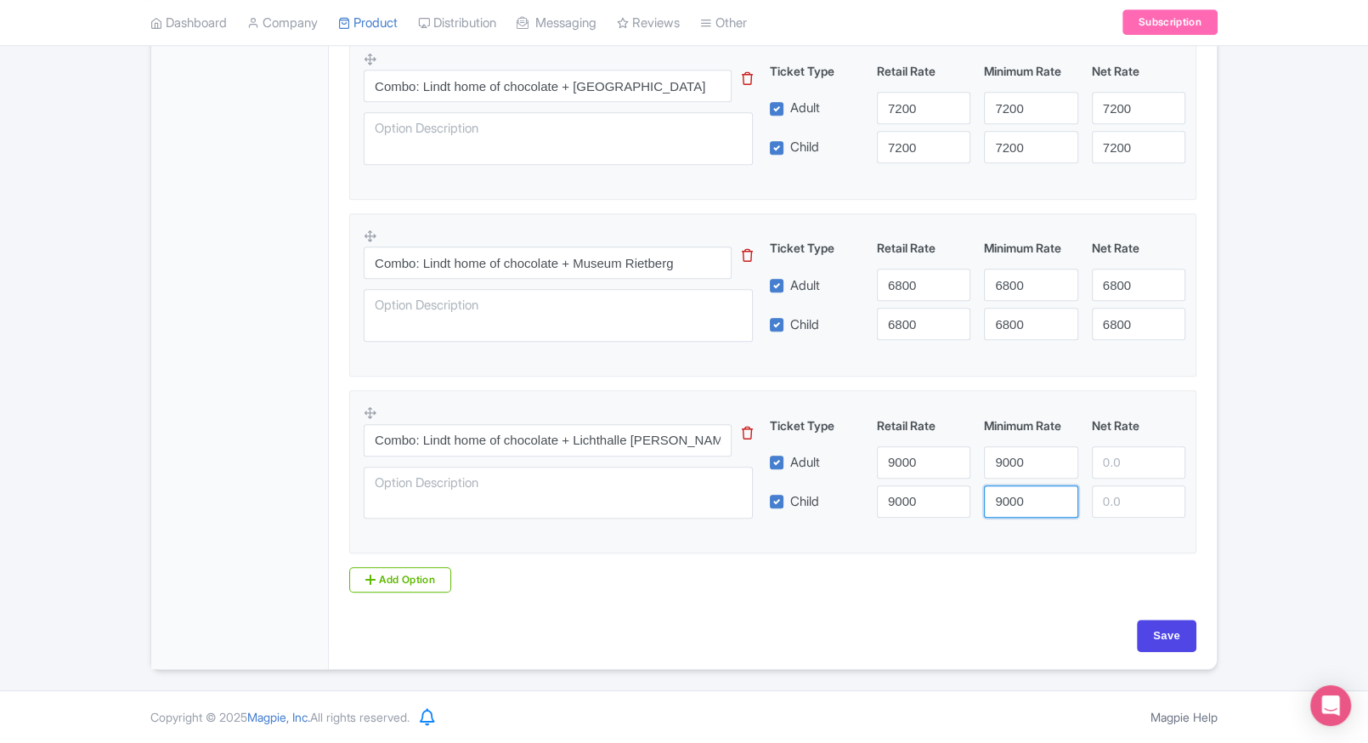
type input "9000"
click at [1095, 456] on input "number" at bounding box center [1138, 462] width 93 height 32
paste input "9000"
type input "9000"
click at [1129, 479] on div "Ticket Type Retail Rate Minimum Rate Net Rate Adult 9000 9000 9000 Child 9000 9…" at bounding box center [978, 466] width 410 height 101
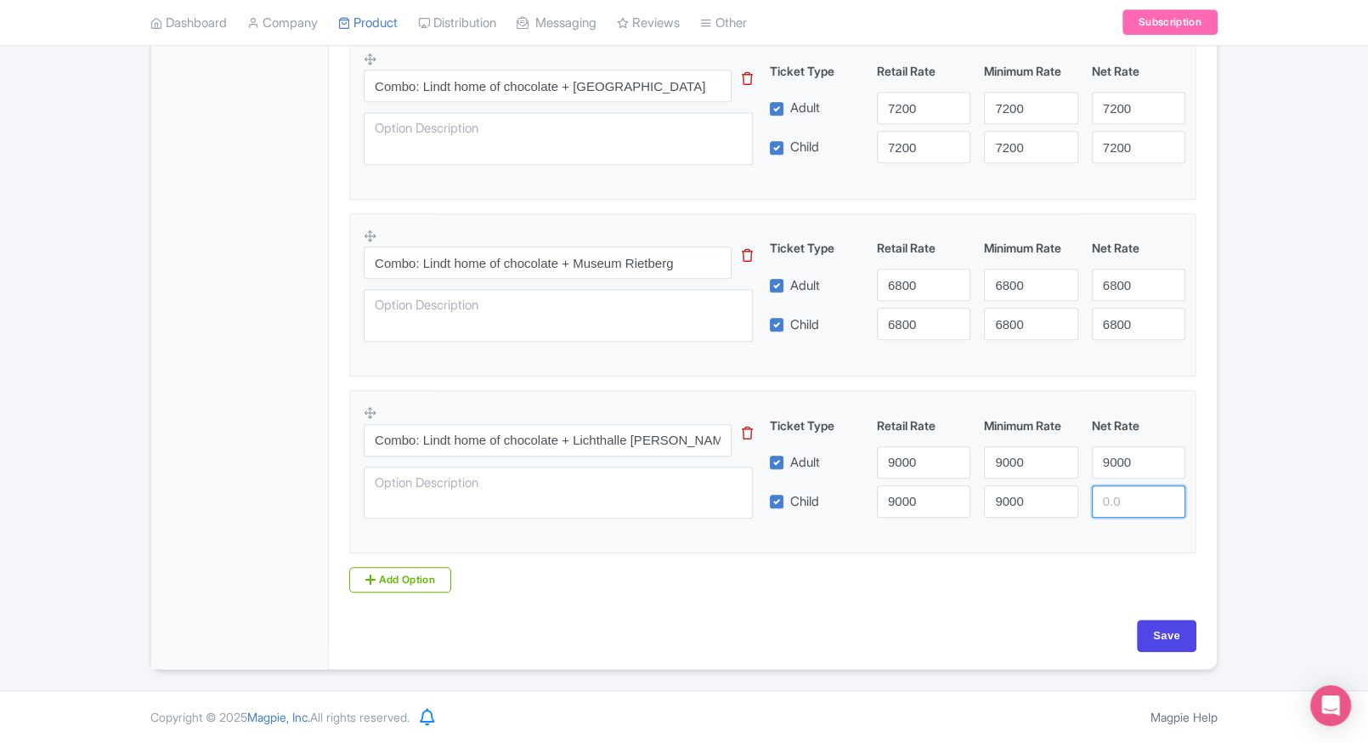
paste input "9000"
click at [1128, 486] on input "9000" at bounding box center [1138, 501] width 93 height 32
type input "9000"
click at [1159, 645] on input "Save" at bounding box center [1166, 635] width 59 height 32
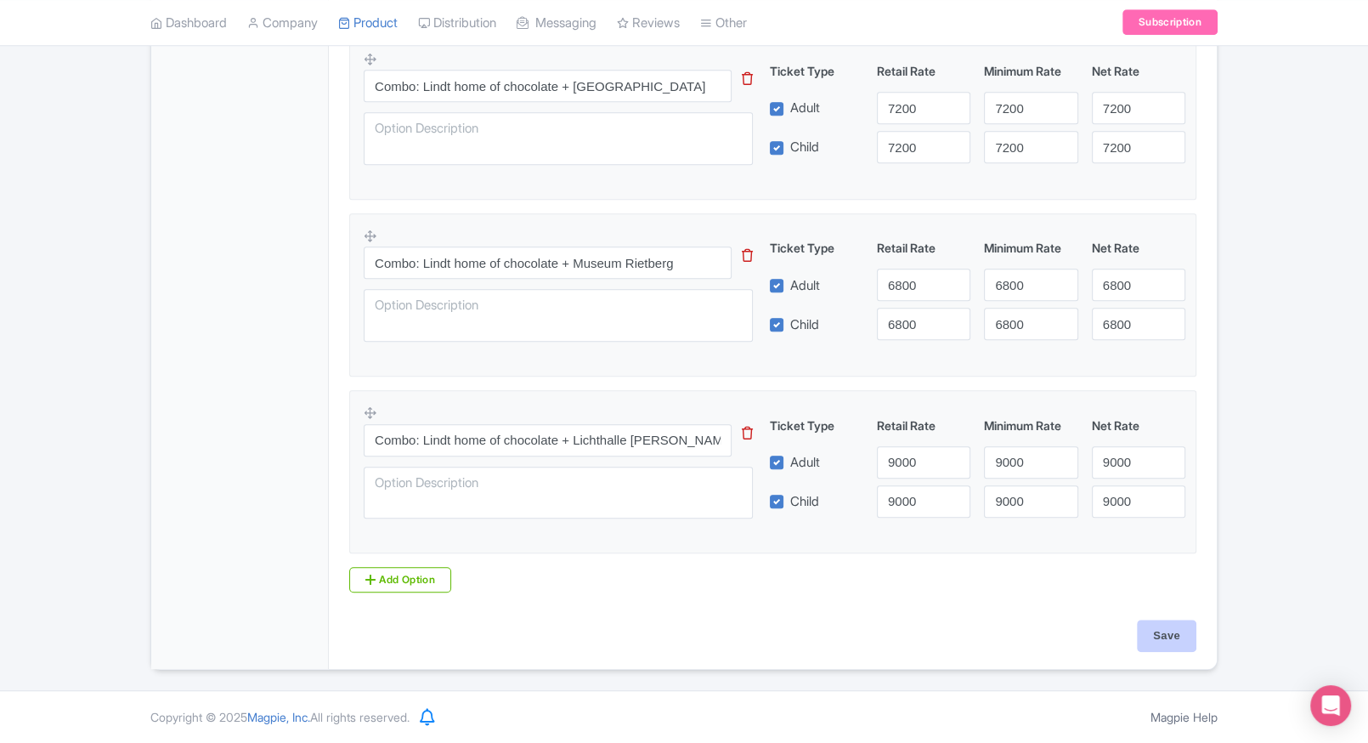
type input "Saving..."
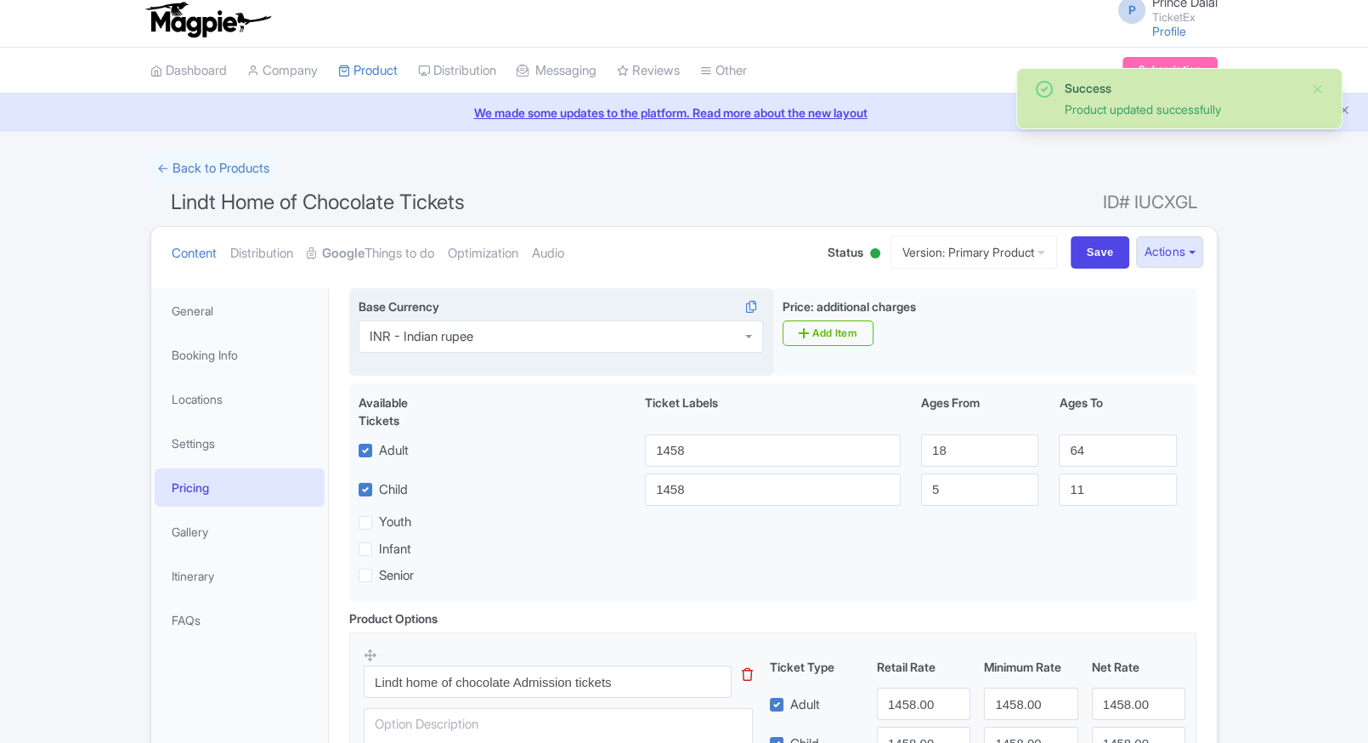
scroll to position [7, 0]
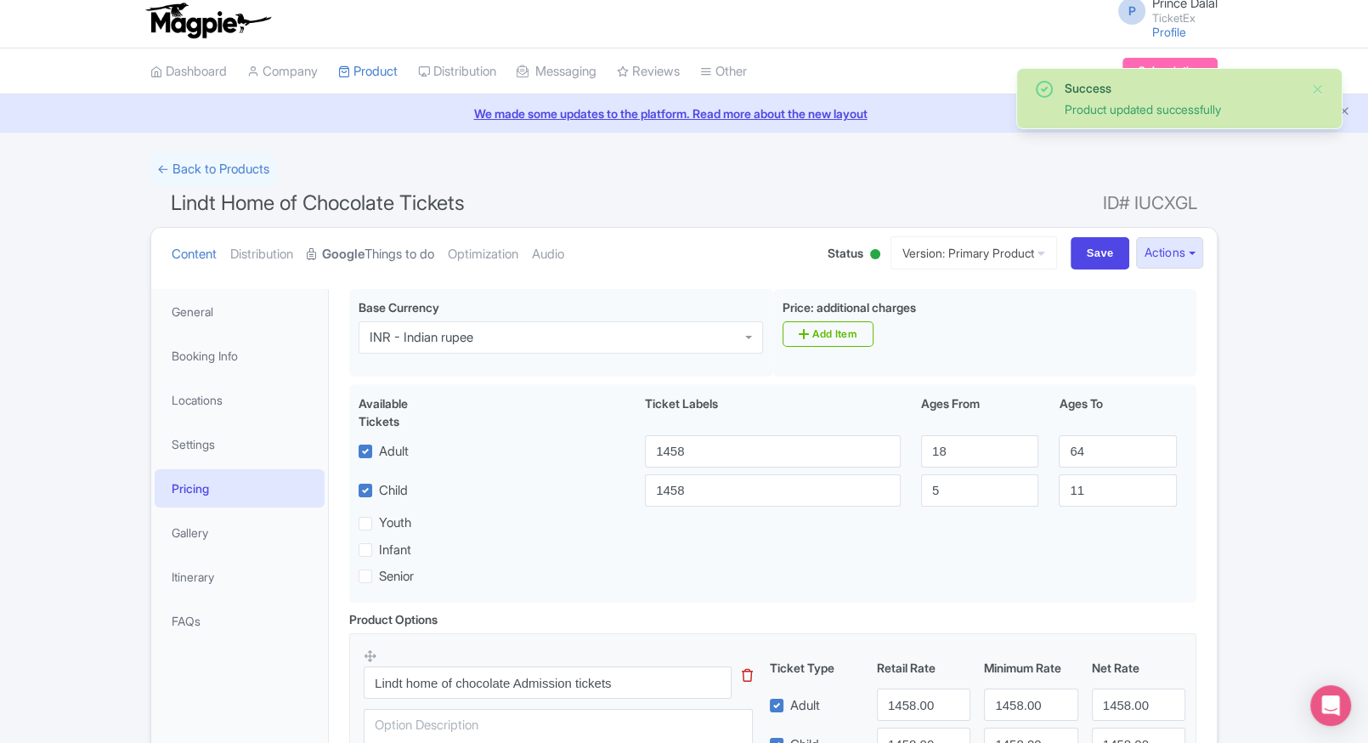
click at [365, 252] on strong "Google" at bounding box center [343, 255] width 42 height 20
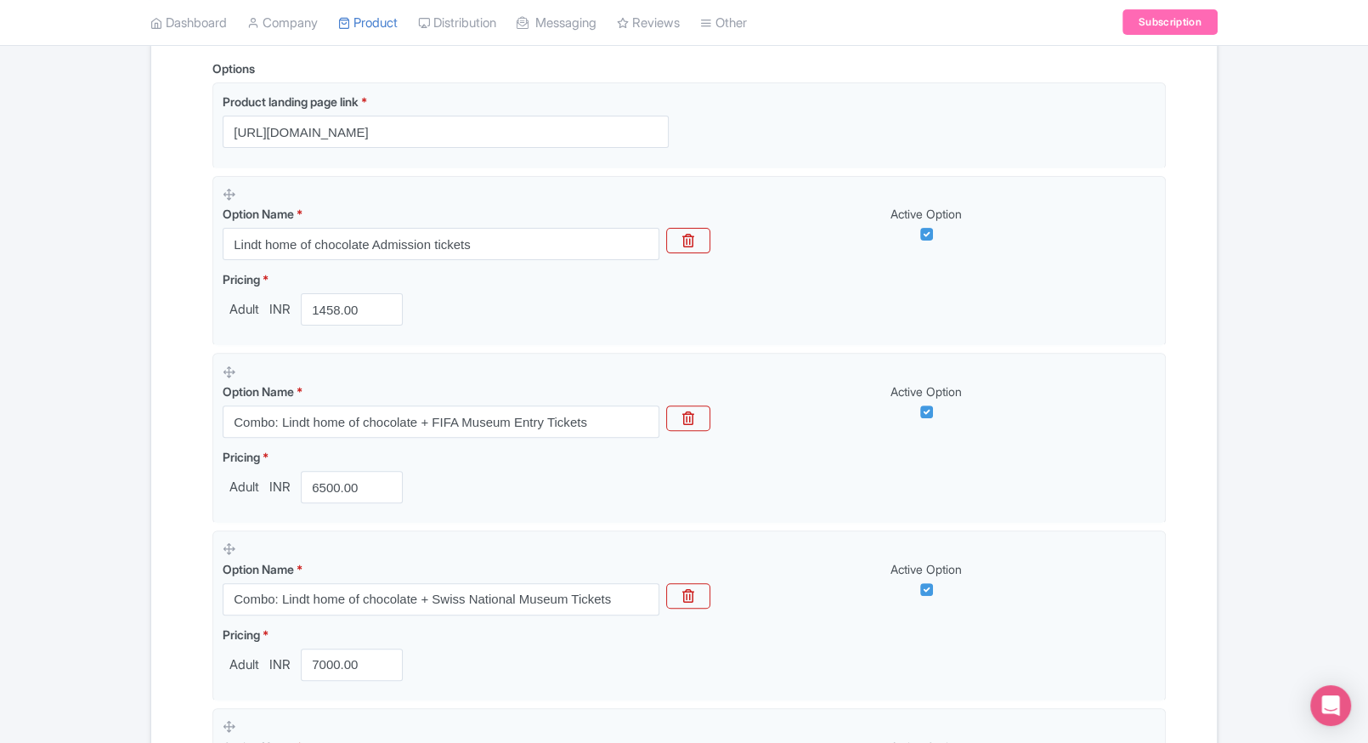
scroll to position [0, 0]
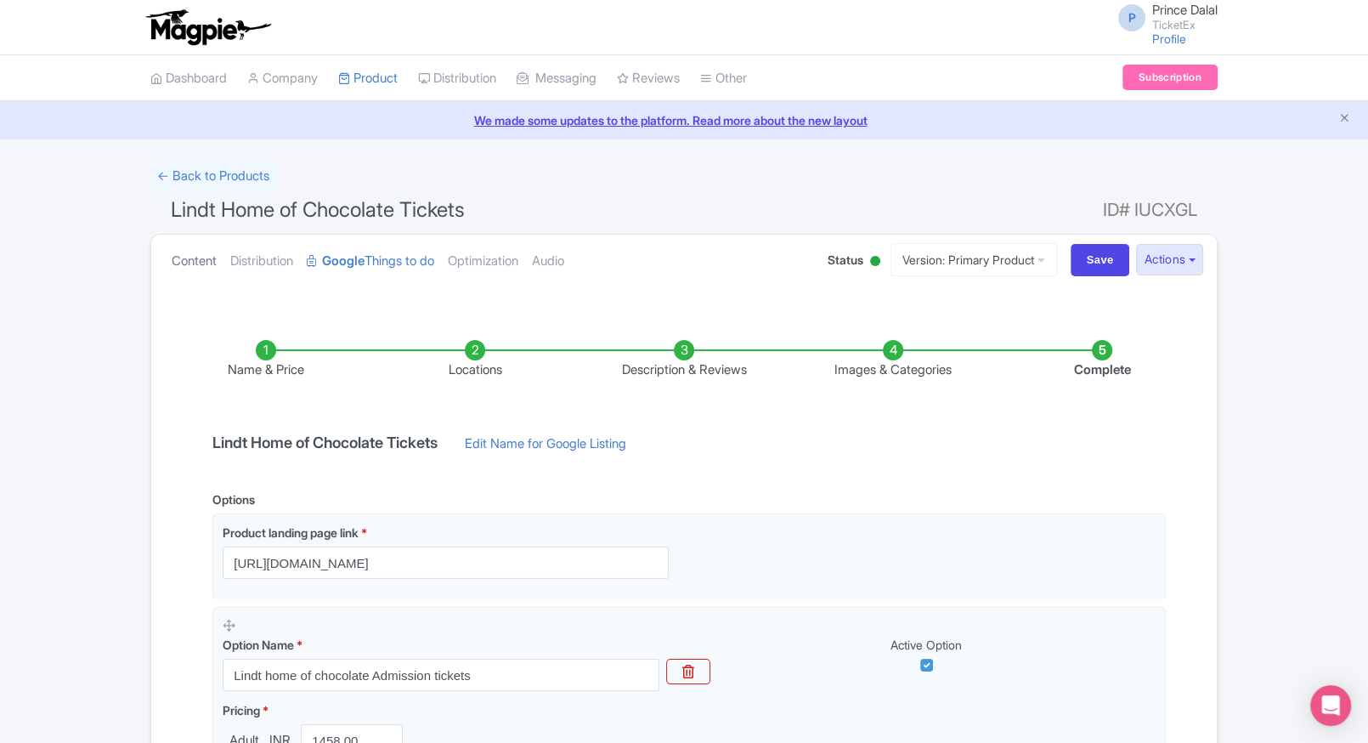
click at [190, 263] on link "Content" at bounding box center [194, 262] width 45 height 54
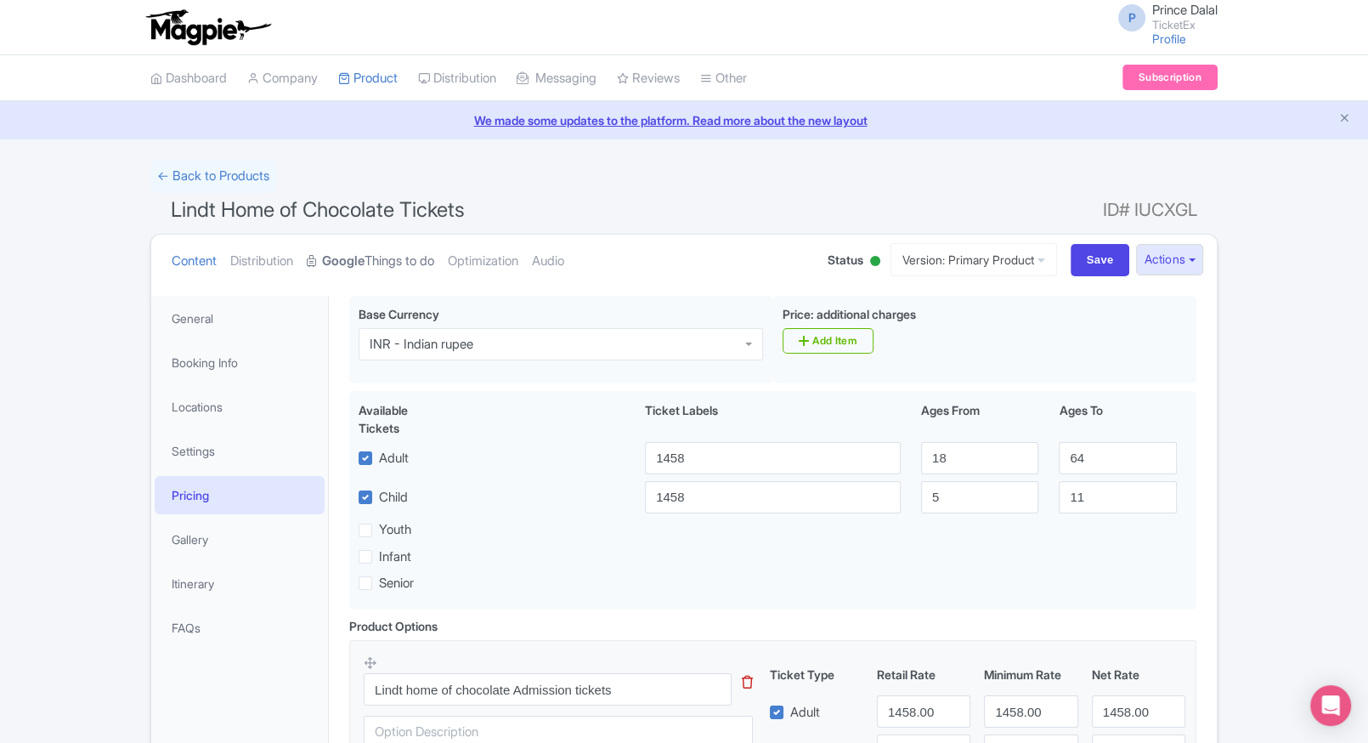
click at [358, 268] on strong "Google" at bounding box center [343, 262] width 42 height 20
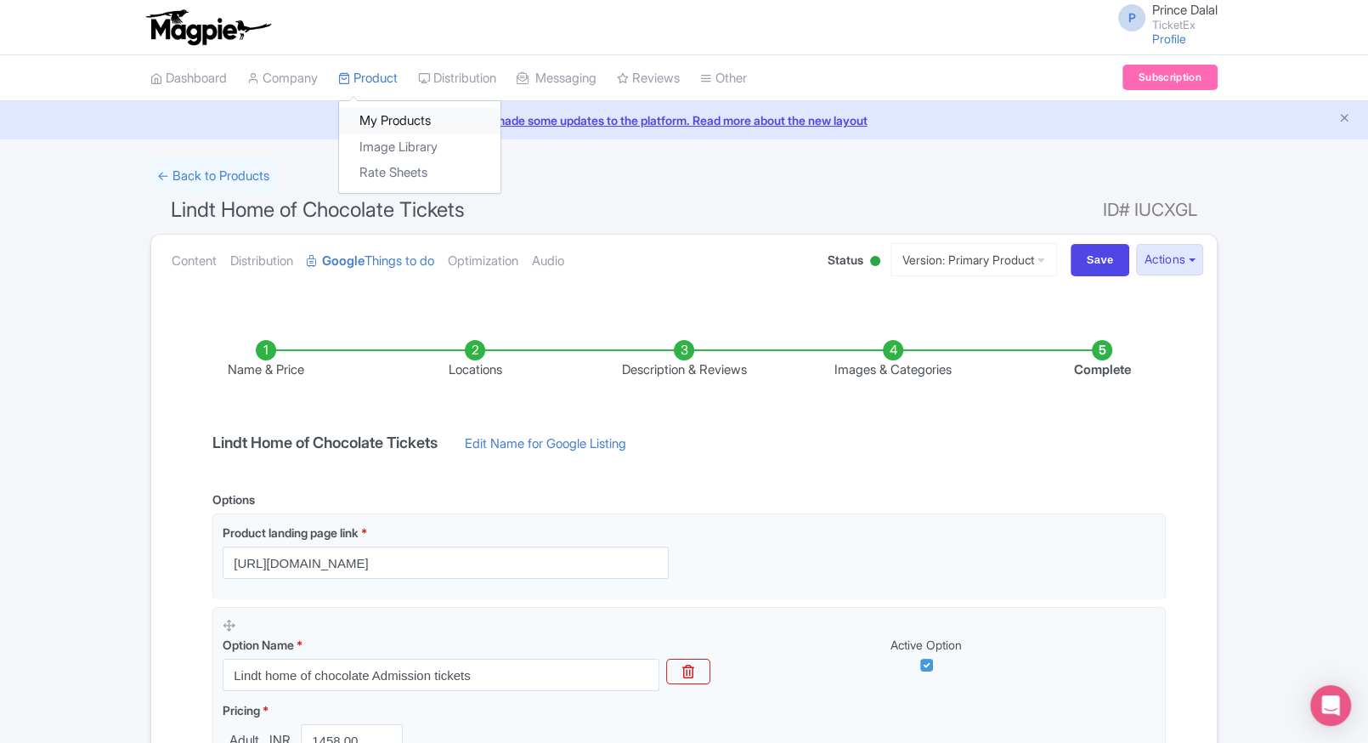
click at [390, 119] on link "My Products" at bounding box center [419, 121] width 161 height 26
